Goal: Transaction & Acquisition: Purchase product/service

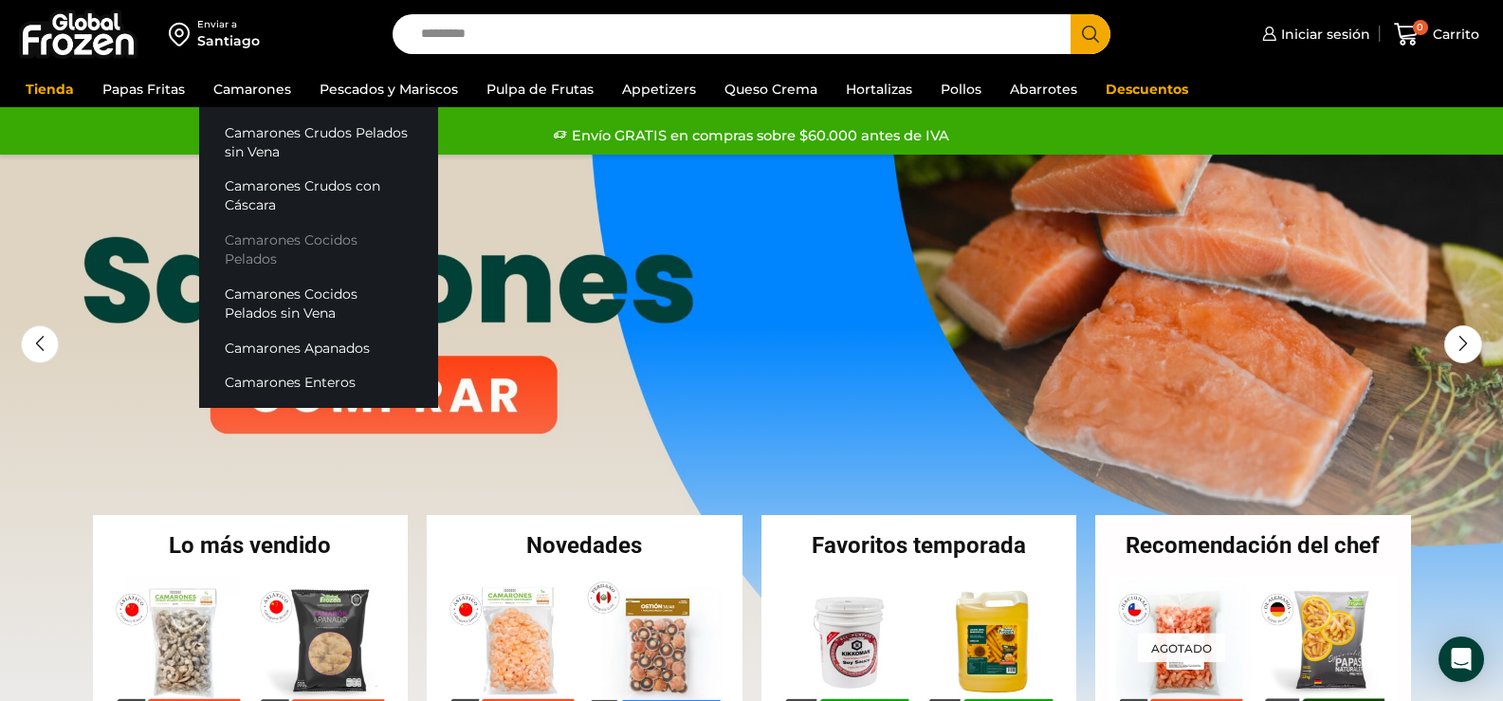
click at [301, 245] on link "Camarones Cocidos Pelados" at bounding box center [318, 250] width 239 height 54
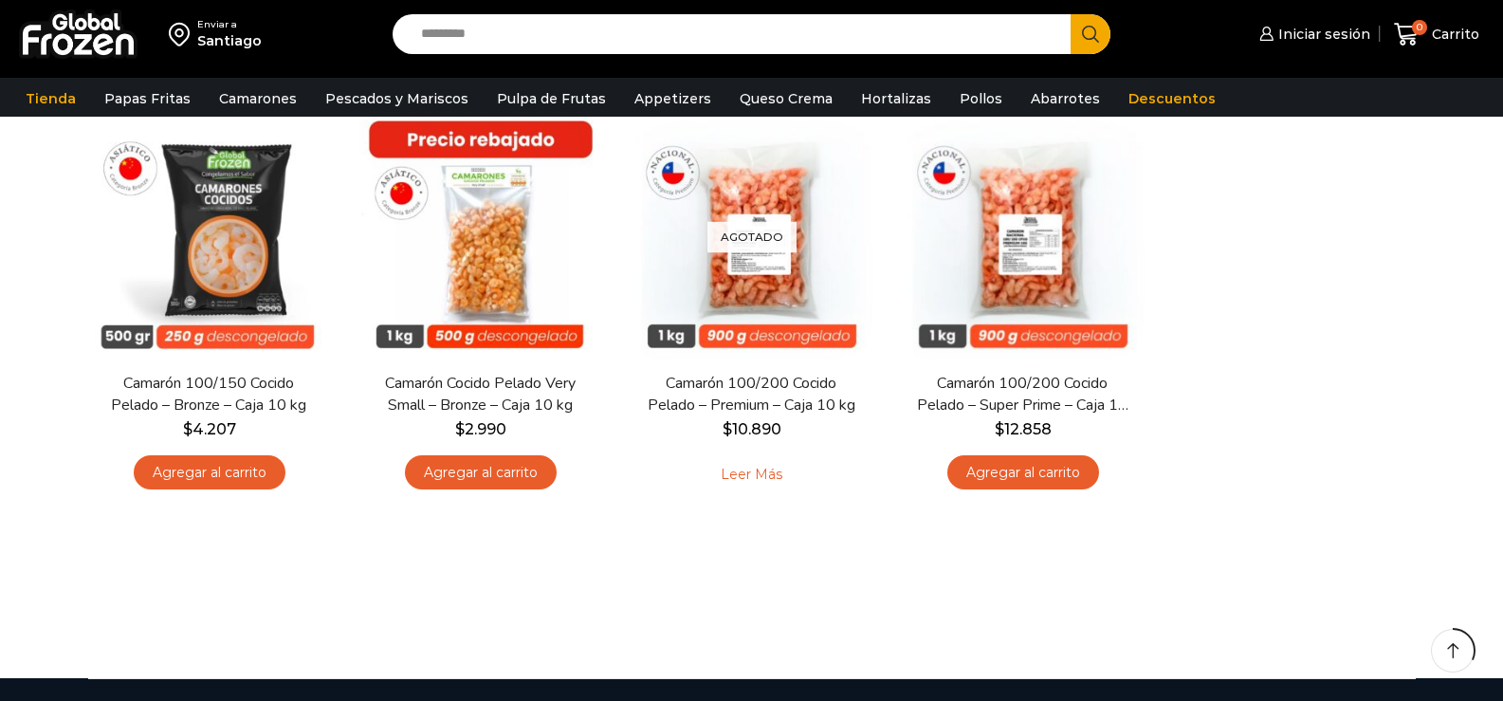
scroll to position [190, 0]
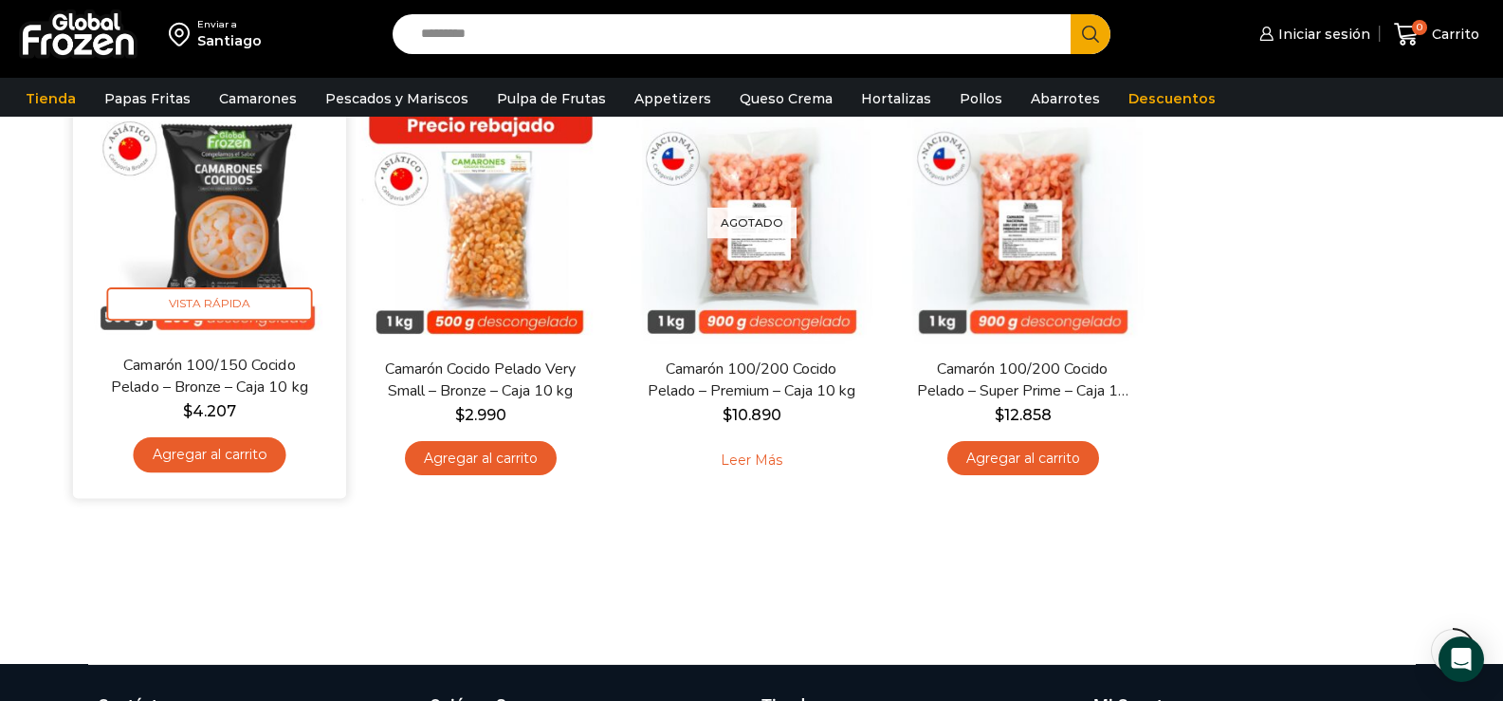
click at [211, 458] on link "Agregar al carrito" at bounding box center [209, 454] width 153 height 35
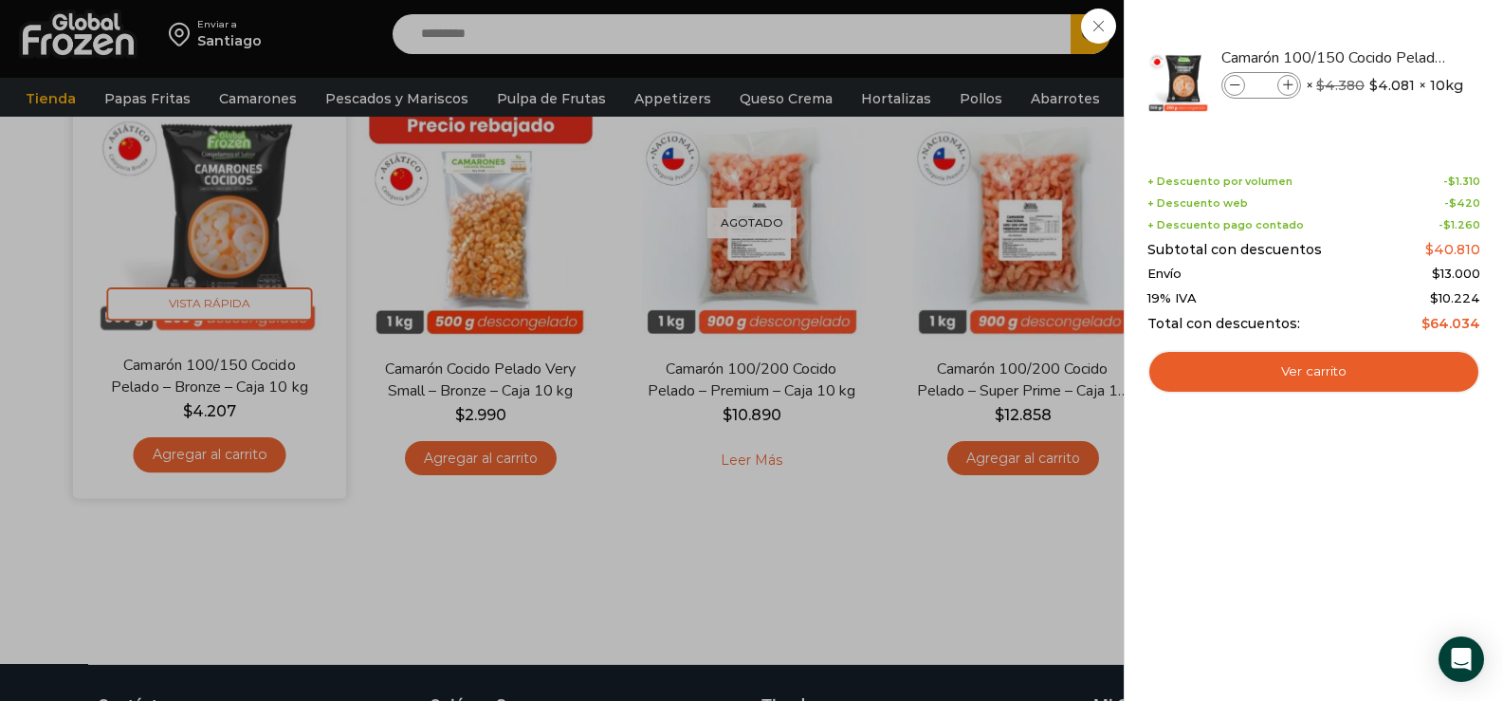
click at [1389, 57] on div "1 Carrito 1 1 Shopping Cart *" at bounding box center [1436, 34] width 95 height 45
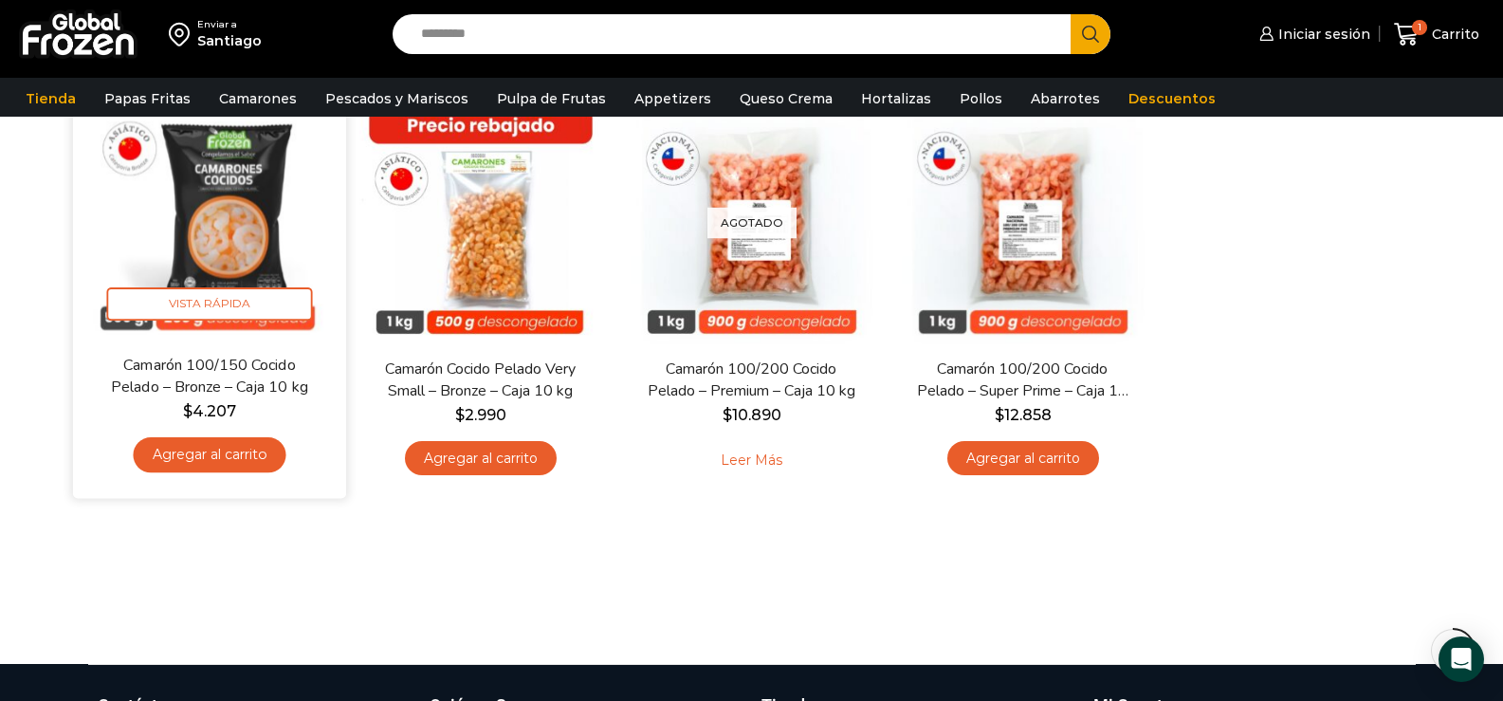
click at [211, 458] on link "Agregar al carrito" at bounding box center [209, 454] width 153 height 35
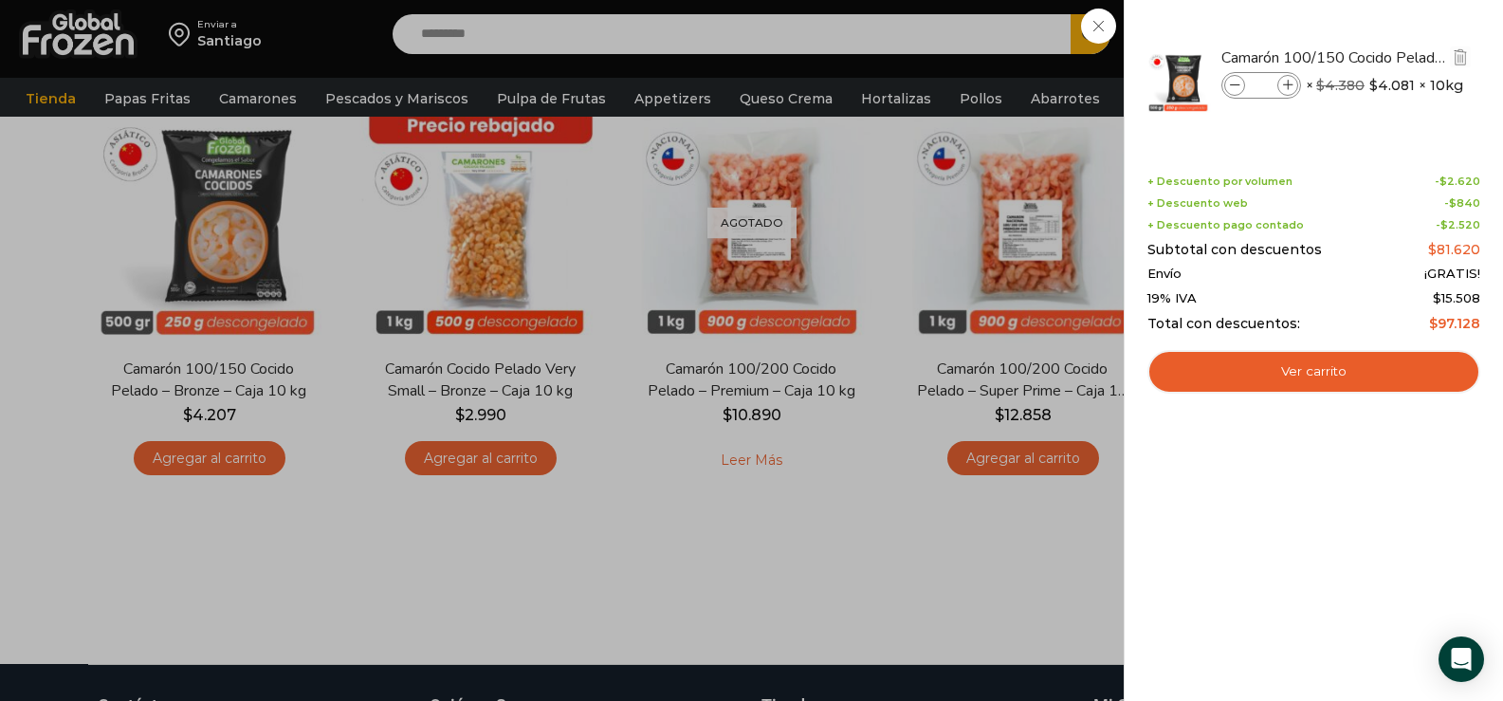
click at [1291, 84] on icon at bounding box center [1288, 86] width 10 height 10
type input "*"
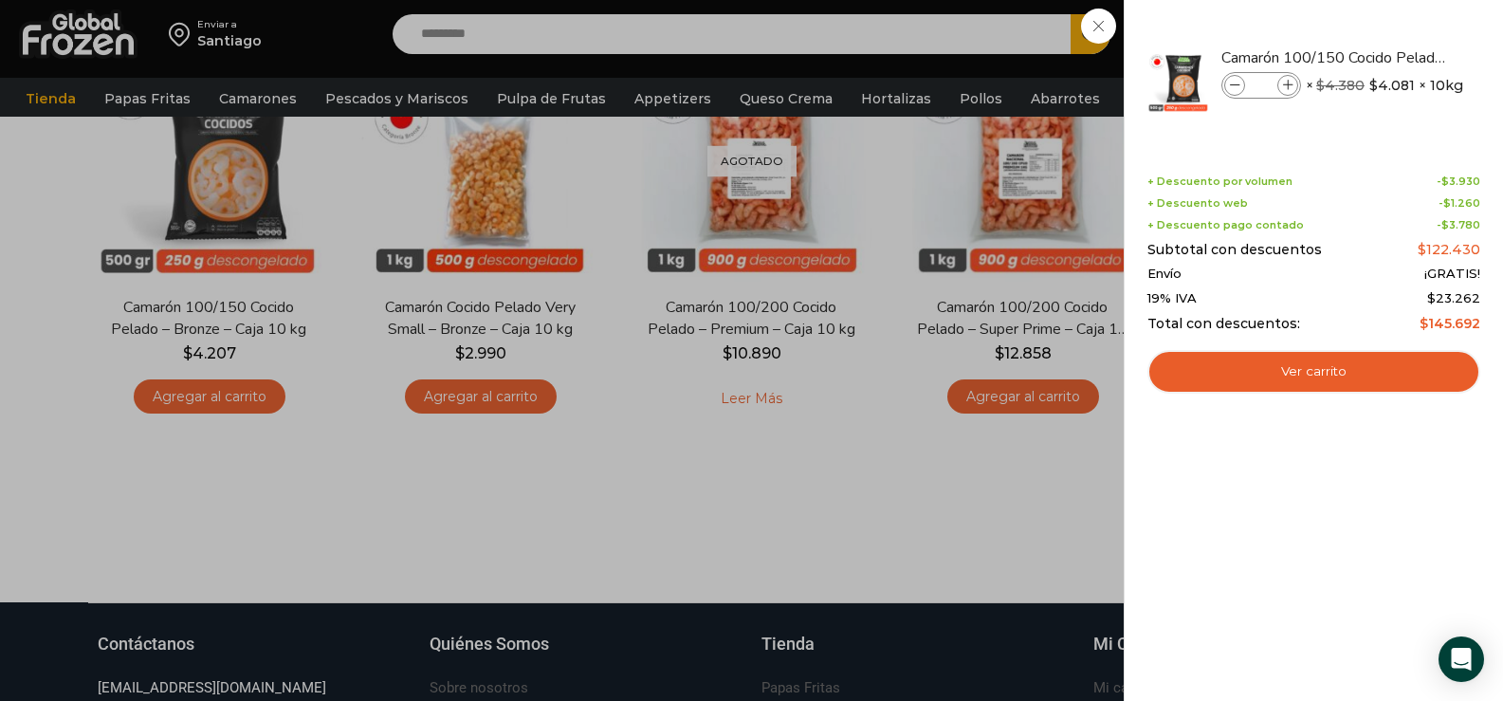
scroll to position [285, 0]
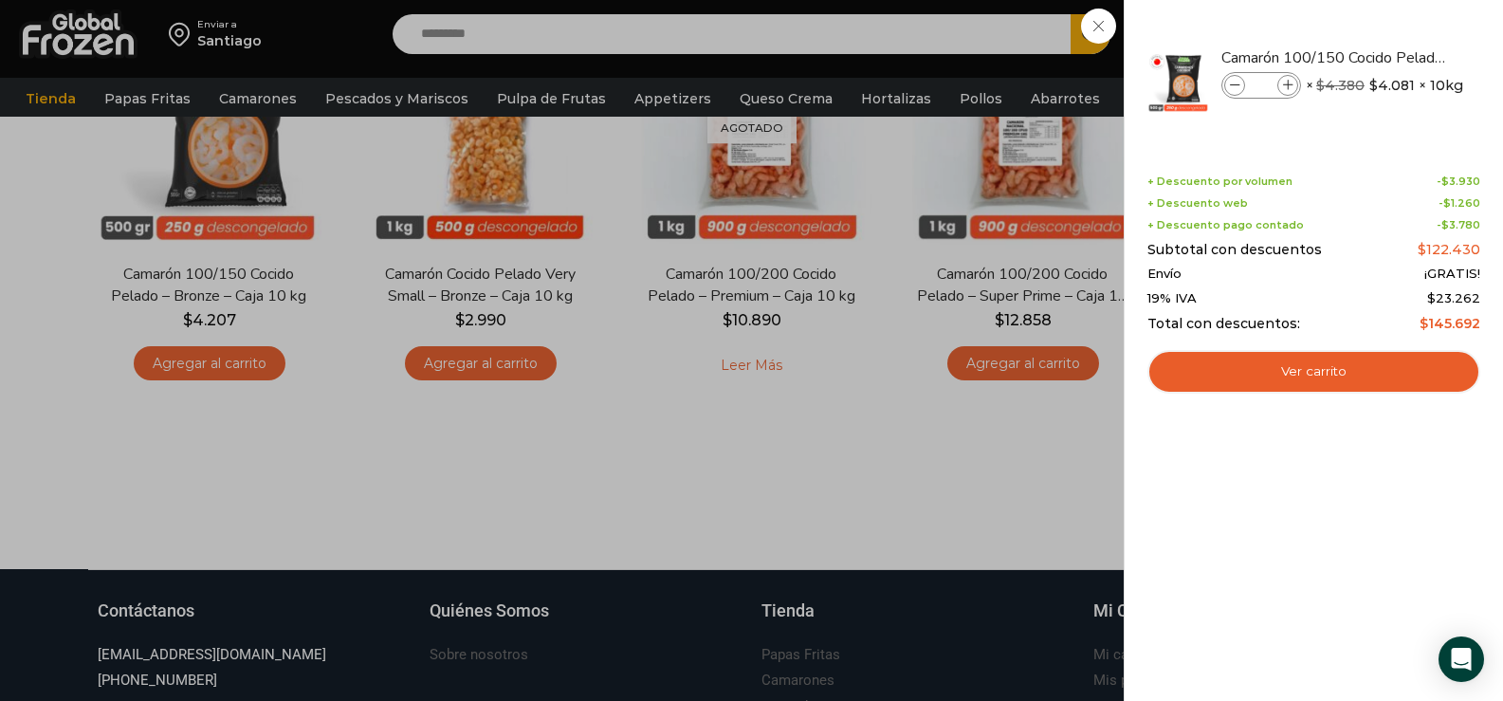
click at [1389, 57] on div "3 Carrito 3 3 Shopping Cart" at bounding box center [1436, 34] width 95 height 45
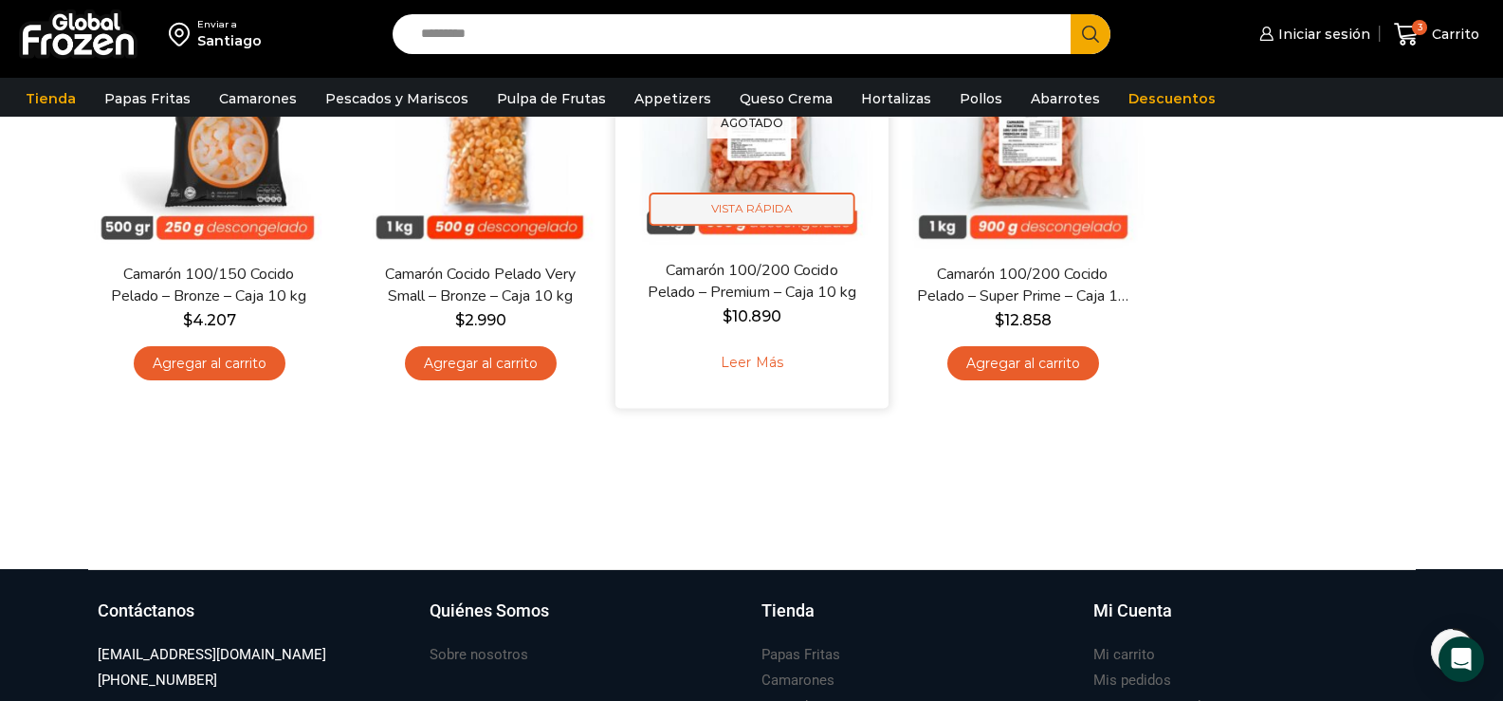
click at [767, 207] on span "Vista Rápida" at bounding box center [752, 209] width 206 height 33
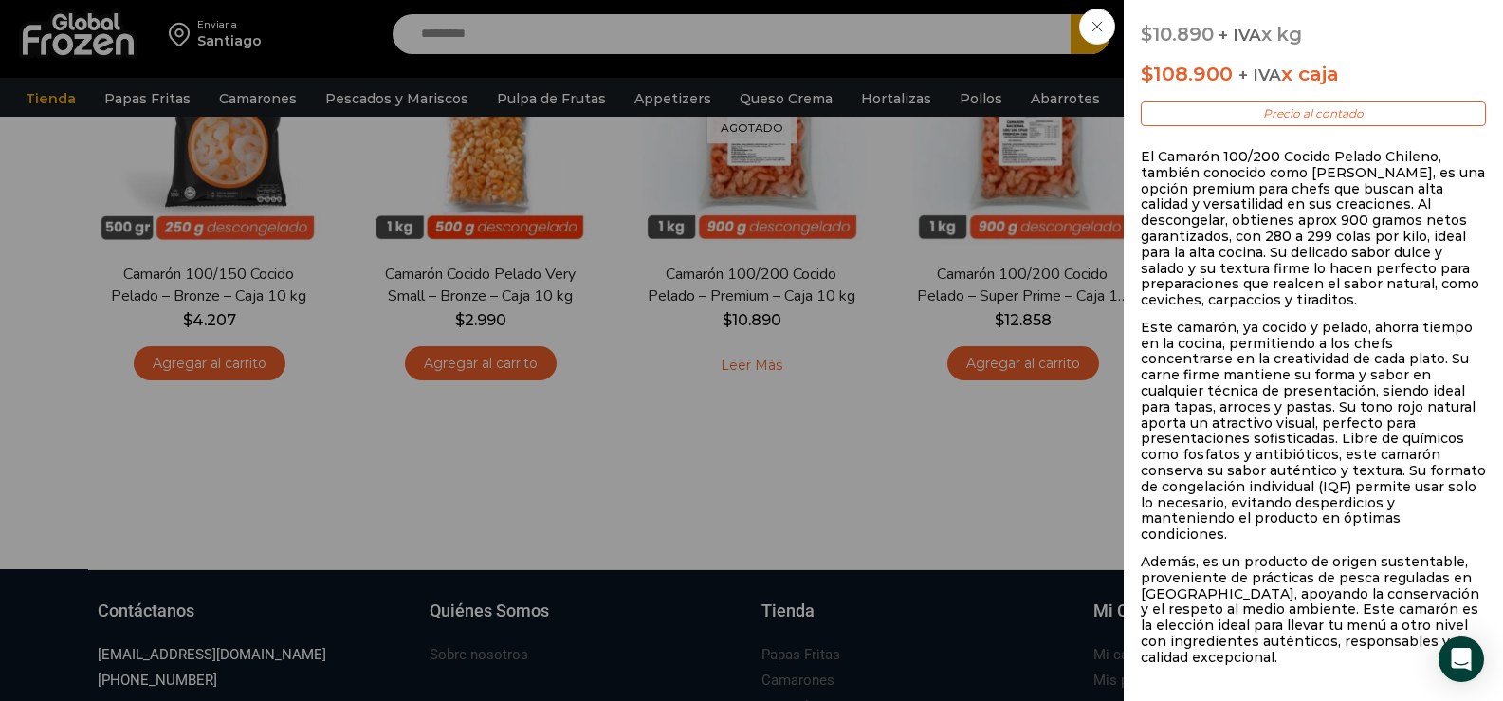
scroll to position [759, 0]
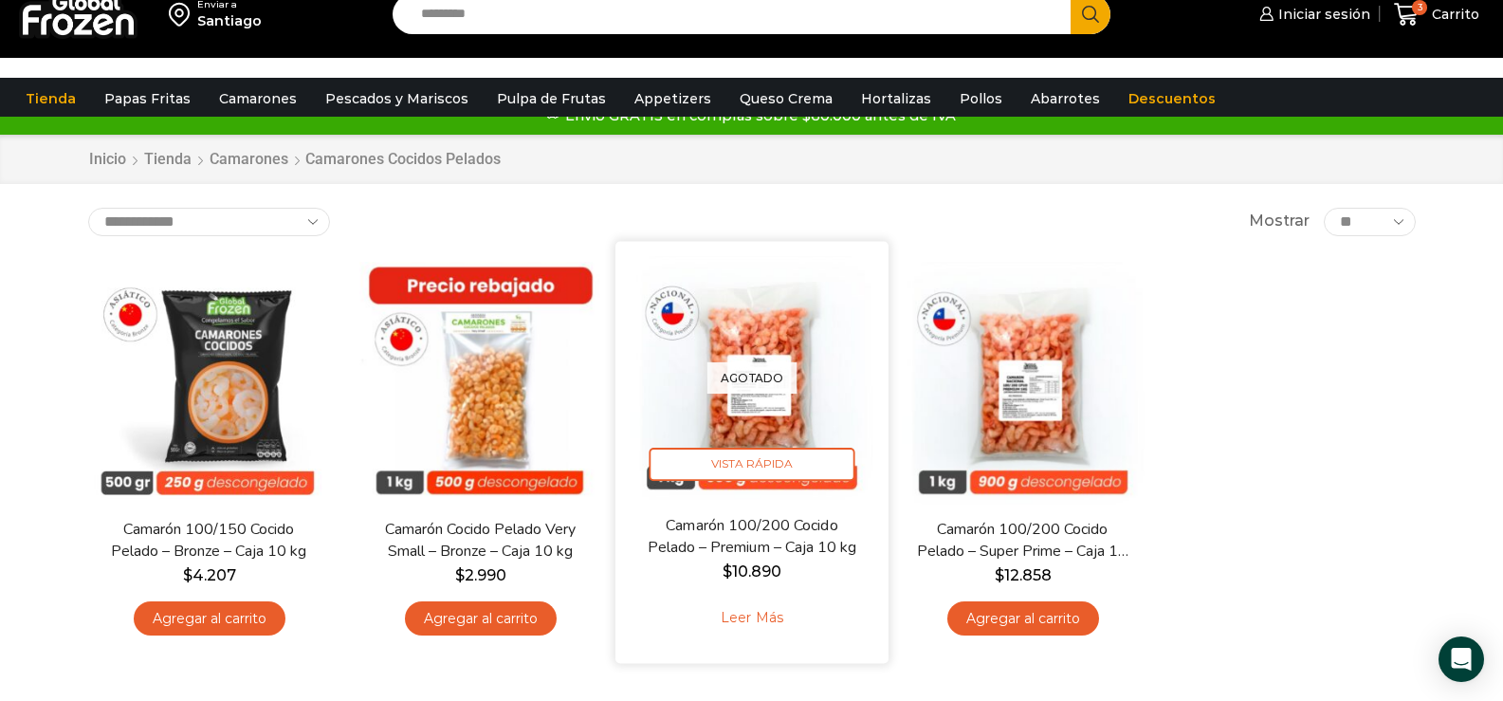
scroll to position [0, 0]
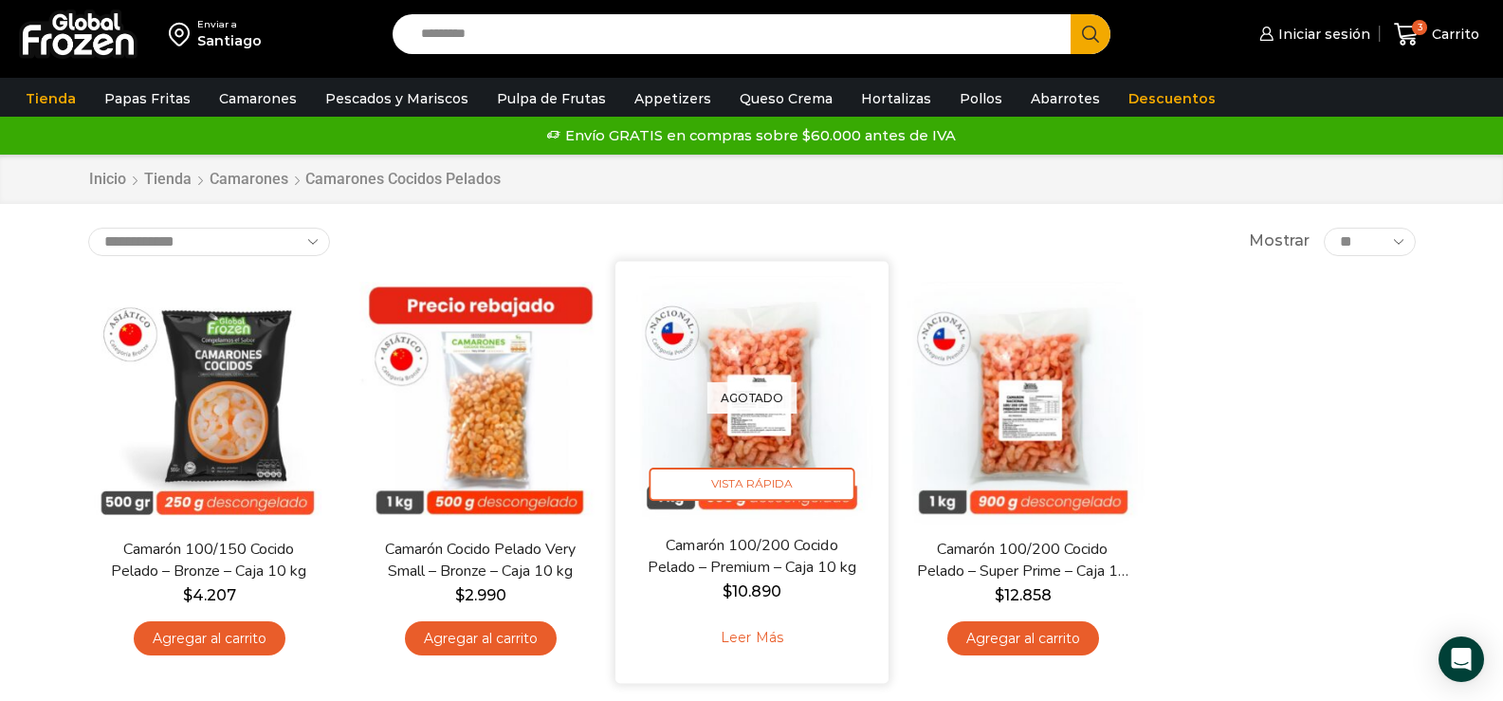
click at [749, 392] on p "Agotado" at bounding box center [752, 396] width 90 height 31
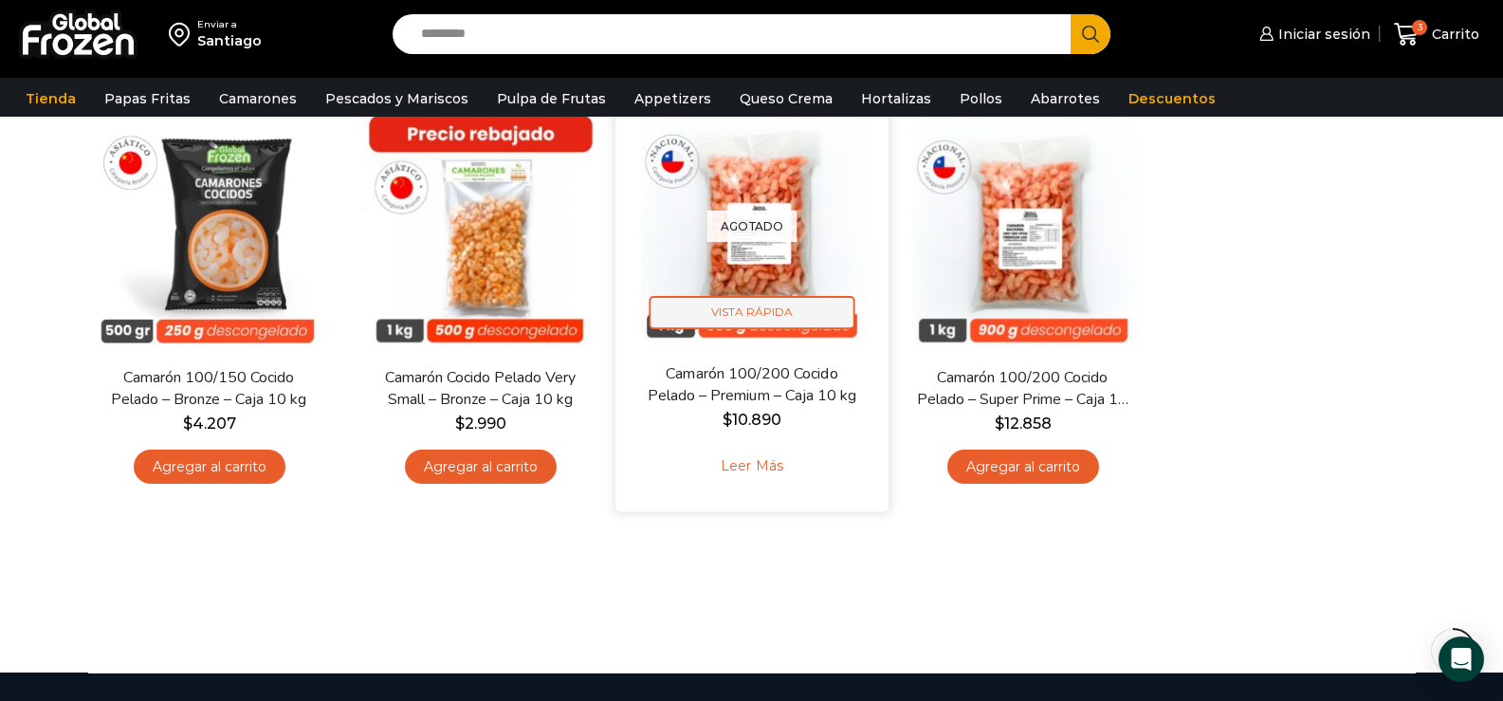
scroll to position [95, 0]
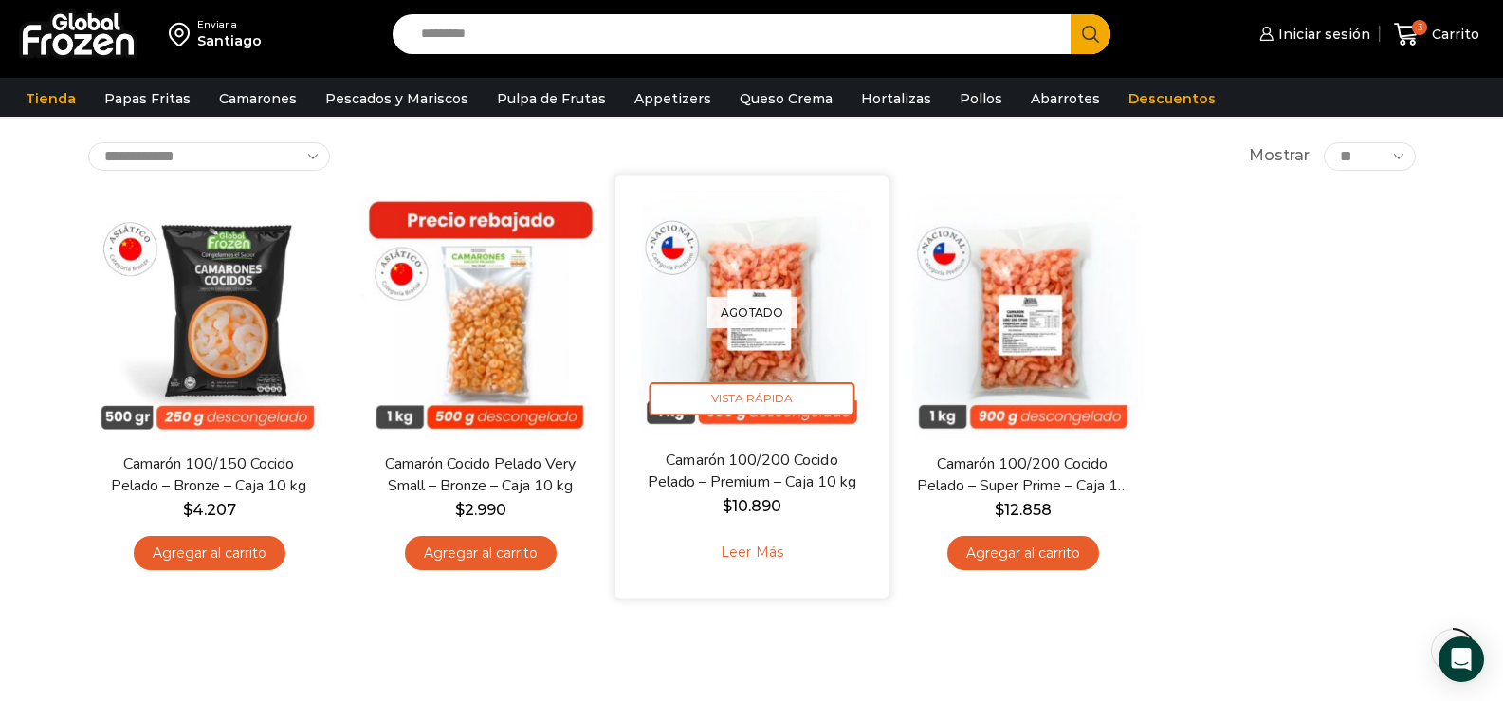
click at [756, 303] on p "Agotado" at bounding box center [752, 311] width 90 height 31
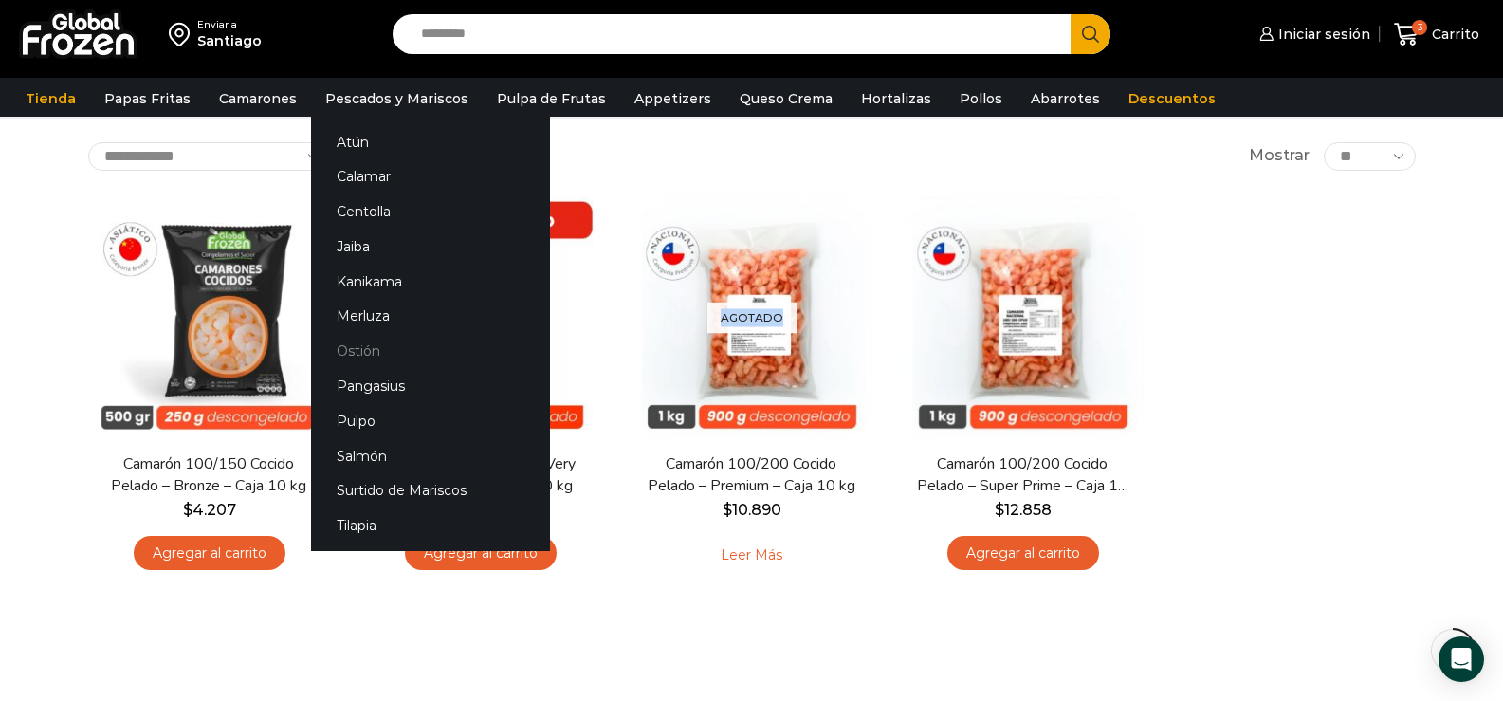
click at [356, 350] on link "Ostión" at bounding box center [430, 351] width 239 height 35
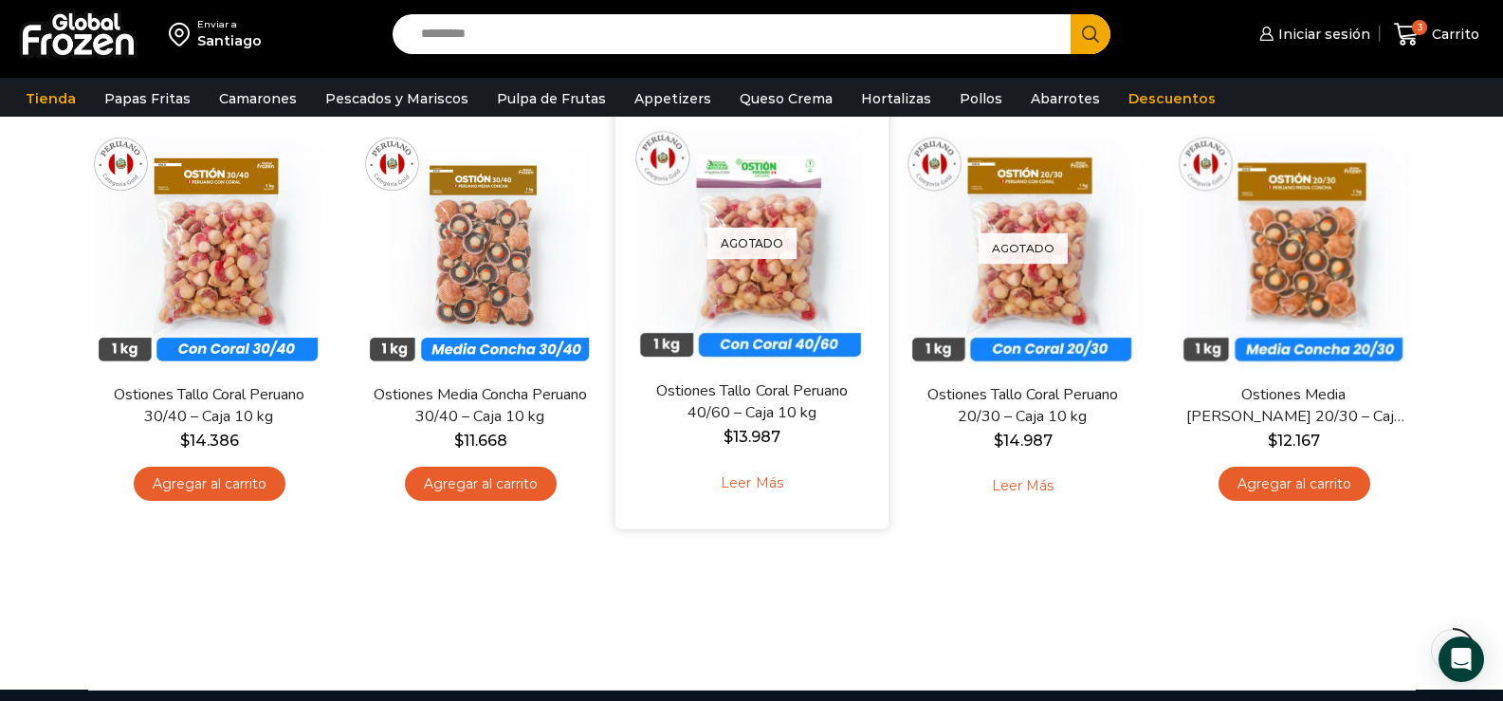
scroll to position [95, 0]
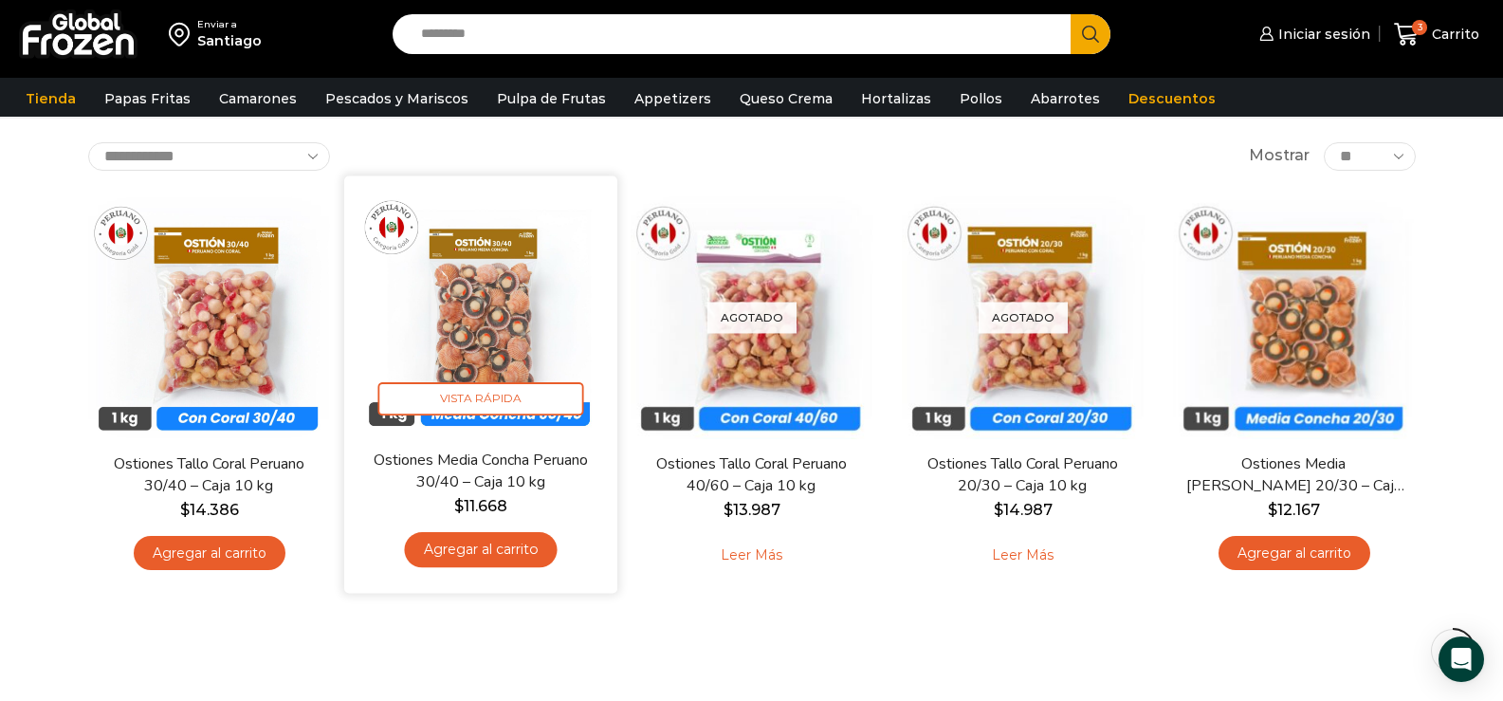
click at [482, 549] on link "Agregar al carrito" at bounding box center [480, 549] width 153 height 35
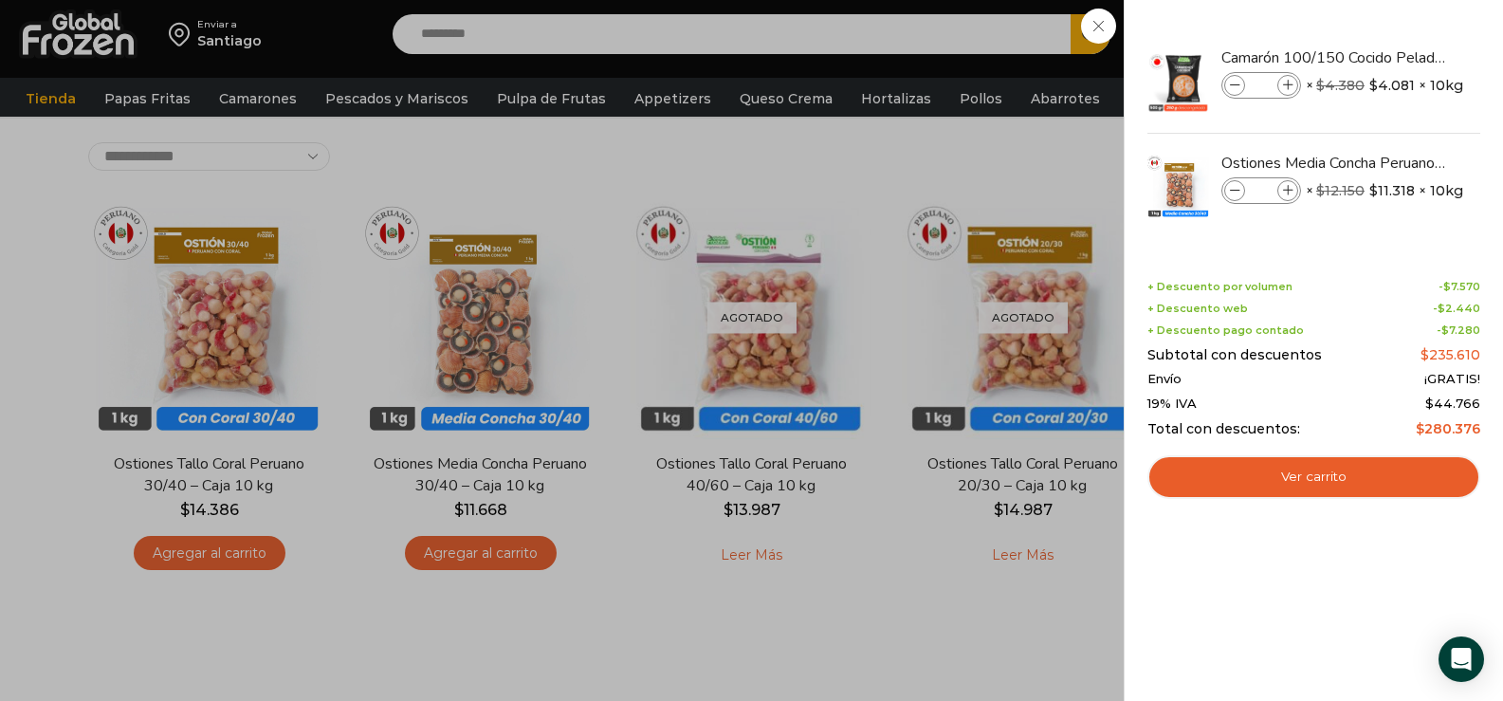
click at [1389, 57] on div "4 Carrito 4 4 Shopping Cart *" at bounding box center [1436, 34] width 95 height 45
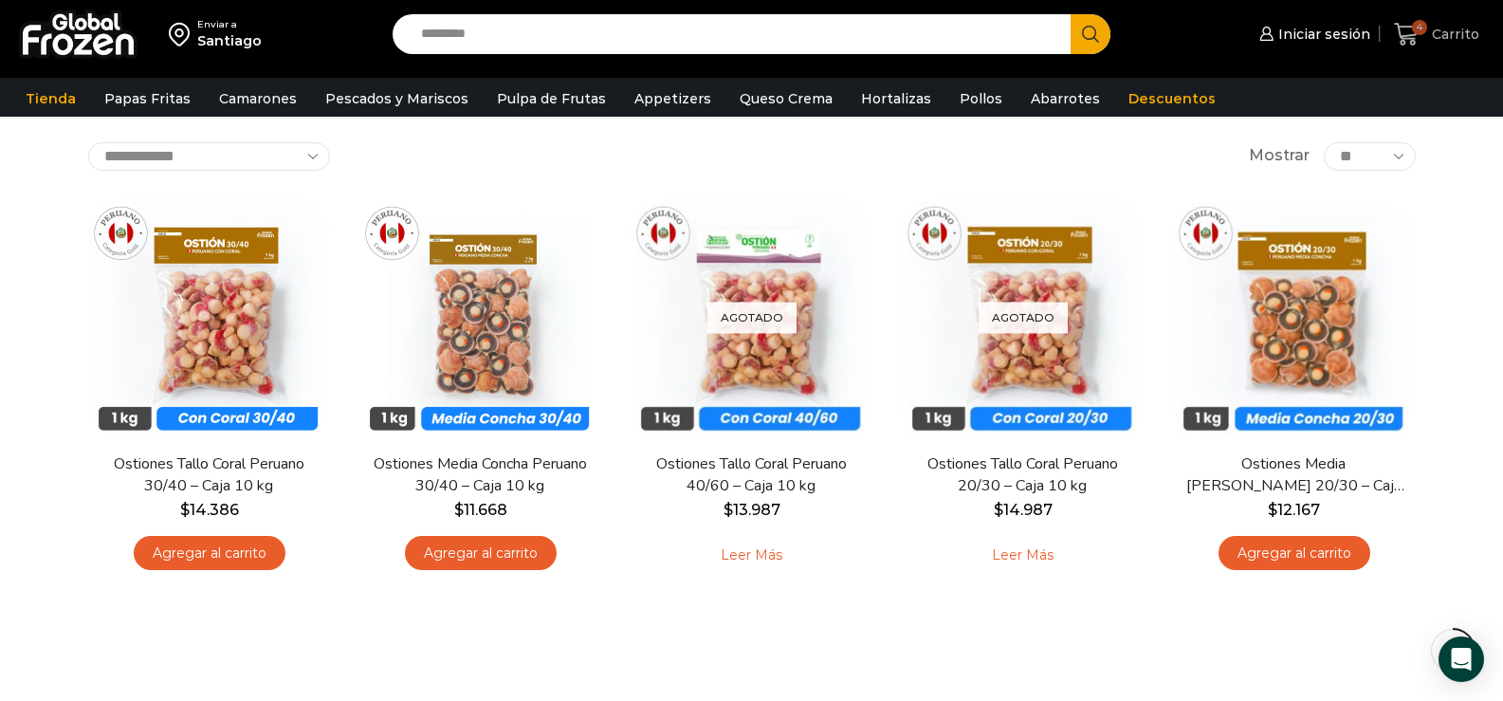
click at [1424, 27] on span "4" at bounding box center [1419, 27] width 15 height 15
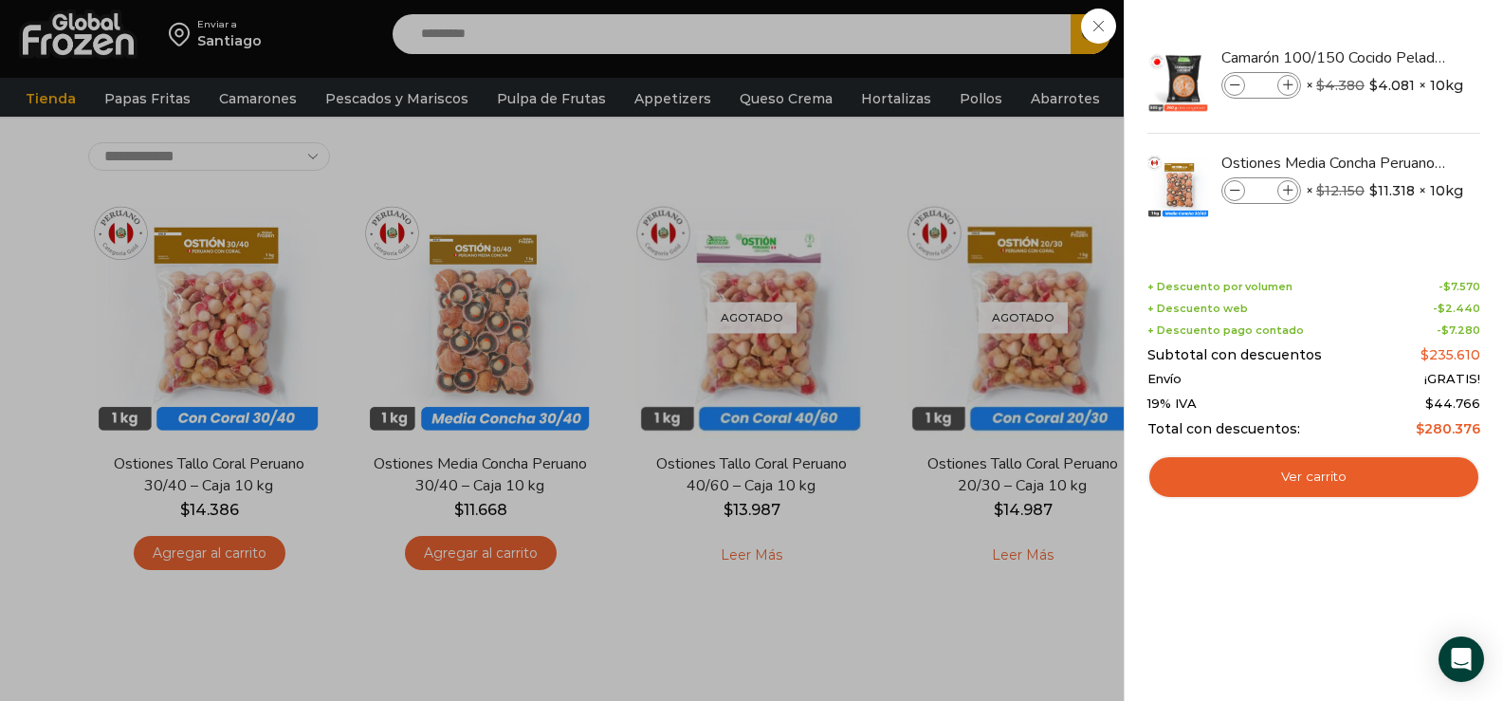
click at [1389, 57] on div "4 Carrito 4 4 Shopping Cart *" at bounding box center [1436, 34] width 95 height 45
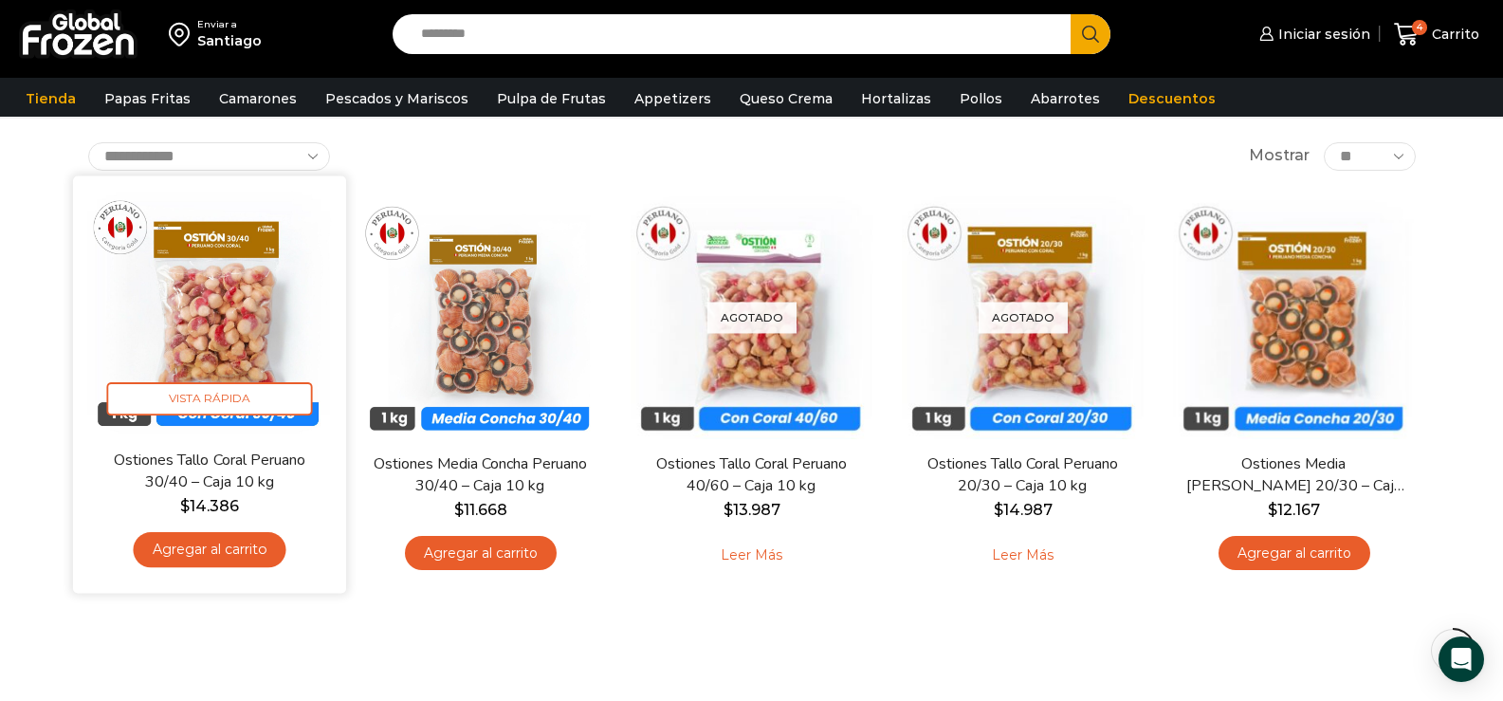
click at [214, 549] on link "Agregar al carrito" at bounding box center [209, 549] width 153 height 35
click at [214, 549] on icon "Agregar al carrito: “Ostiones Tallo Coral Peruano 30/40 - Caja 10 kg”" at bounding box center [209, 549] width 37 height 37
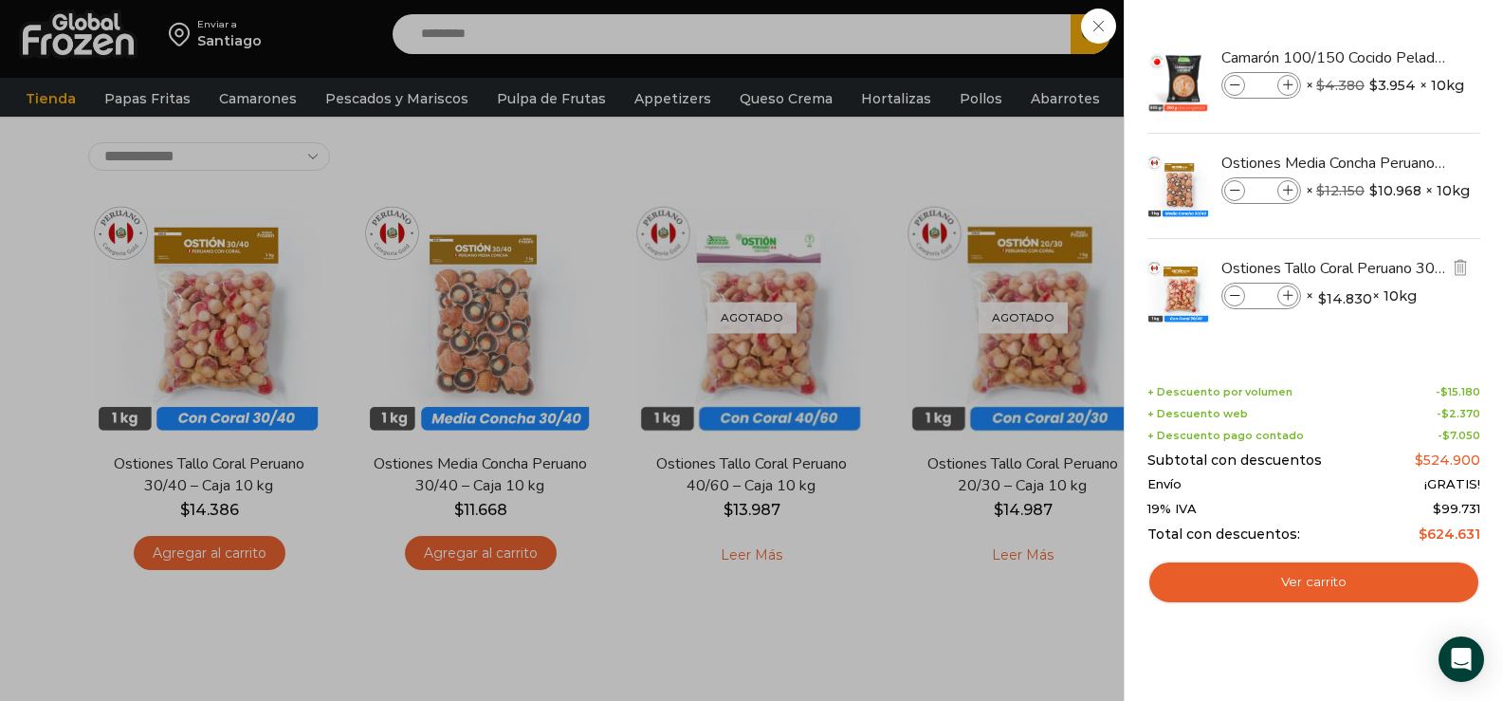
click at [1234, 294] on icon at bounding box center [1235, 296] width 10 height 10
type input "*"
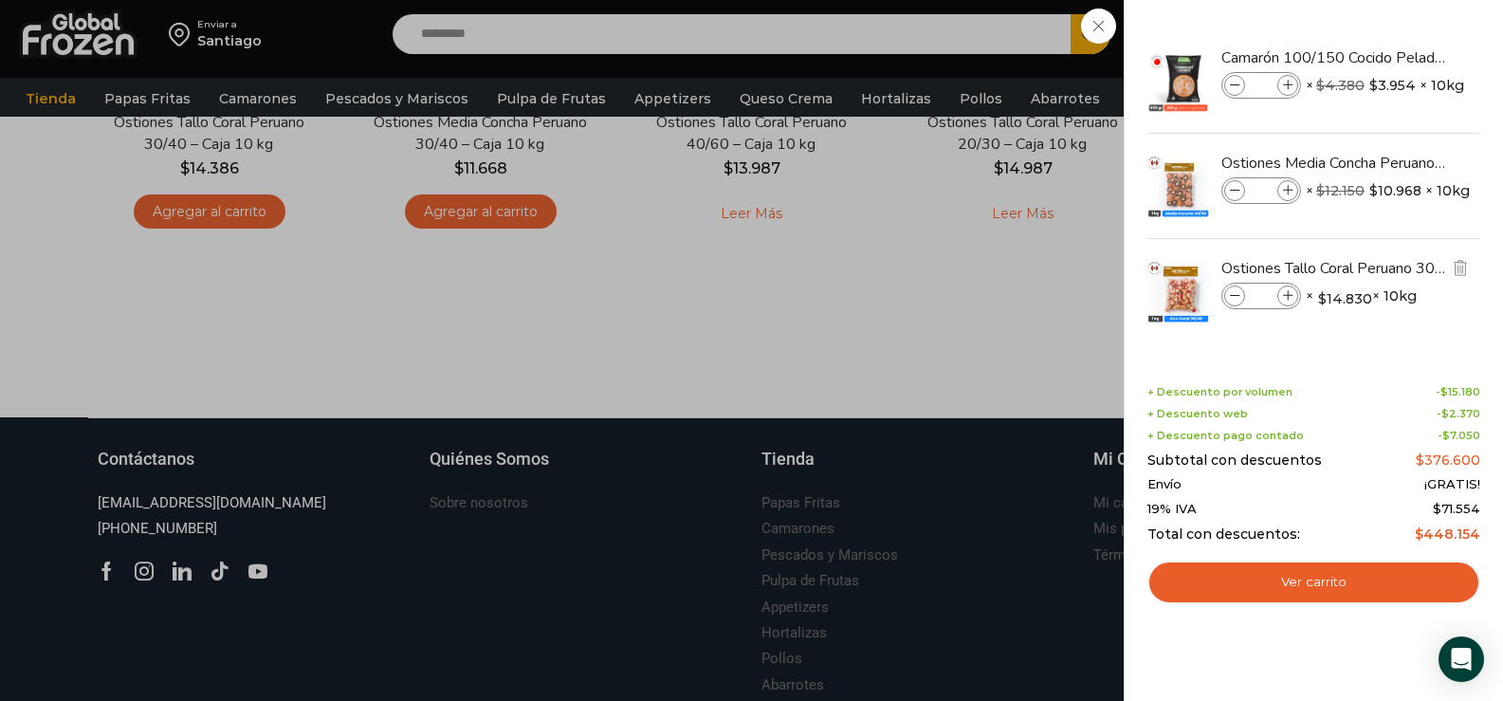
scroll to position [80, 0]
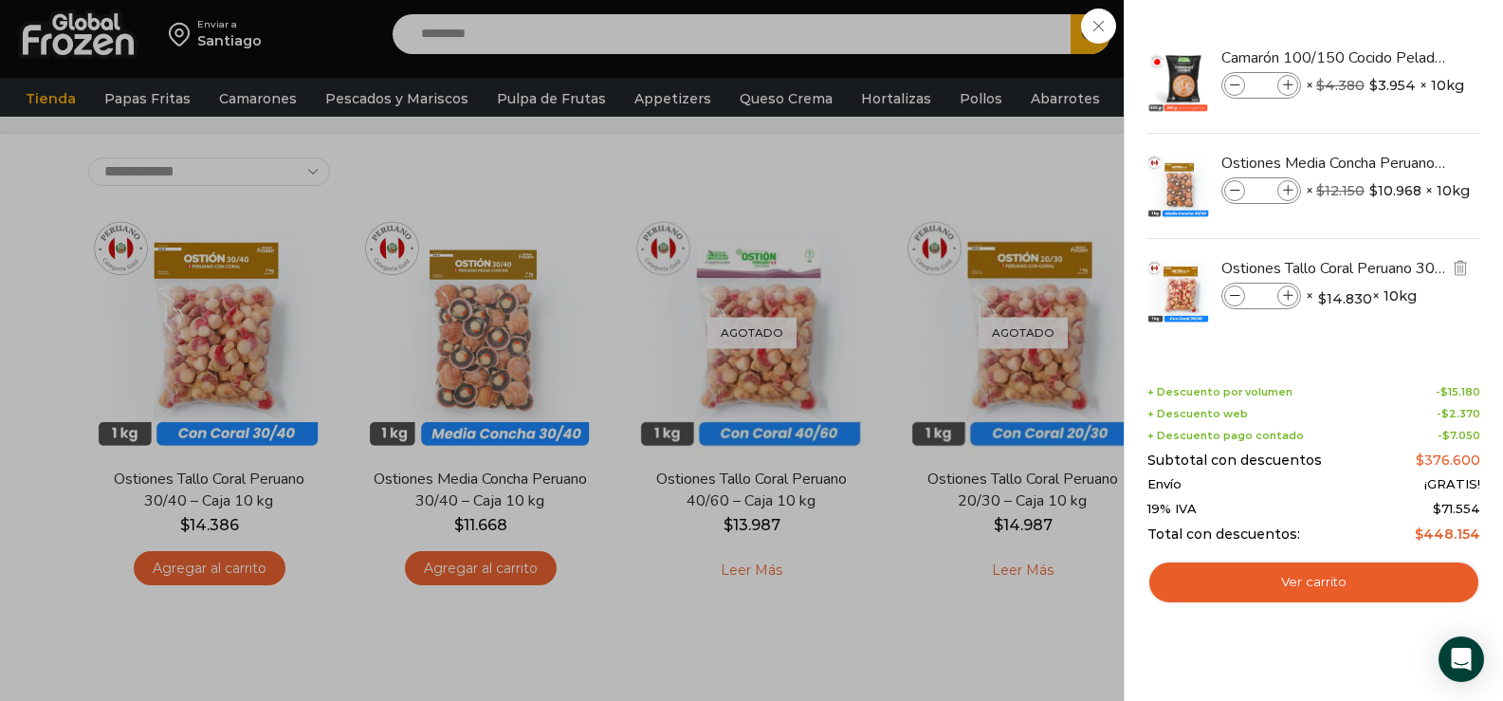
click at [1230, 302] on span at bounding box center [1234, 295] width 21 height 21
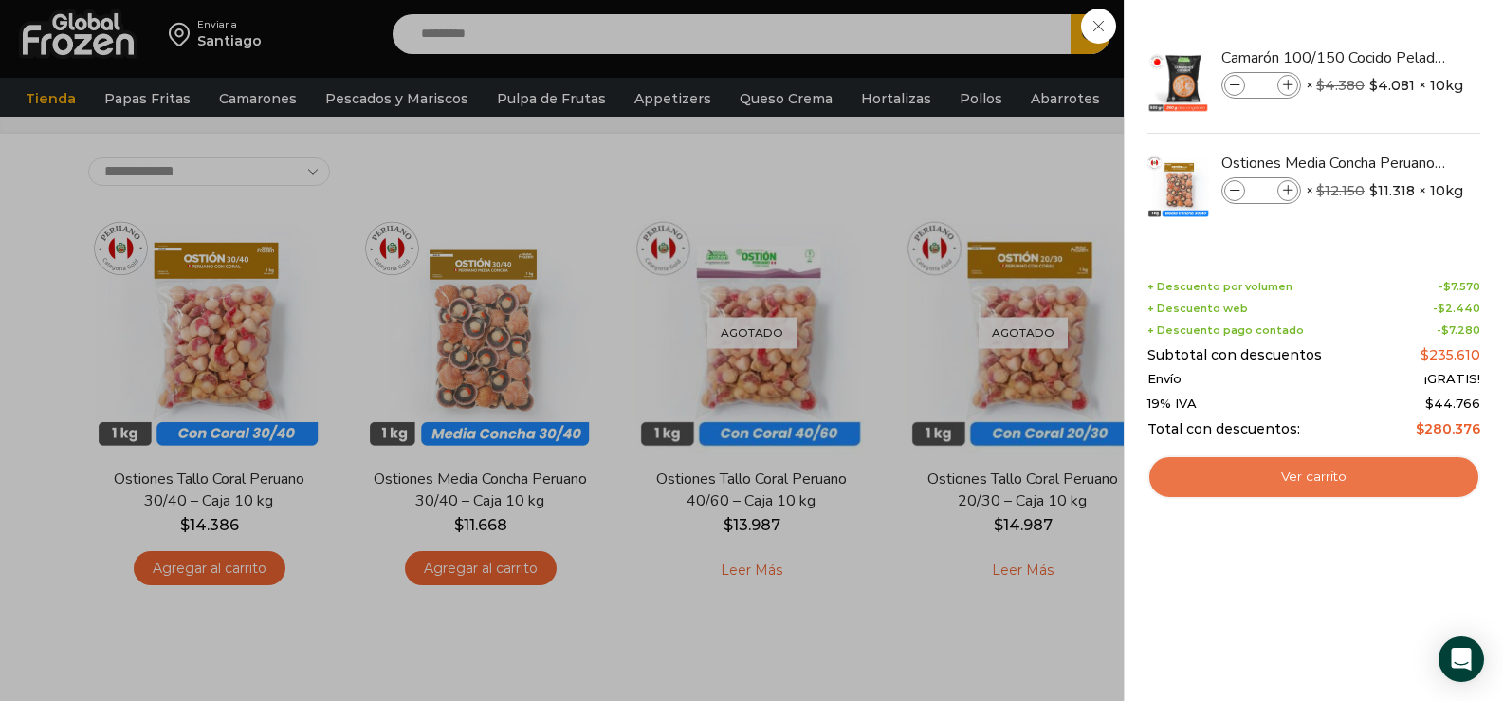
click at [1312, 470] on link "Ver carrito" at bounding box center [1314, 477] width 333 height 44
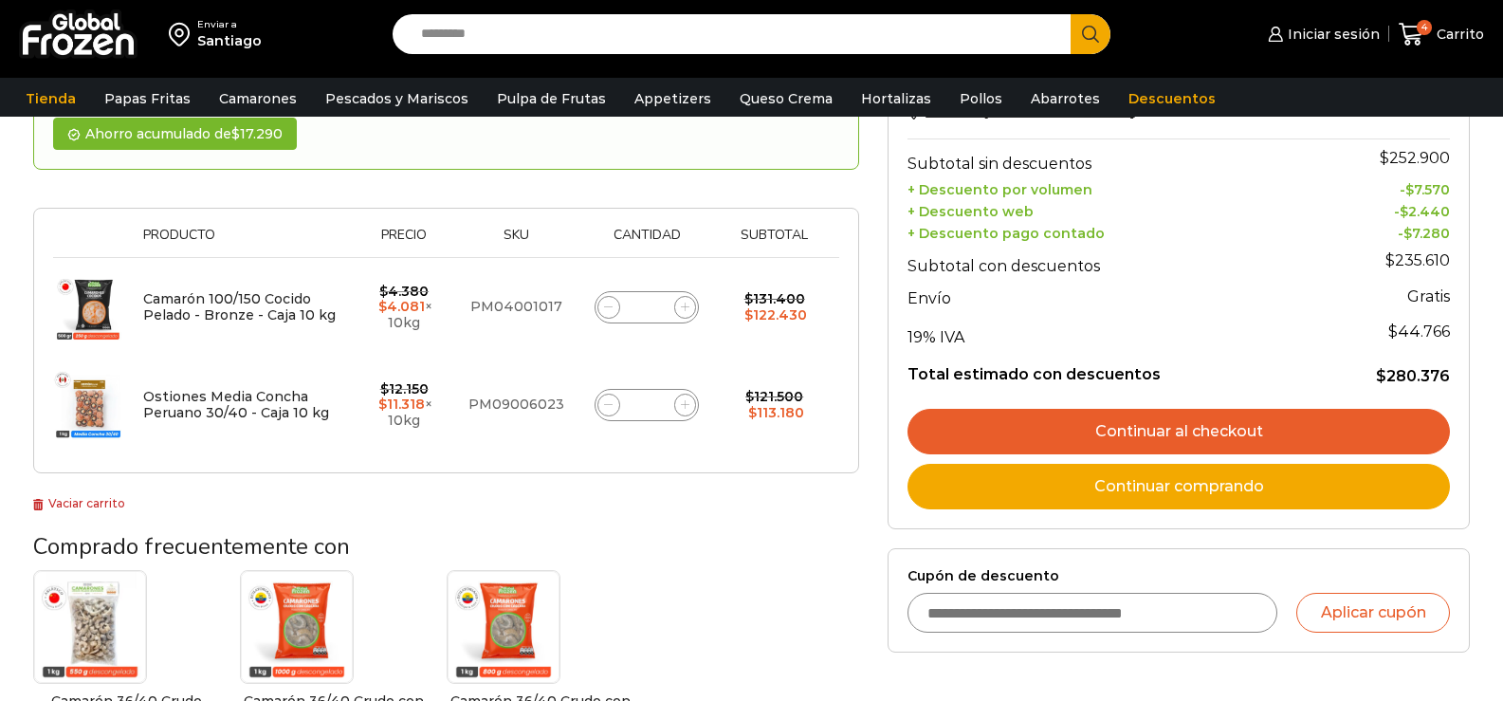
scroll to position [285, 0]
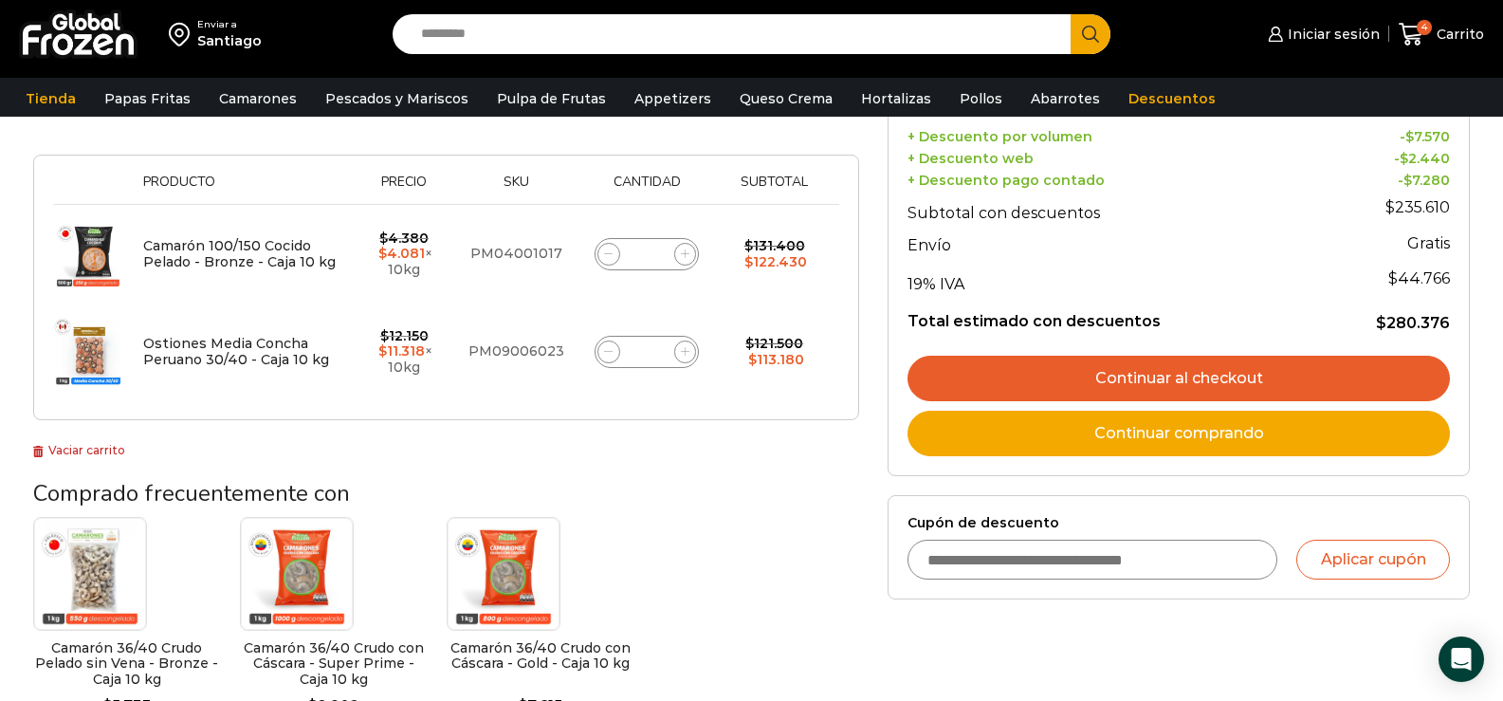
click at [1187, 377] on link "Continuar al checkout" at bounding box center [1179, 379] width 542 height 46
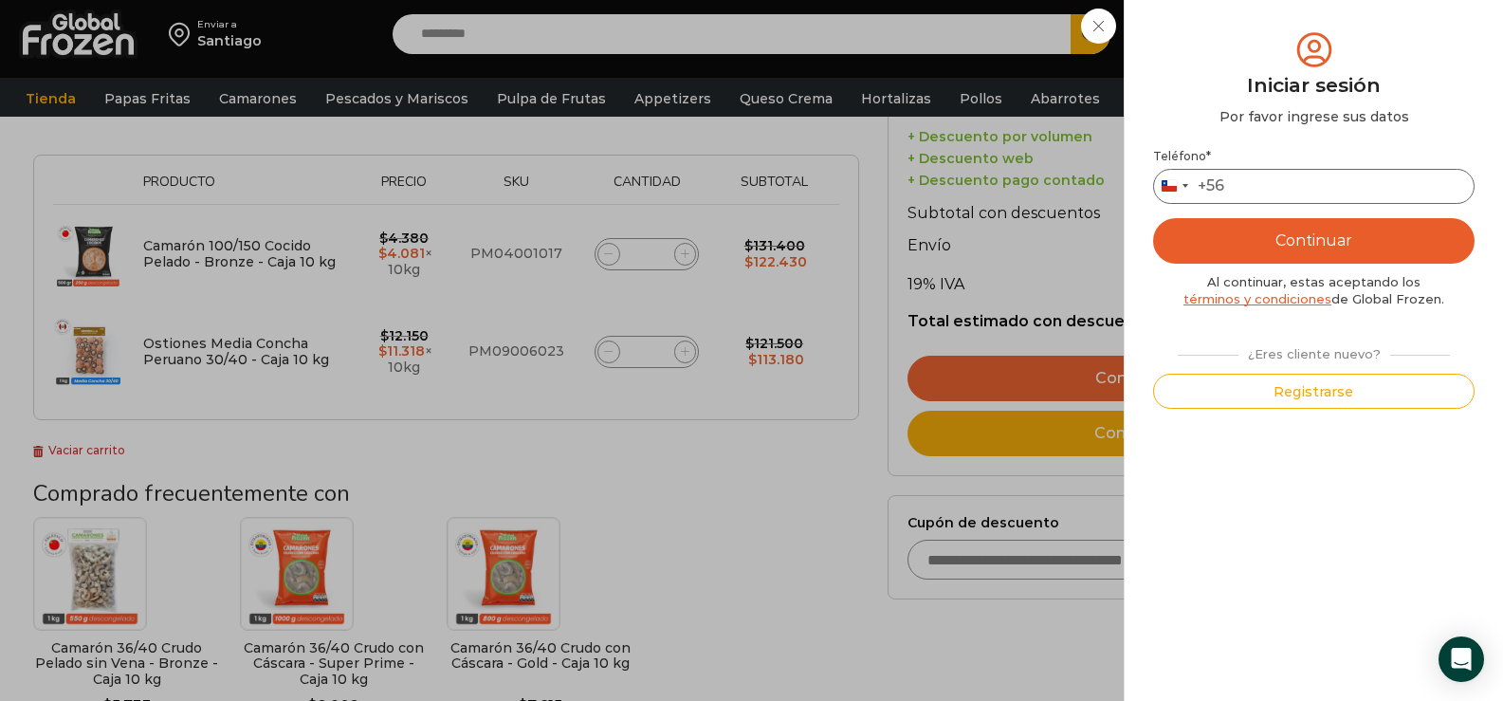
click at [1265, 178] on input "Teléfono *" at bounding box center [1314, 186] width 322 height 35
type input "*********"
click at [1304, 236] on button "Continuar" at bounding box center [1314, 241] width 322 height 46
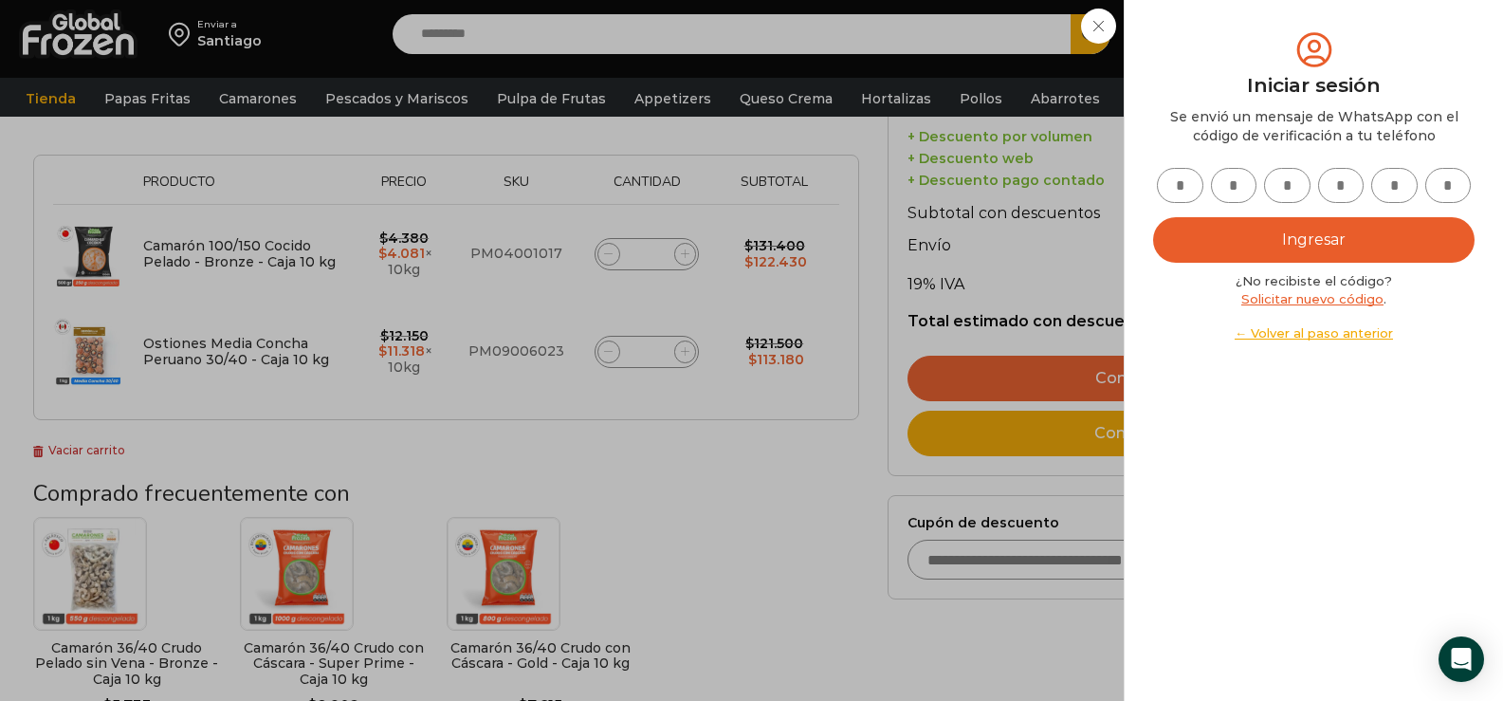
click at [1179, 190] on input "text" at bounding box center [1180, 185] width 46 height 35
type input "*"
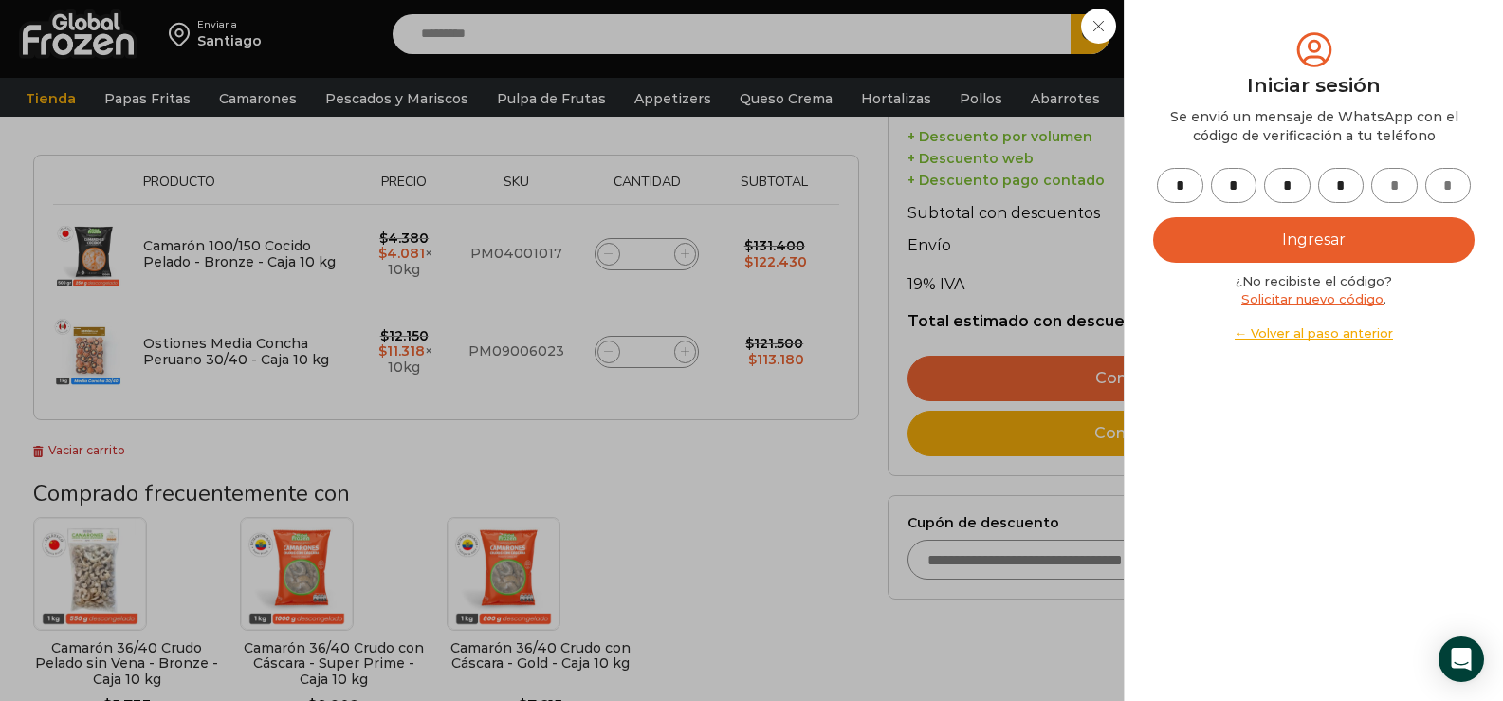
type input "*"
click at [1310, 244] on button "Ingresar" at bounding box center [1314, 240] width 322 height 46
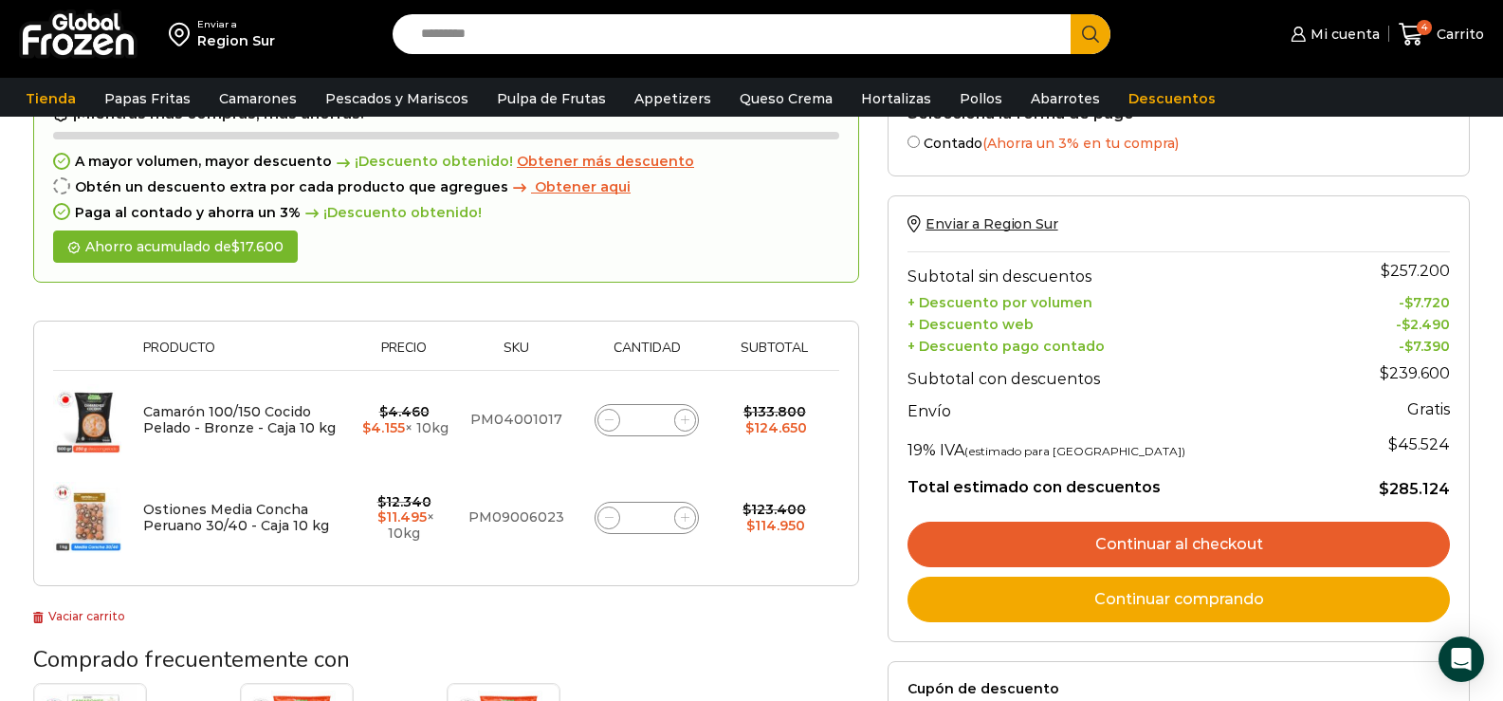
scroll to position [379, 0]
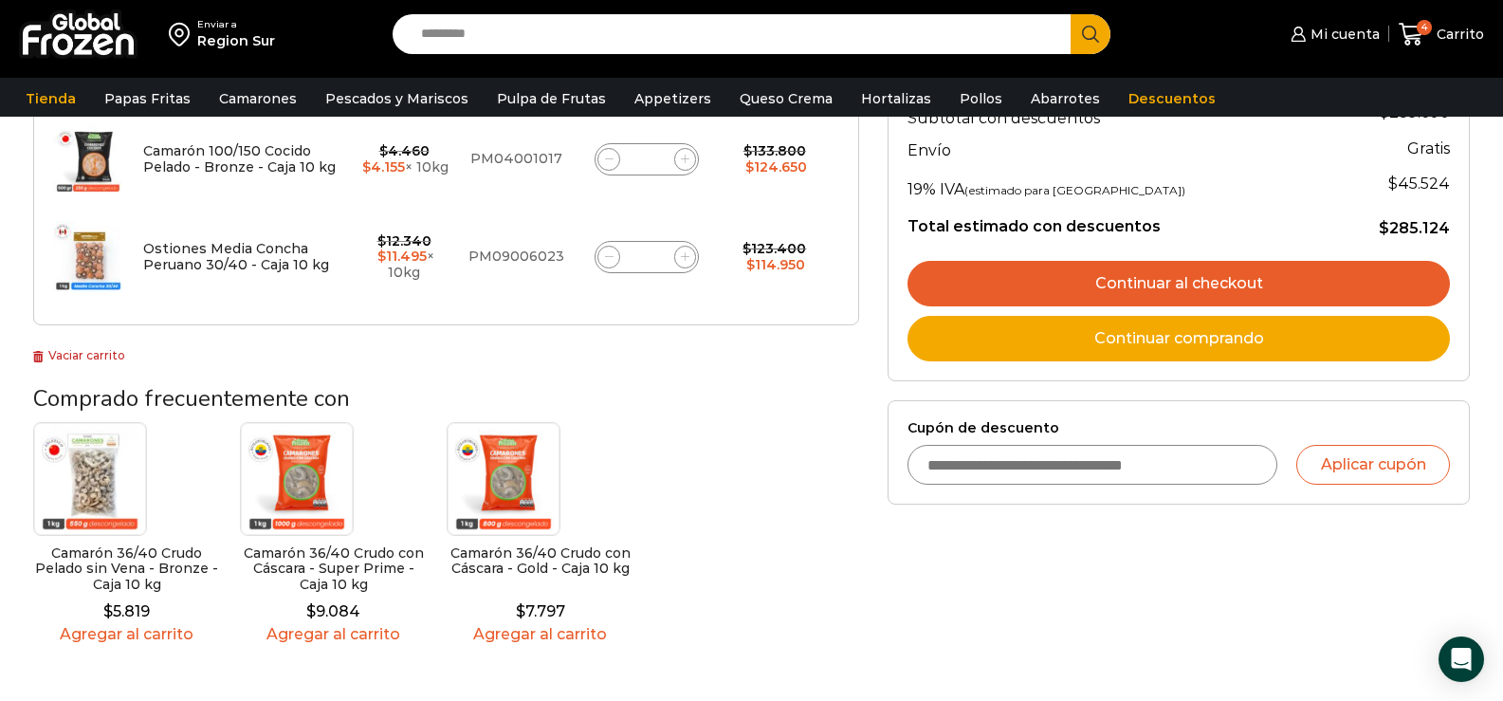
click at [1174, 345] on link "Continuar comprando" at bounding box center [1179, 339] width 542 height 46
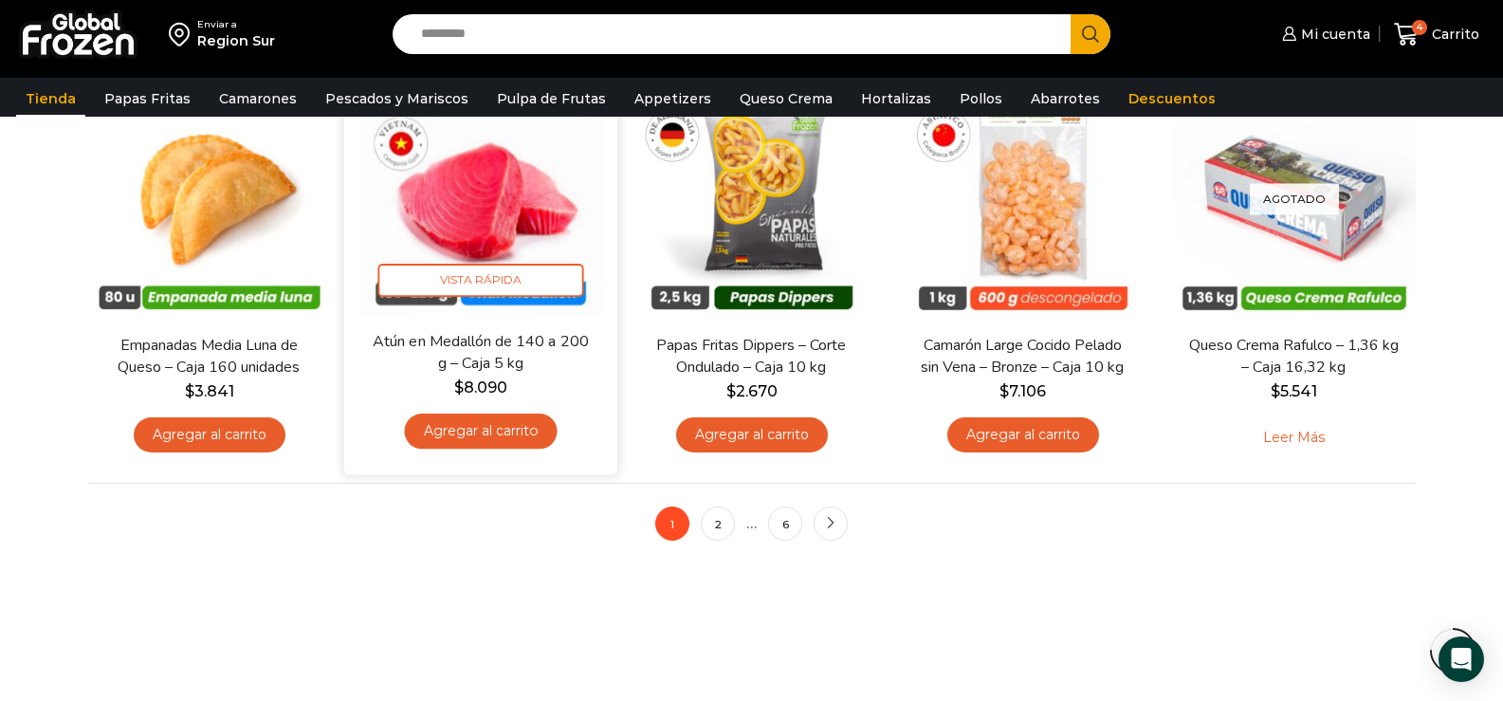
scroll to position [1423, 0]
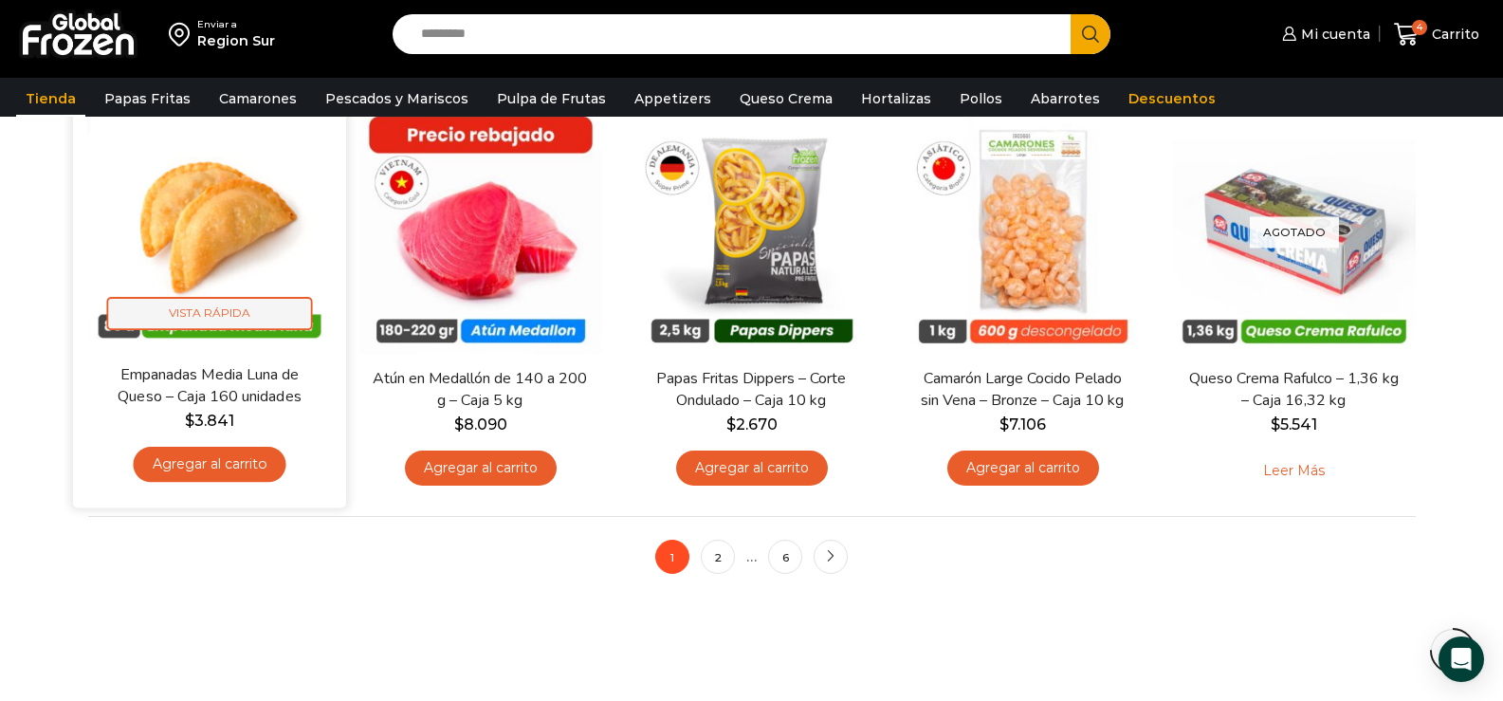
click at [211, 311] on span "Vista Rápida" at bounding box center [209, 313] width 206 height 33
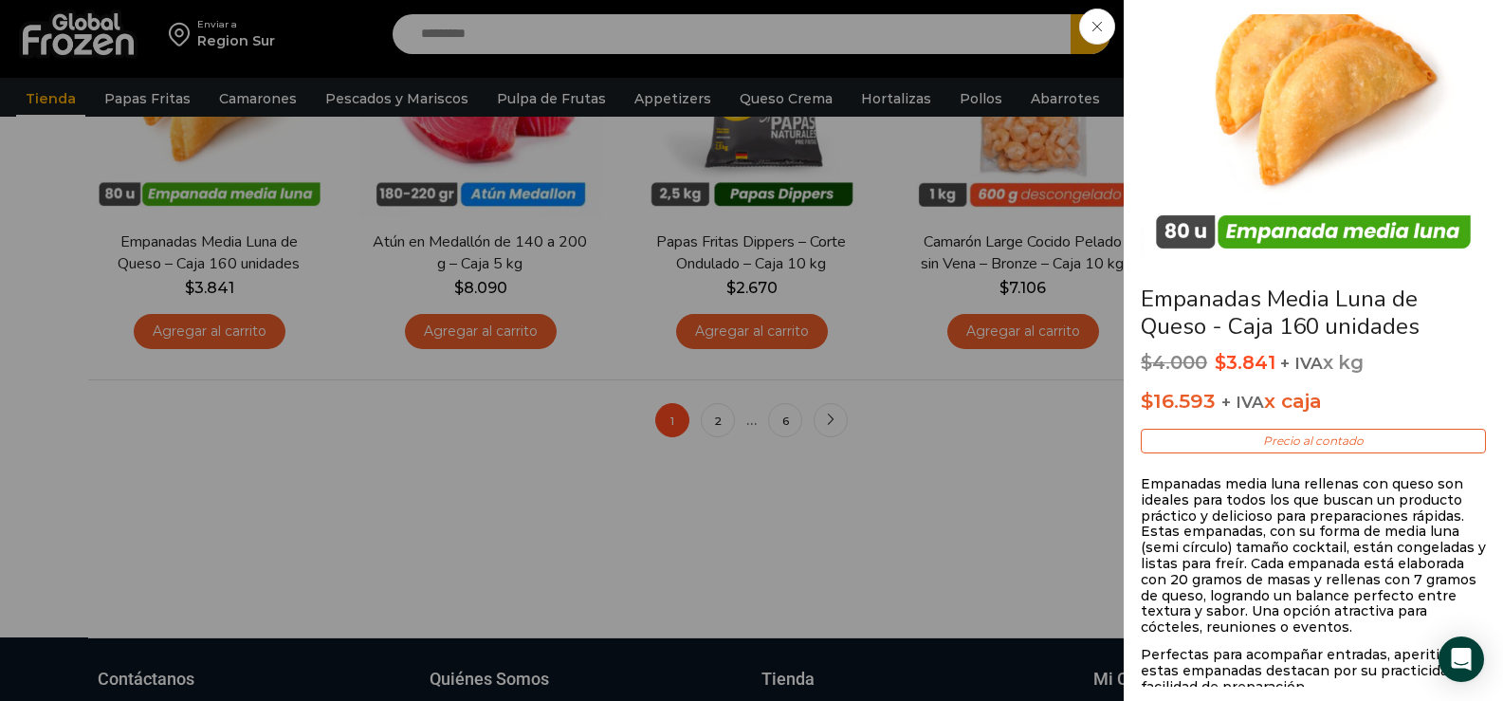
scroll to position [1612, 0]
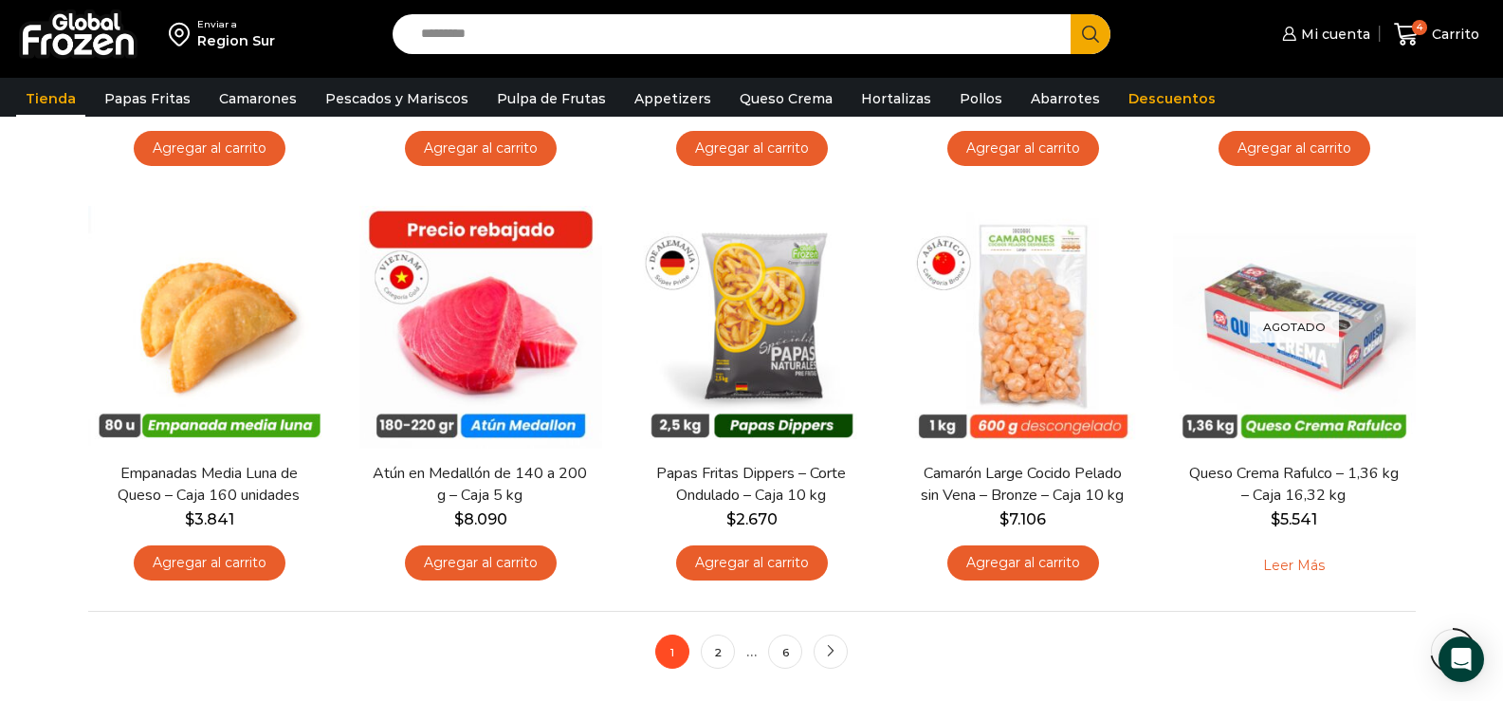
scroll to position [1707, 0]
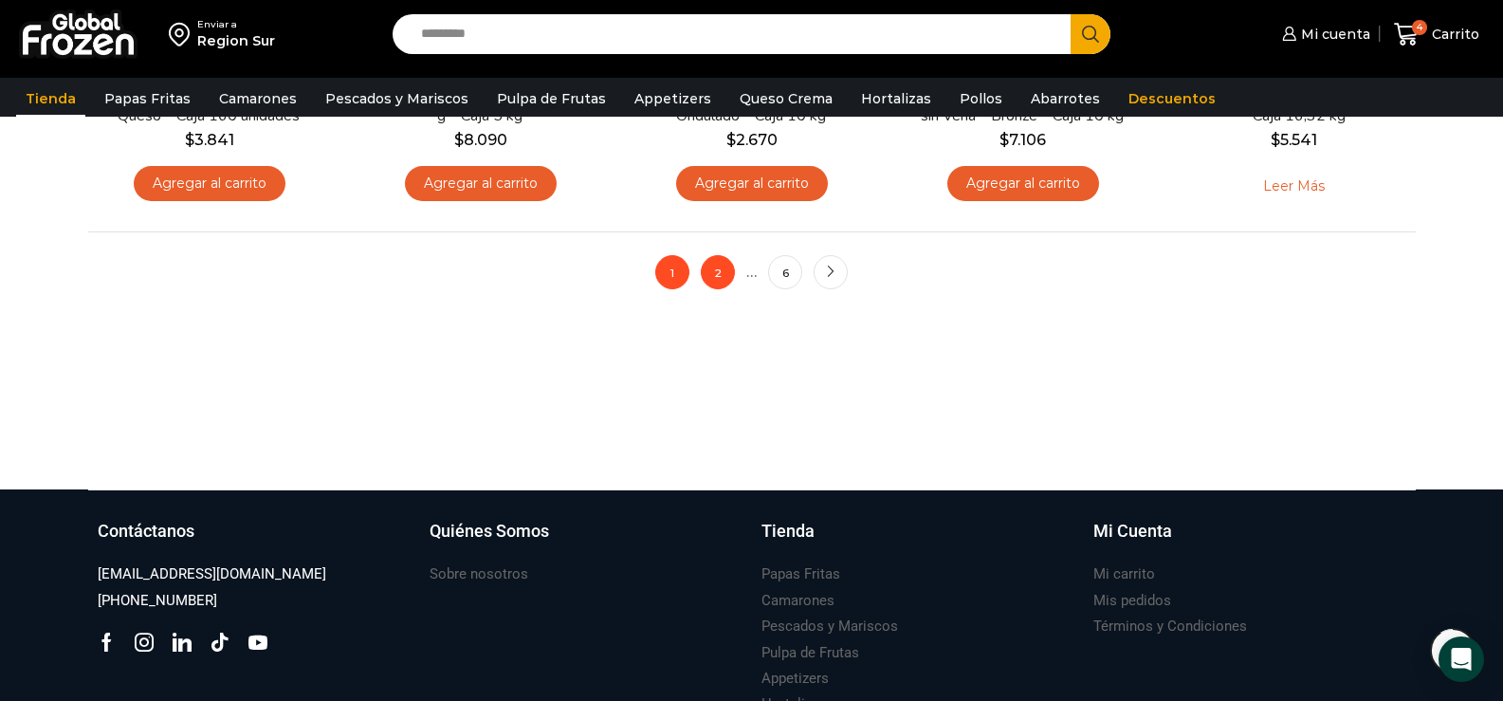
click at [719, 278] on link "2" at bounding box center [718, 272] width 34 height 34
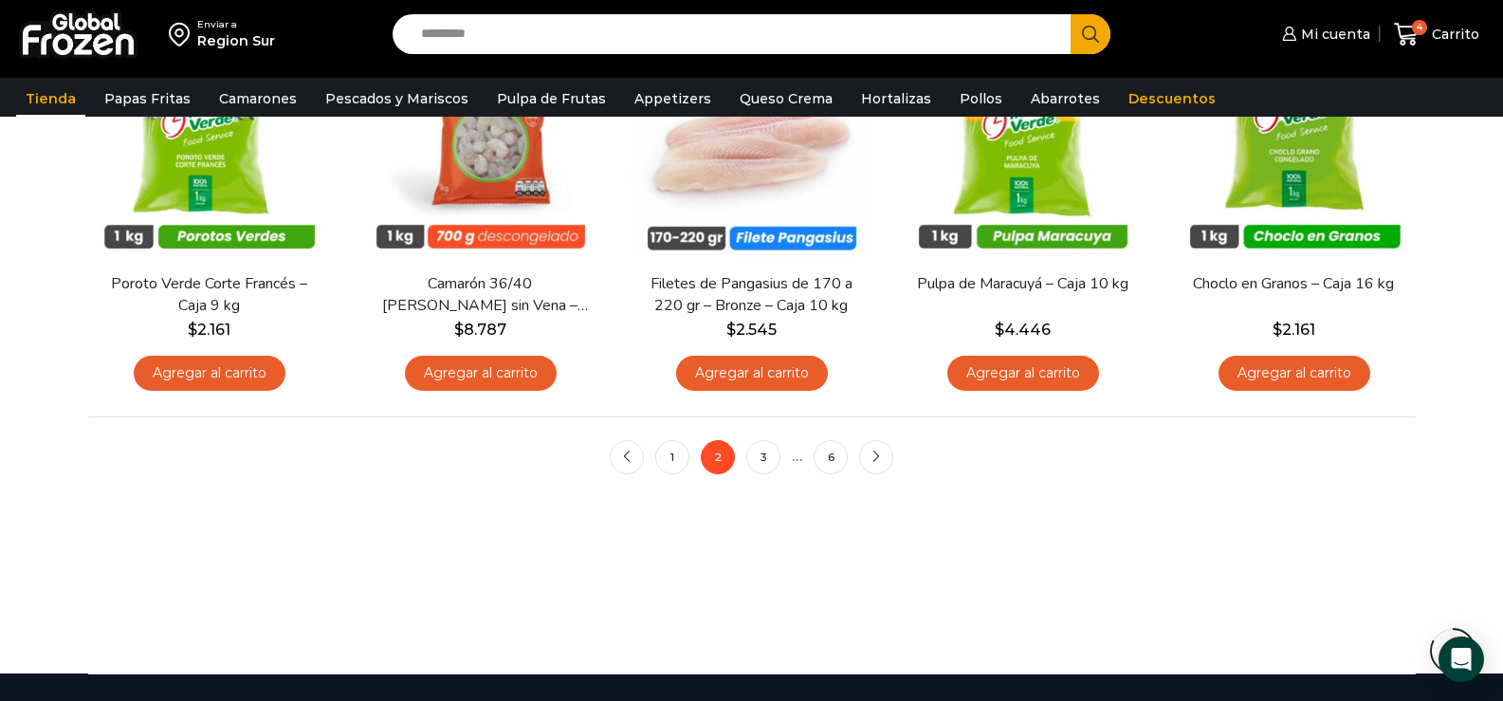
scroll to position [1612, 0]
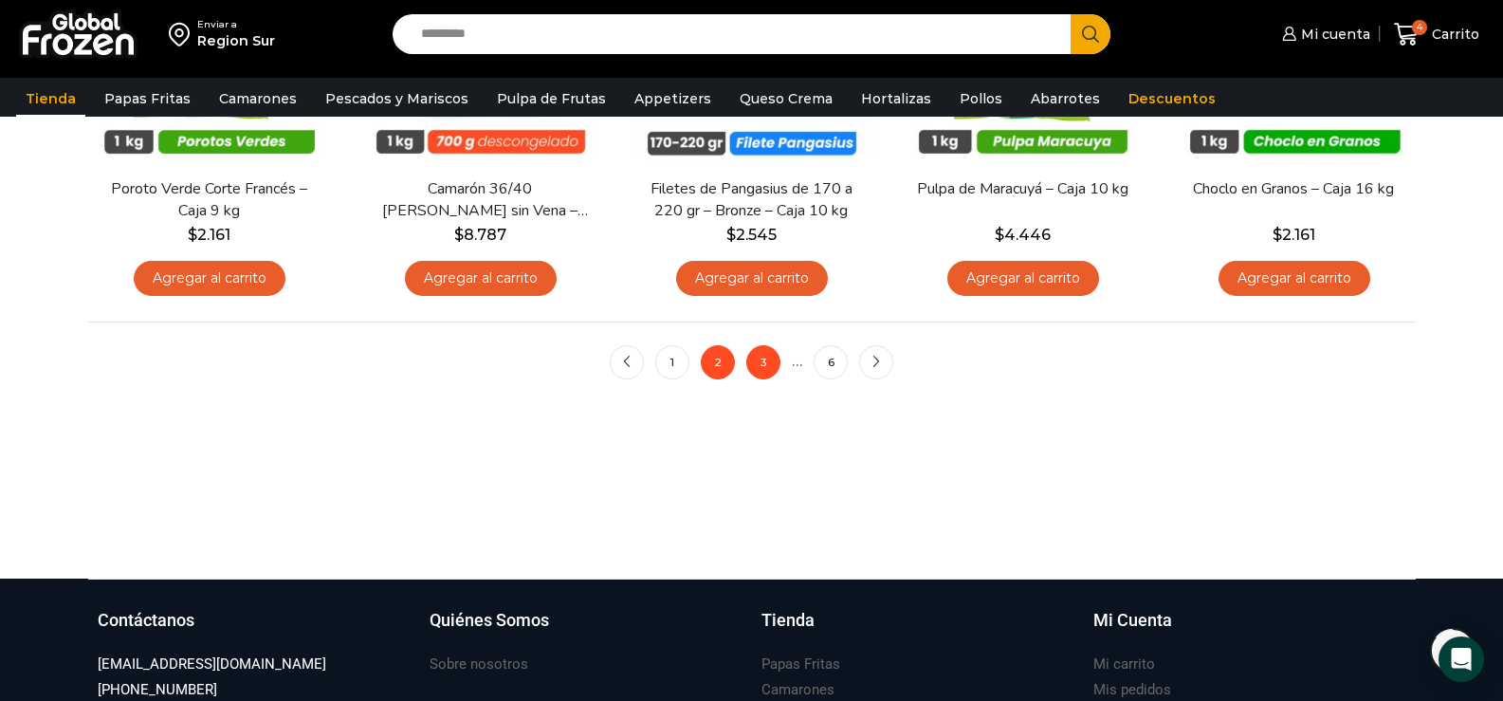
click at [762, 369] on link "3" at bounding box center [763, 362] width 34 height 34
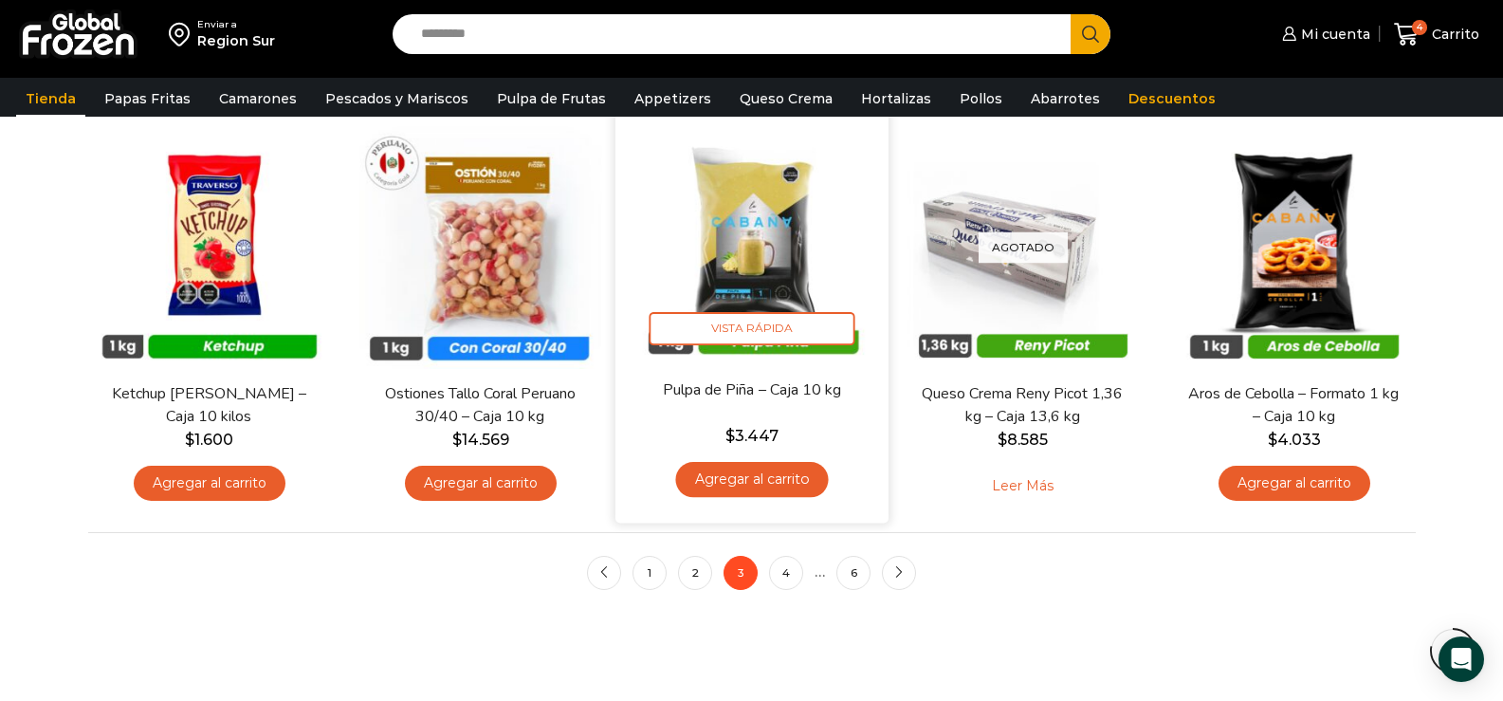
scroll to position [1802, 0]
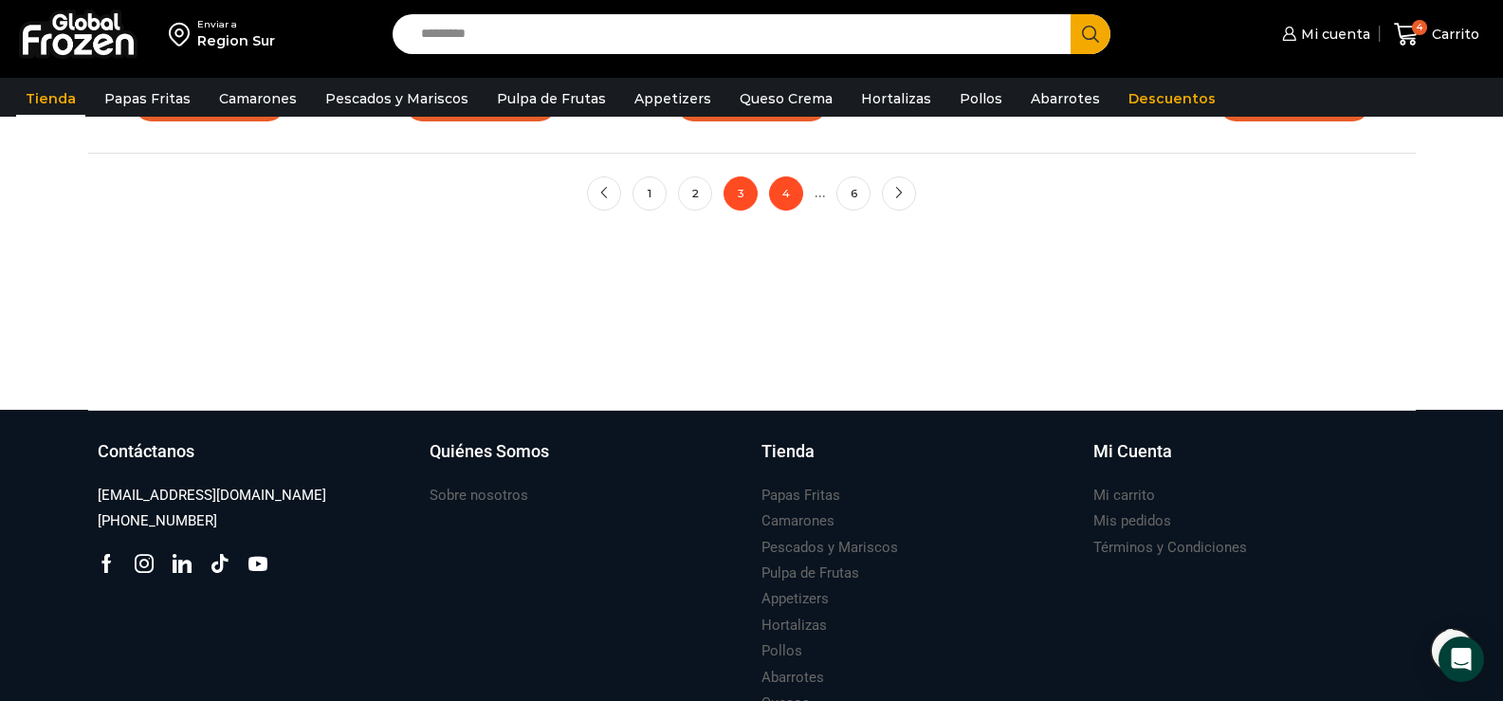
click at [786, 193] on link "4" at bounding box center [786, 193] width 34 height 34
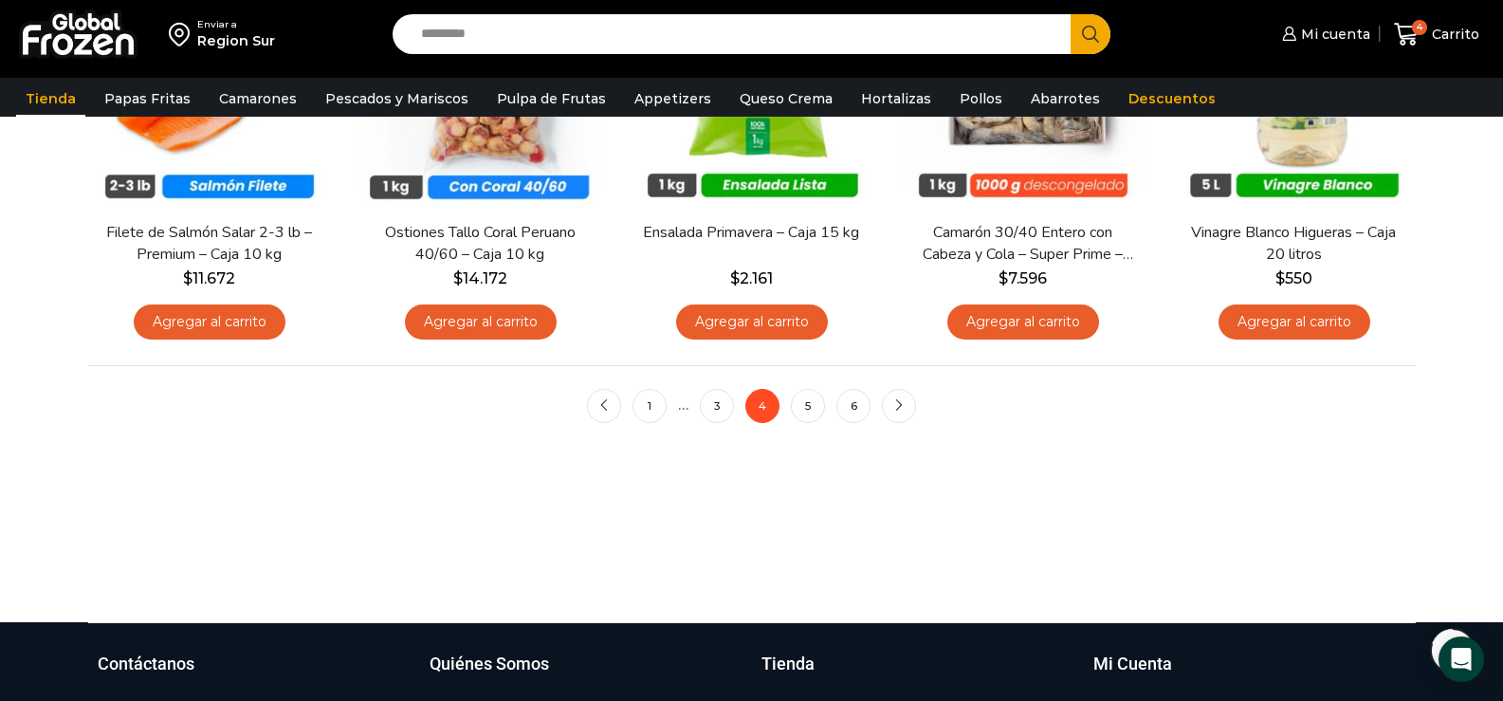
scroll to position [1612, 0]
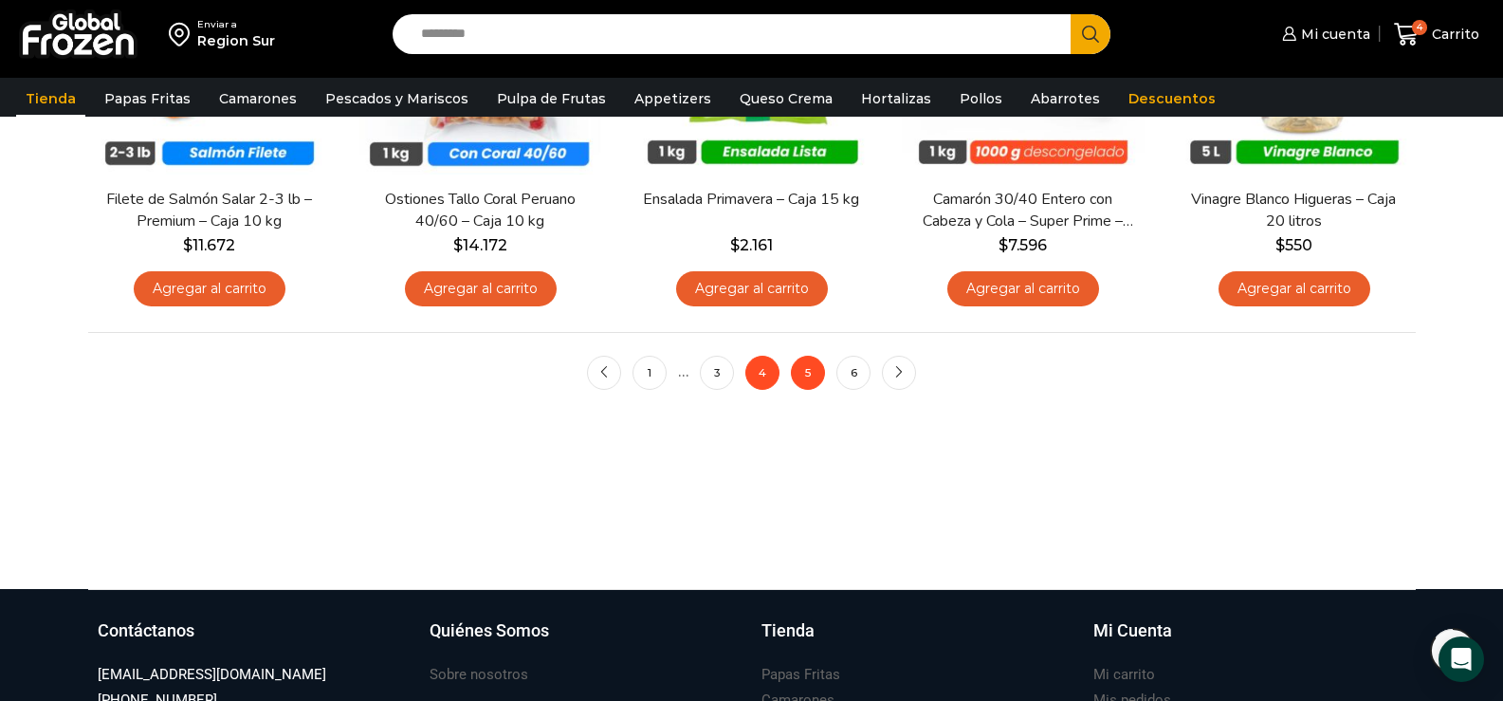
click at [808, 371] on link "5" at bounding box center [808, 373] width 34 height 34
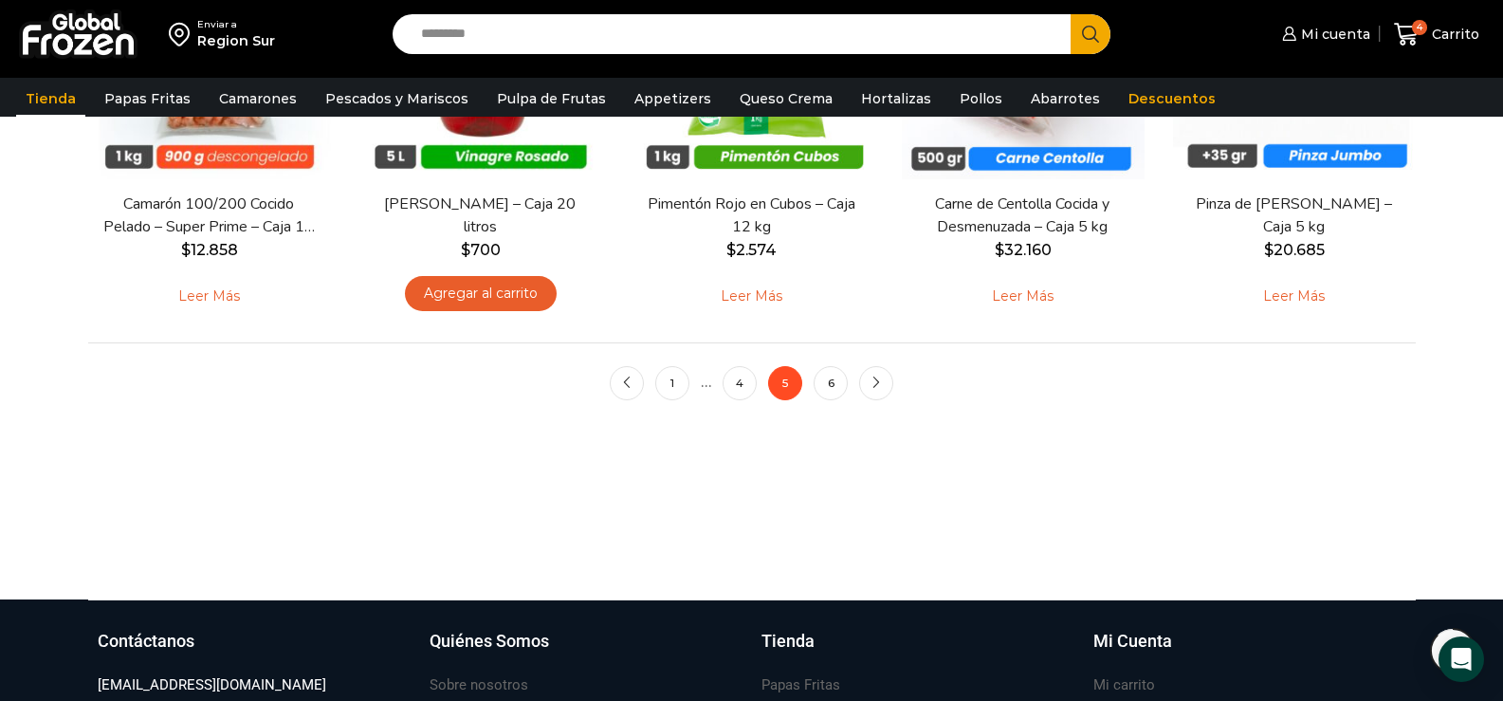
scroll to position [1802, 0]
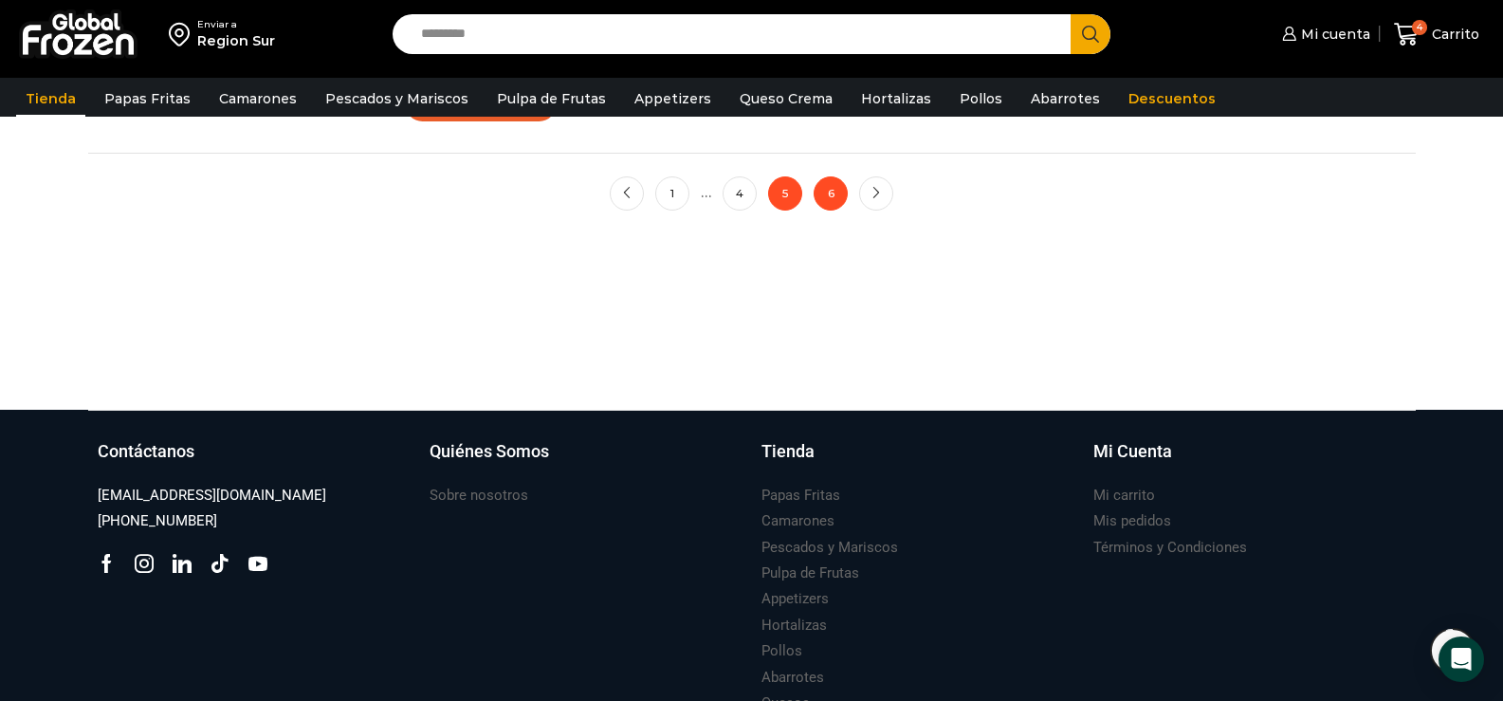
click at [828, 191] on link "6" at bounding box center [831, 193] width 34 height 34
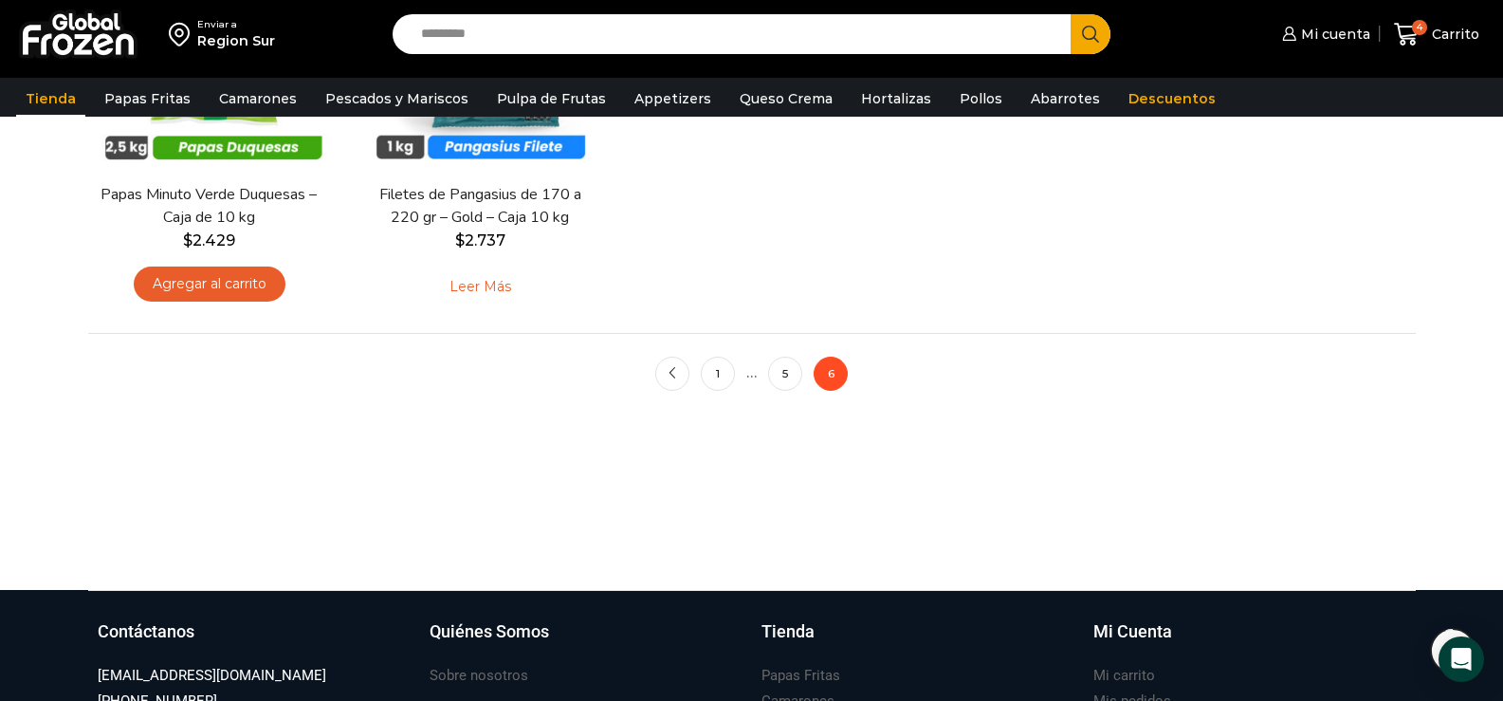
scroll to position [1612, 0]
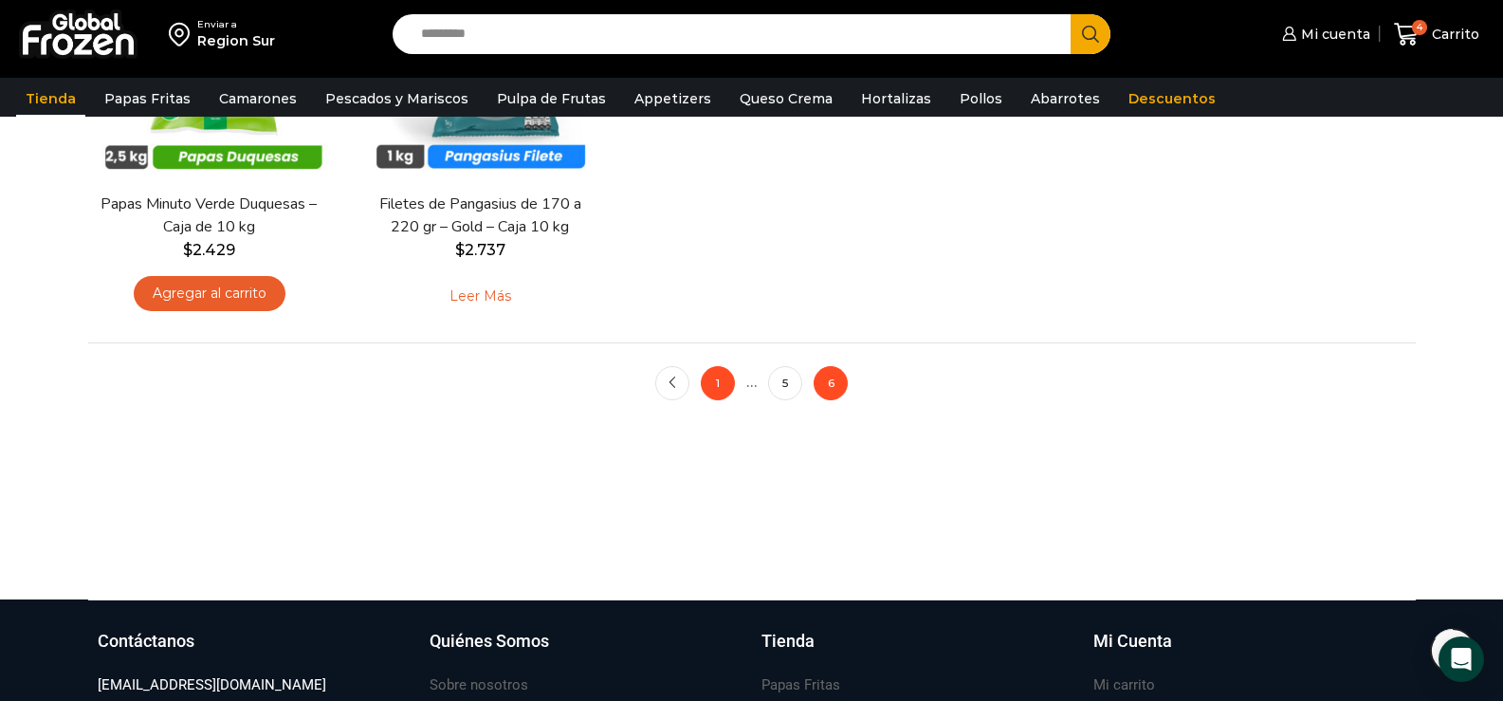
click at [716, 378] on link "1" at bounding box center [718, 383] width 34 height 34
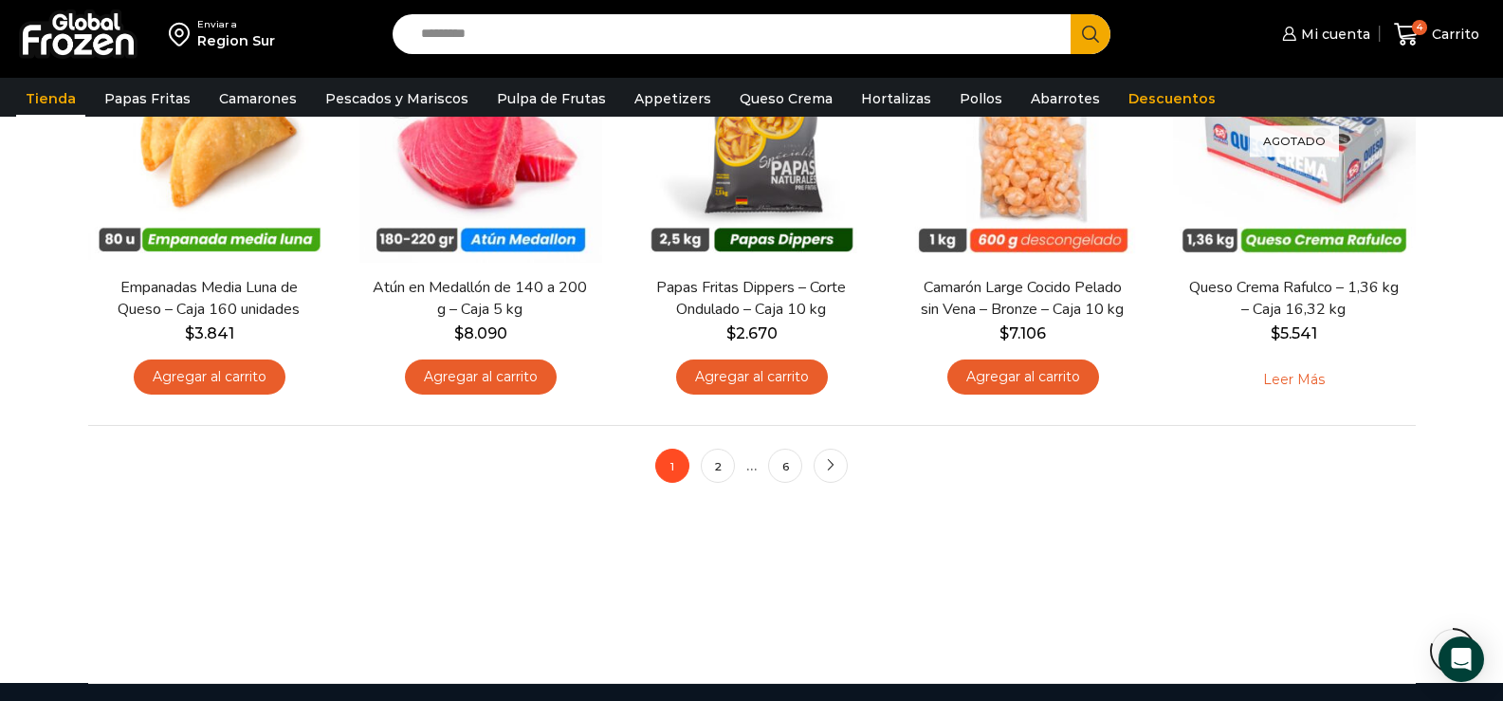
scroll to position [1517, 0]
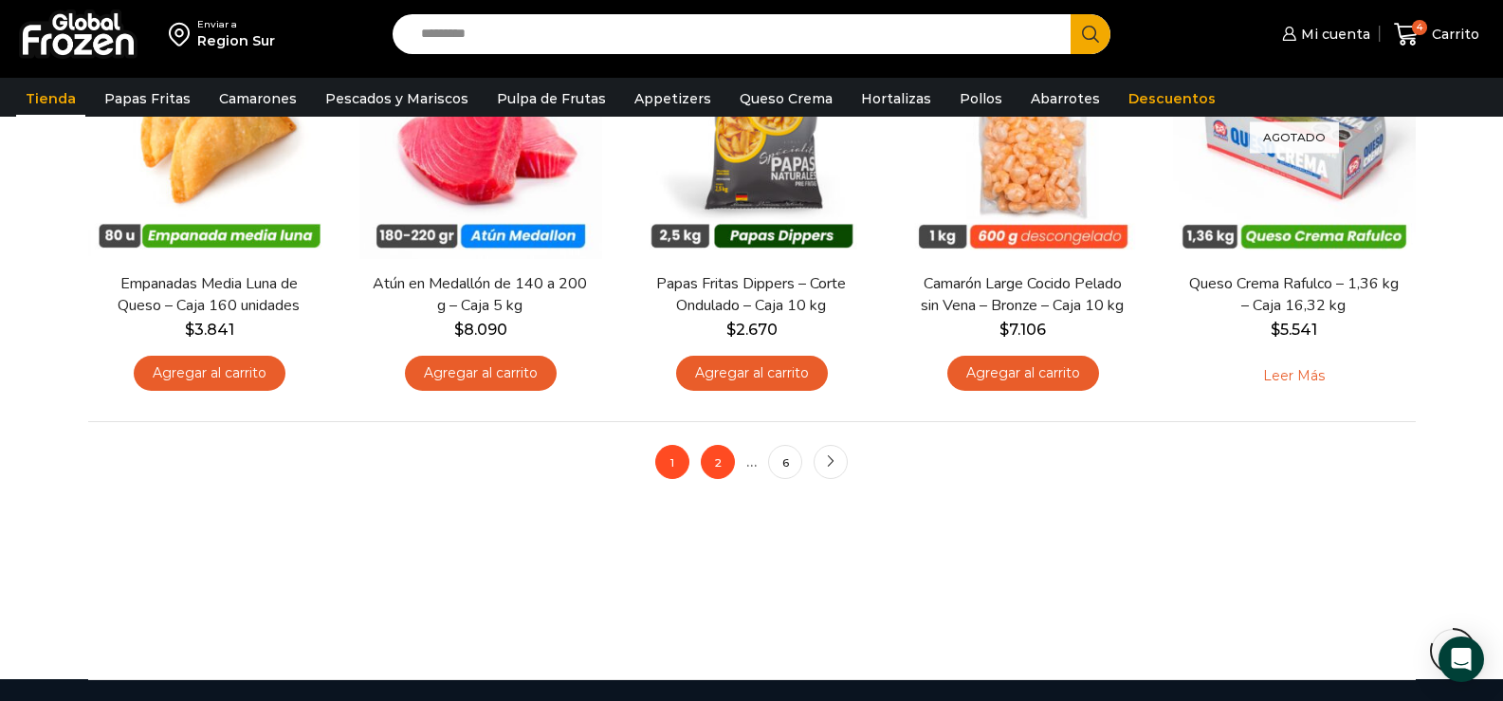
click at [720, 462] on link "2" at bounding box center [718, 462] width 34 height 34
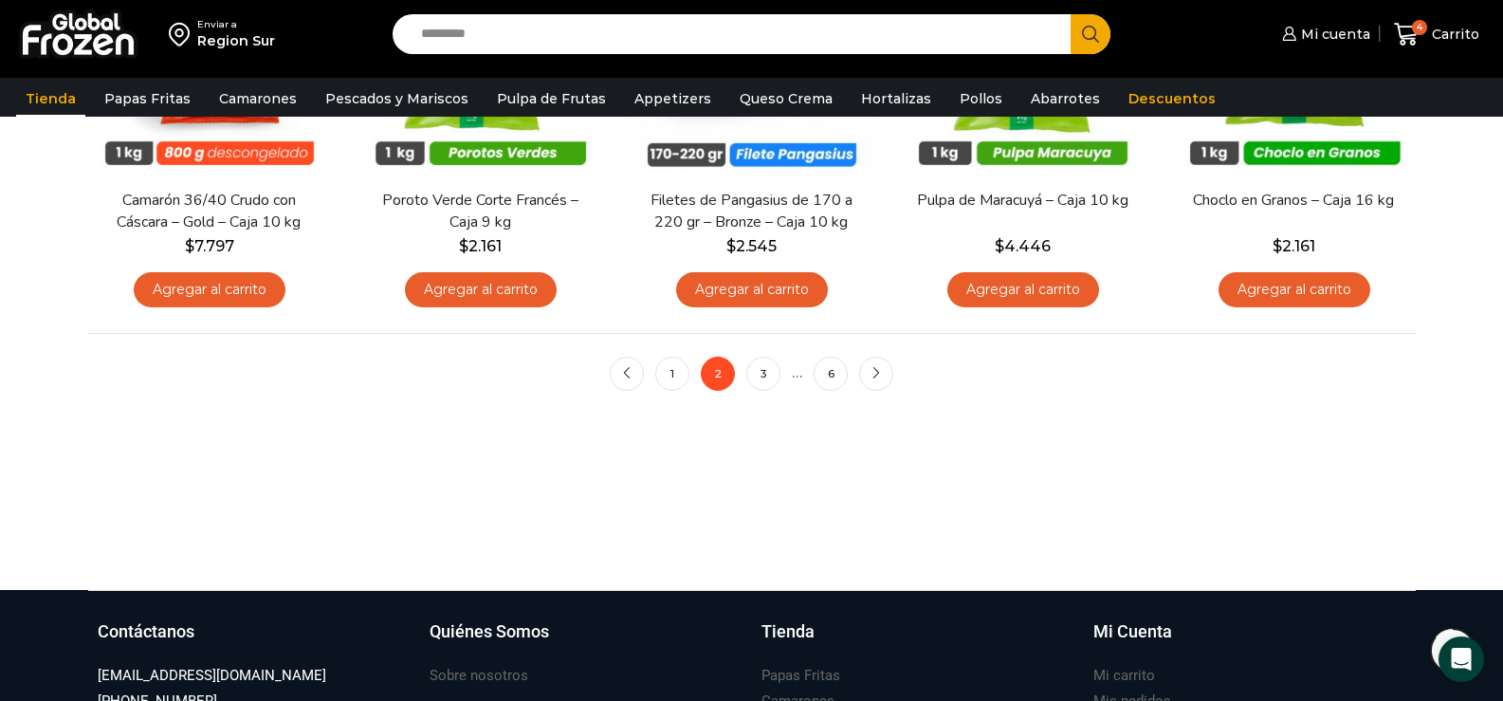
scroll to position [1612, 0]
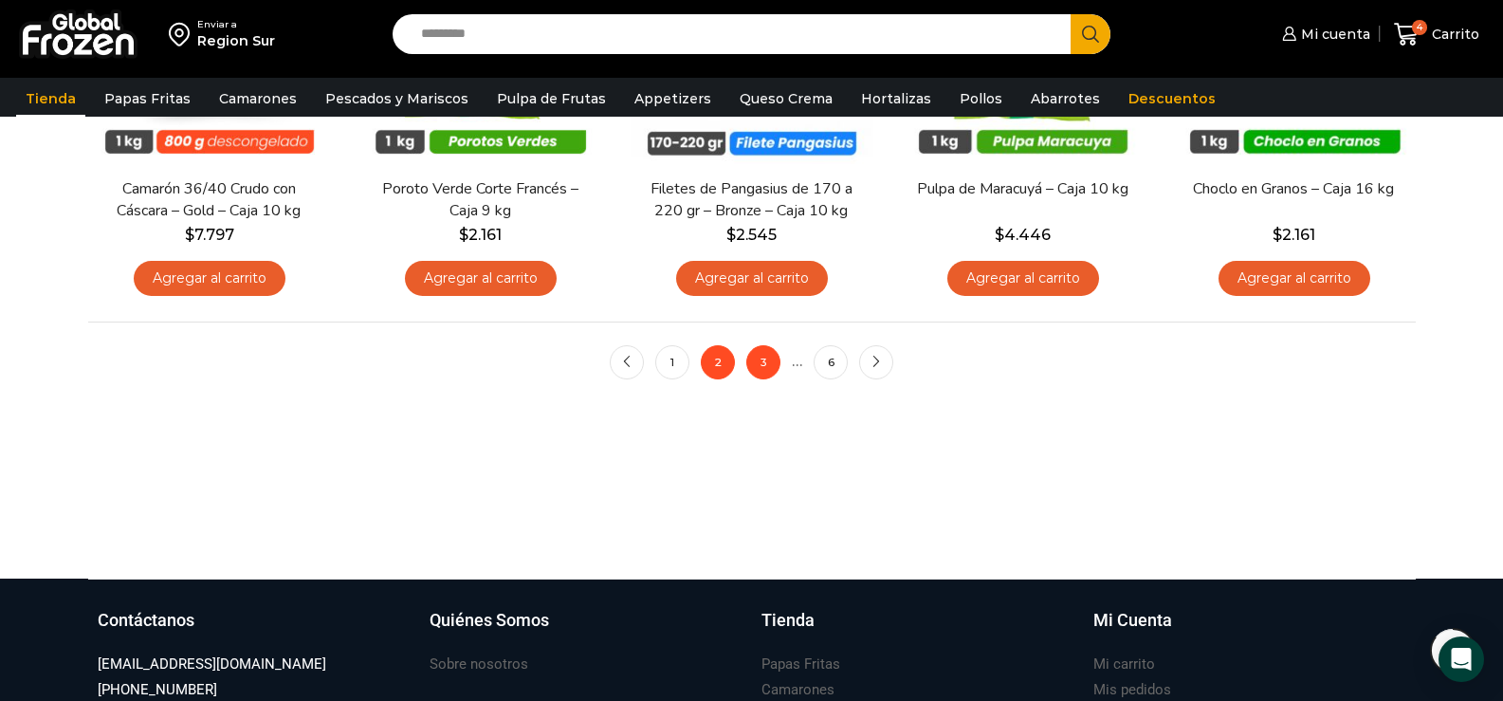
click at [765, 362] on link "3" at bounding box center [763, 362] width 34 height 34
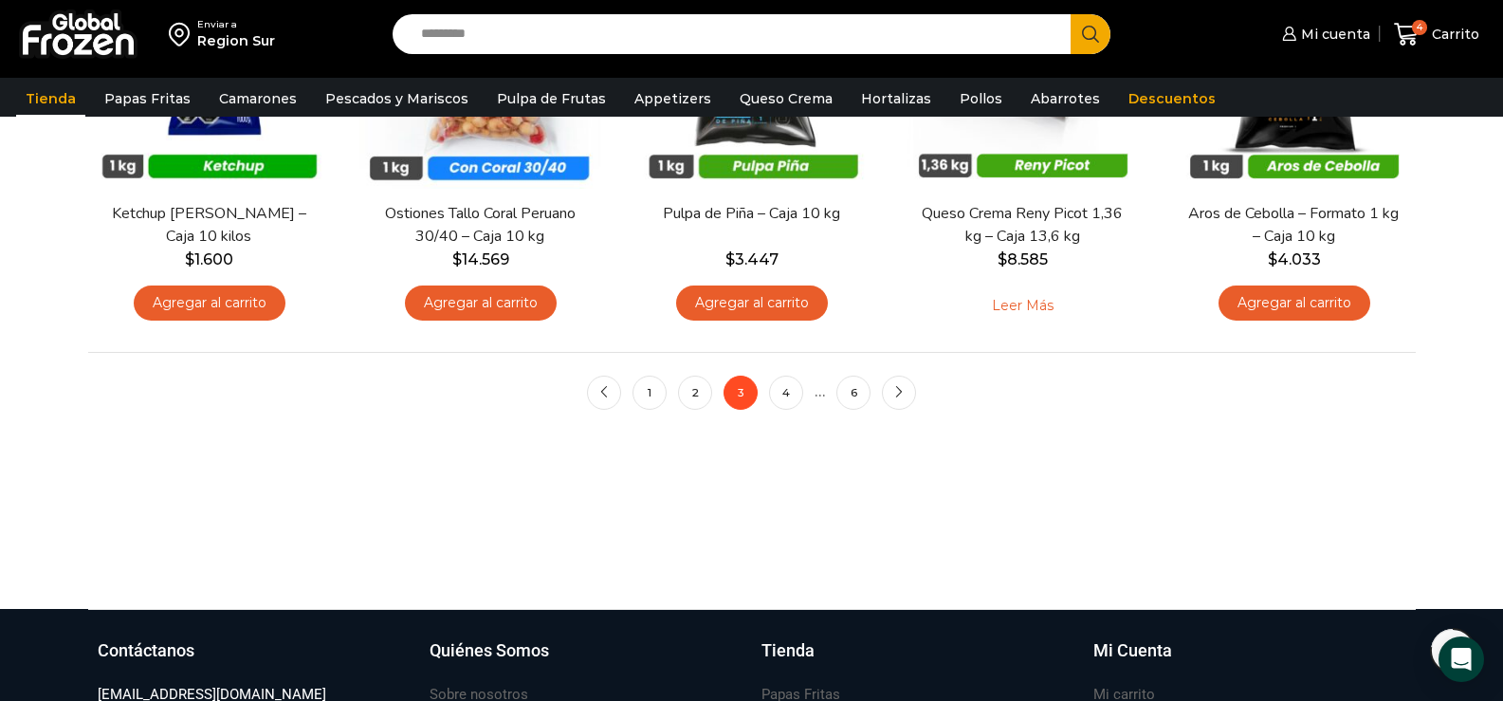
scroll to position [1423, 0]
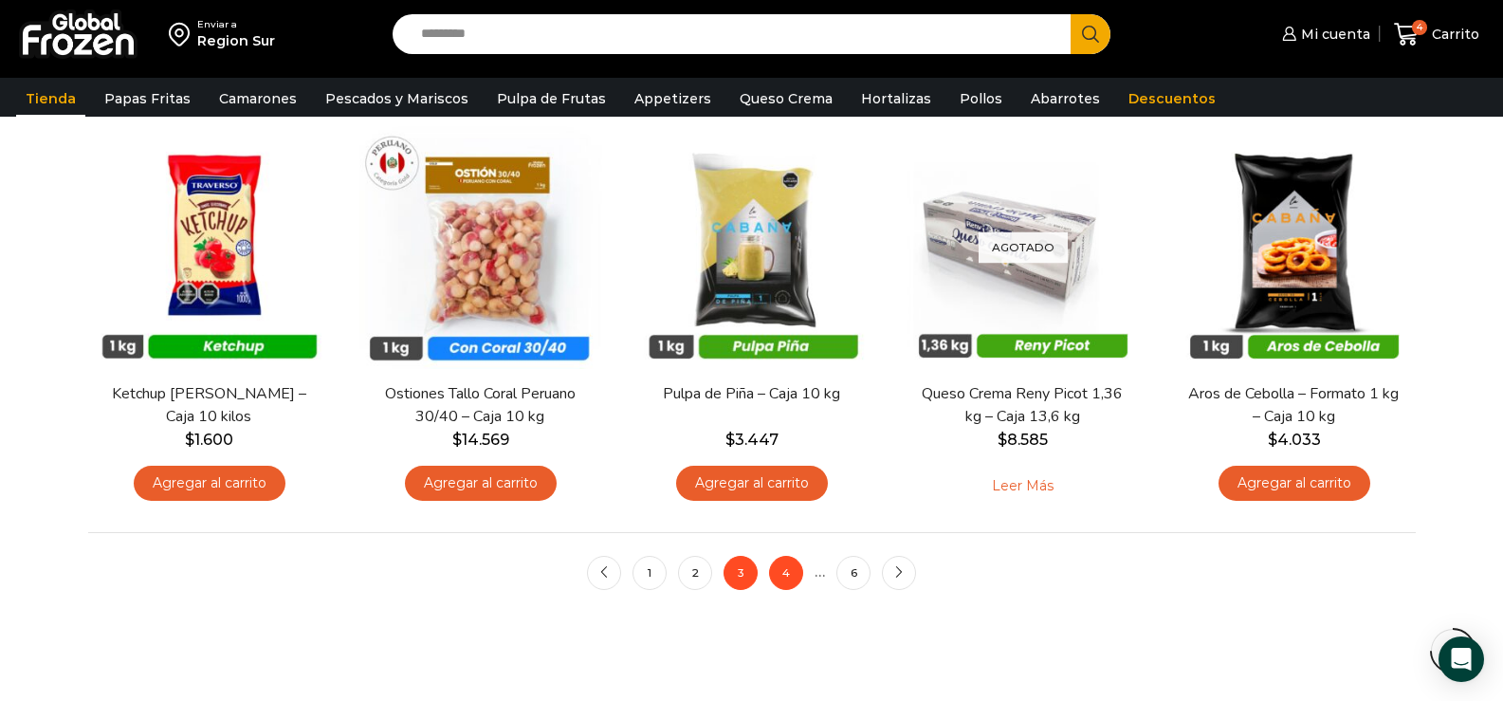
click at [781, 570] on link "4" at bounding box center [786, 573] width 34 height 34
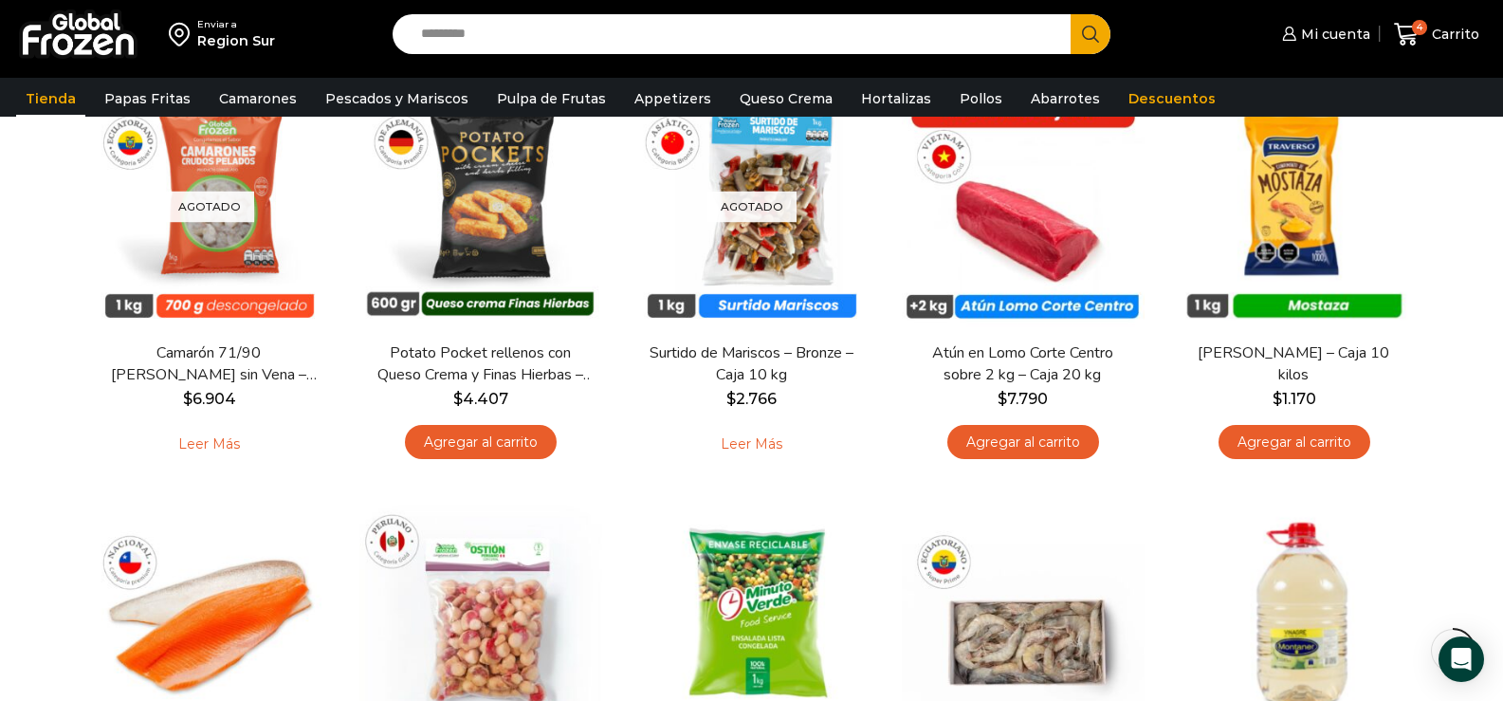
scroll to position [1043, 0]
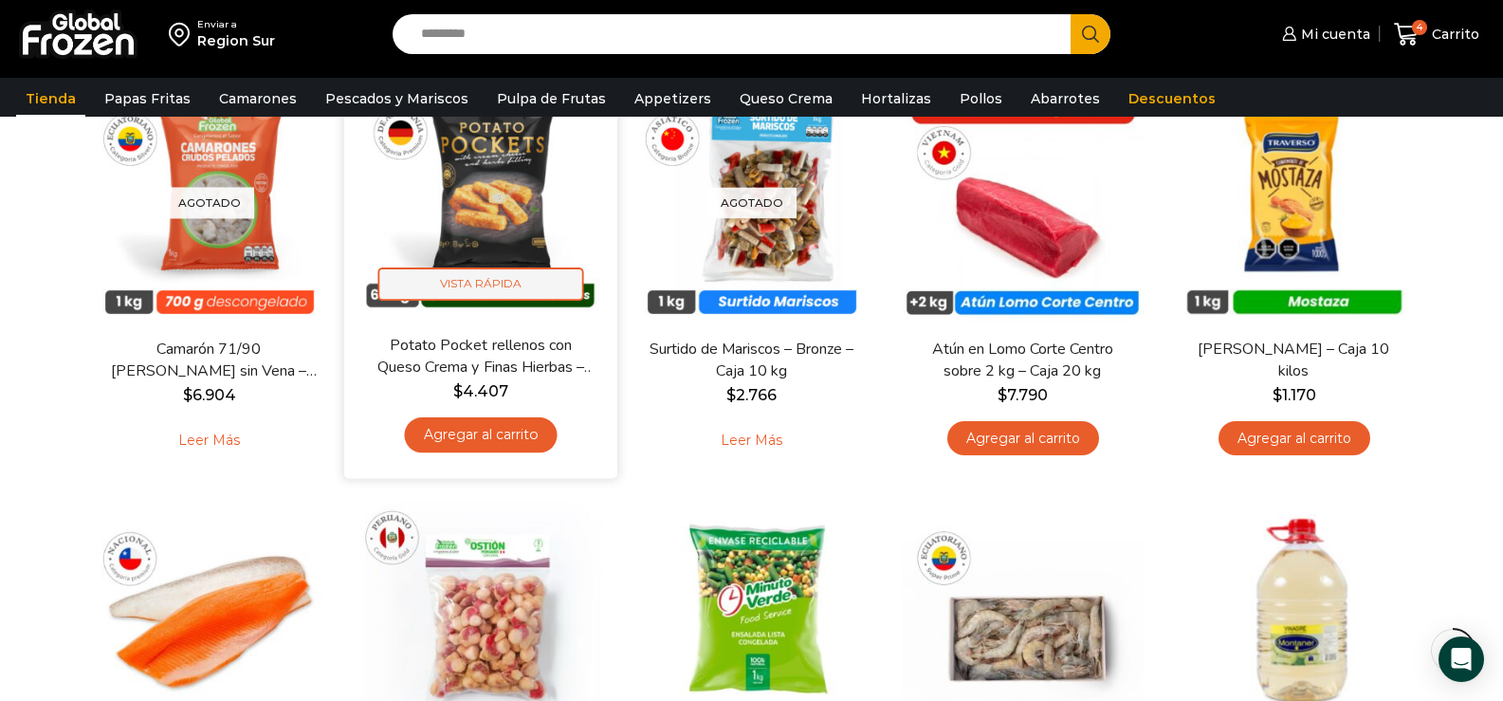
click at [492, 285] on span "Vista Rápida" at bounding box center [480, 283] width 206 height 33
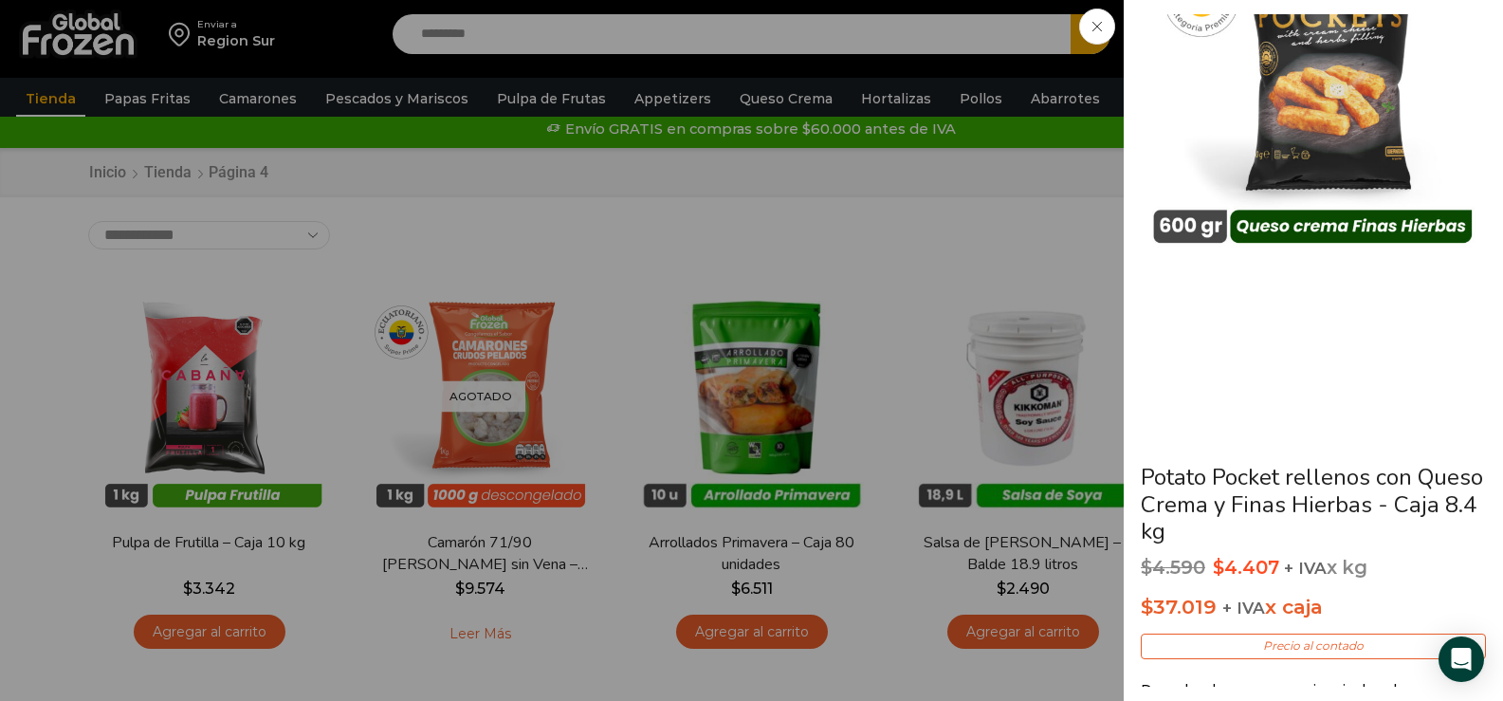
scroll to position [0, 0]
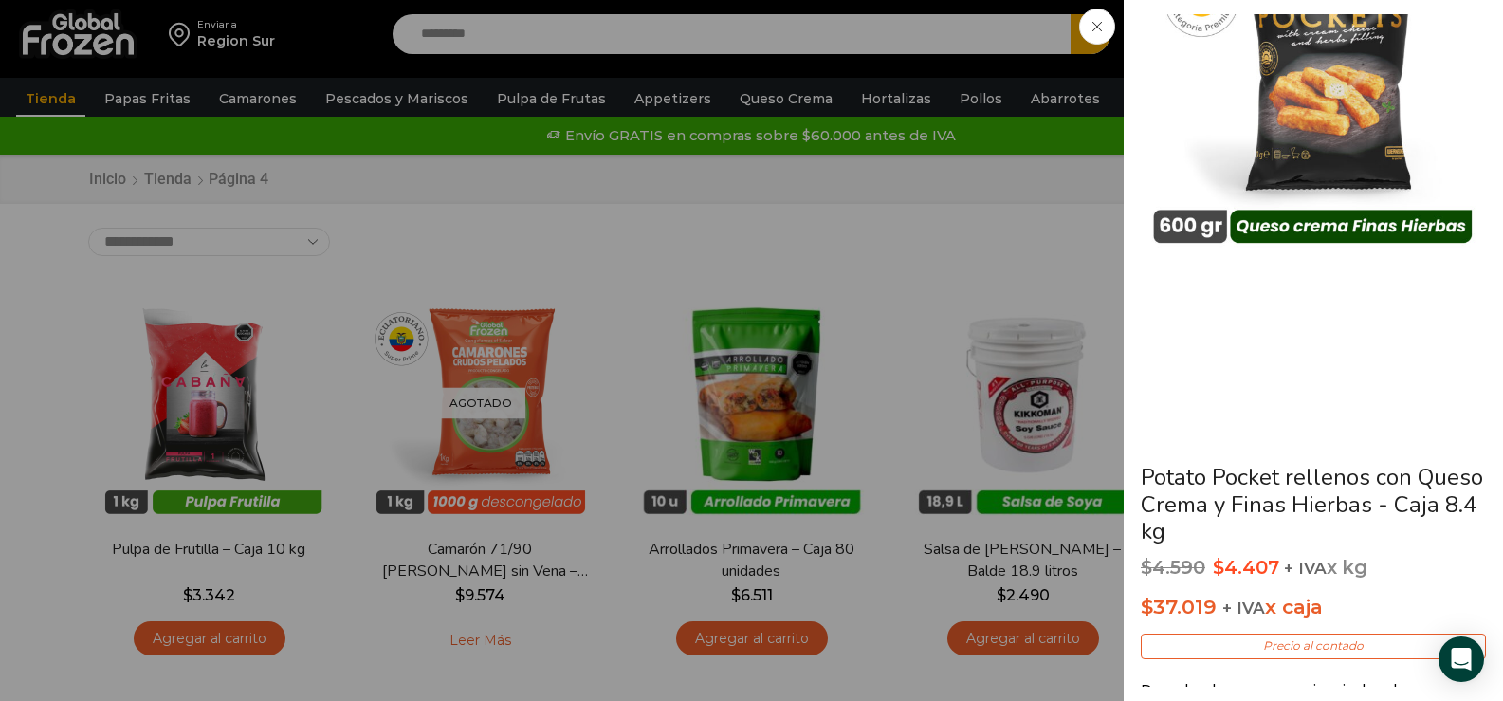
click at [1096, 17] on span at bounding box center [1097, 27] width 36 height 36
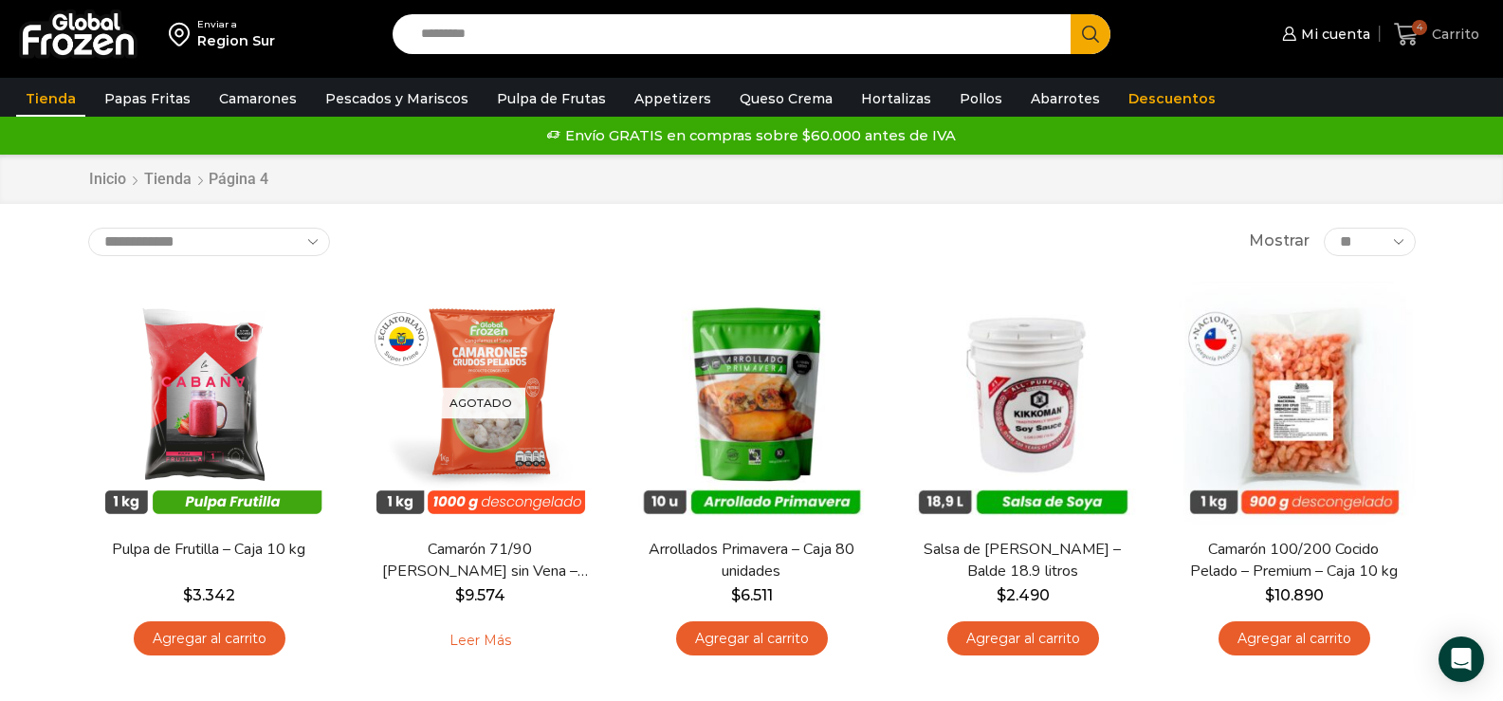
click at [1408, 22] on icon at bounding box center [1407, 35] width 26 height 26
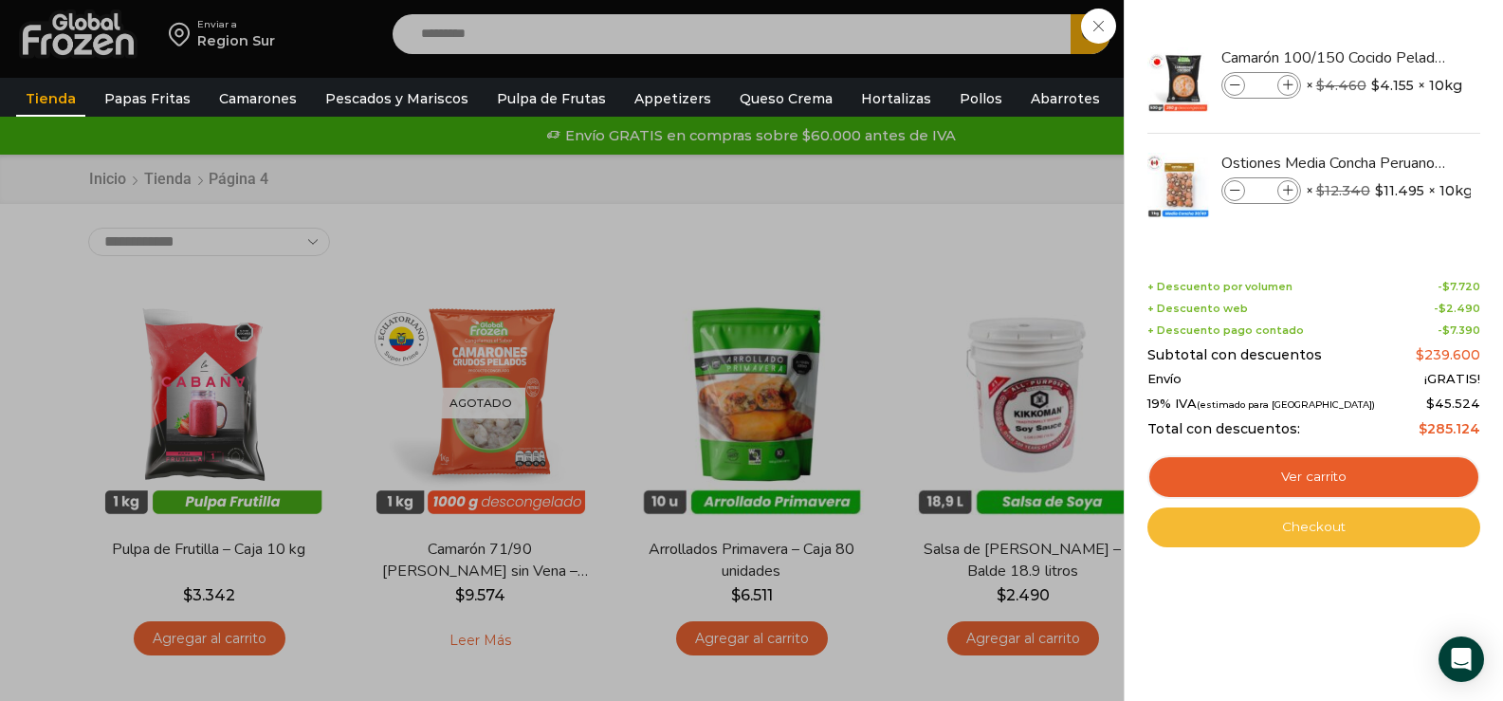
click at [1319, 525] on link "Checkout" at bounding box center [1314, 527] width 333 height 40
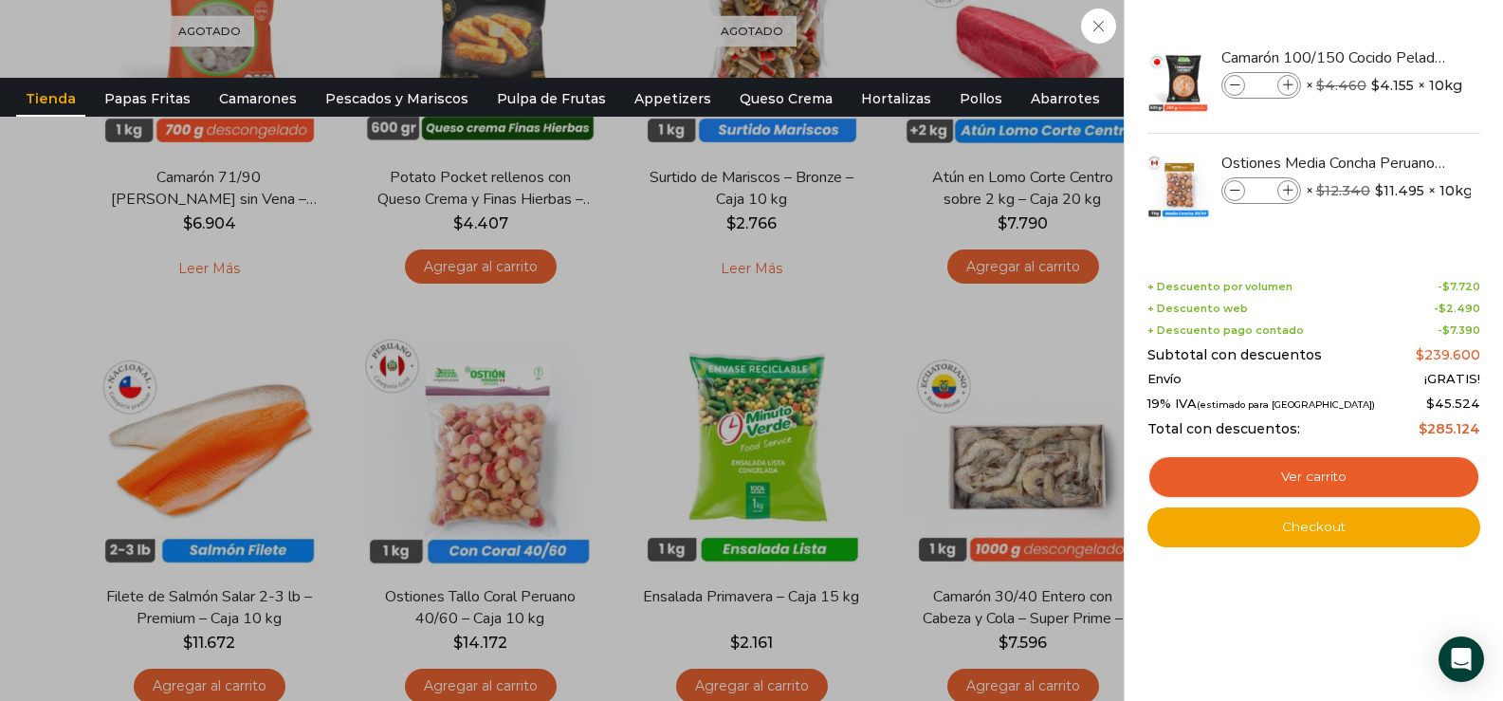
scroll to position [1260, 0]
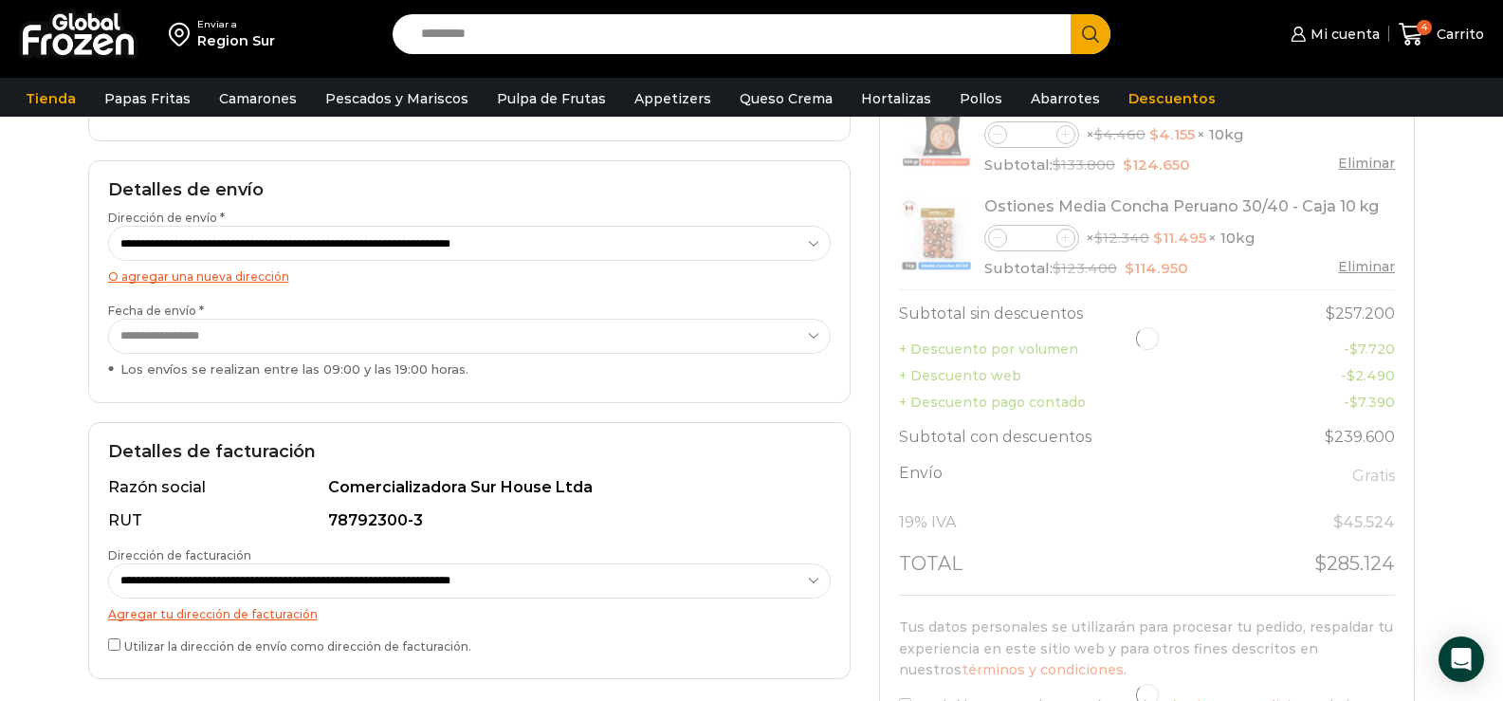
scroll to position [285, 0]
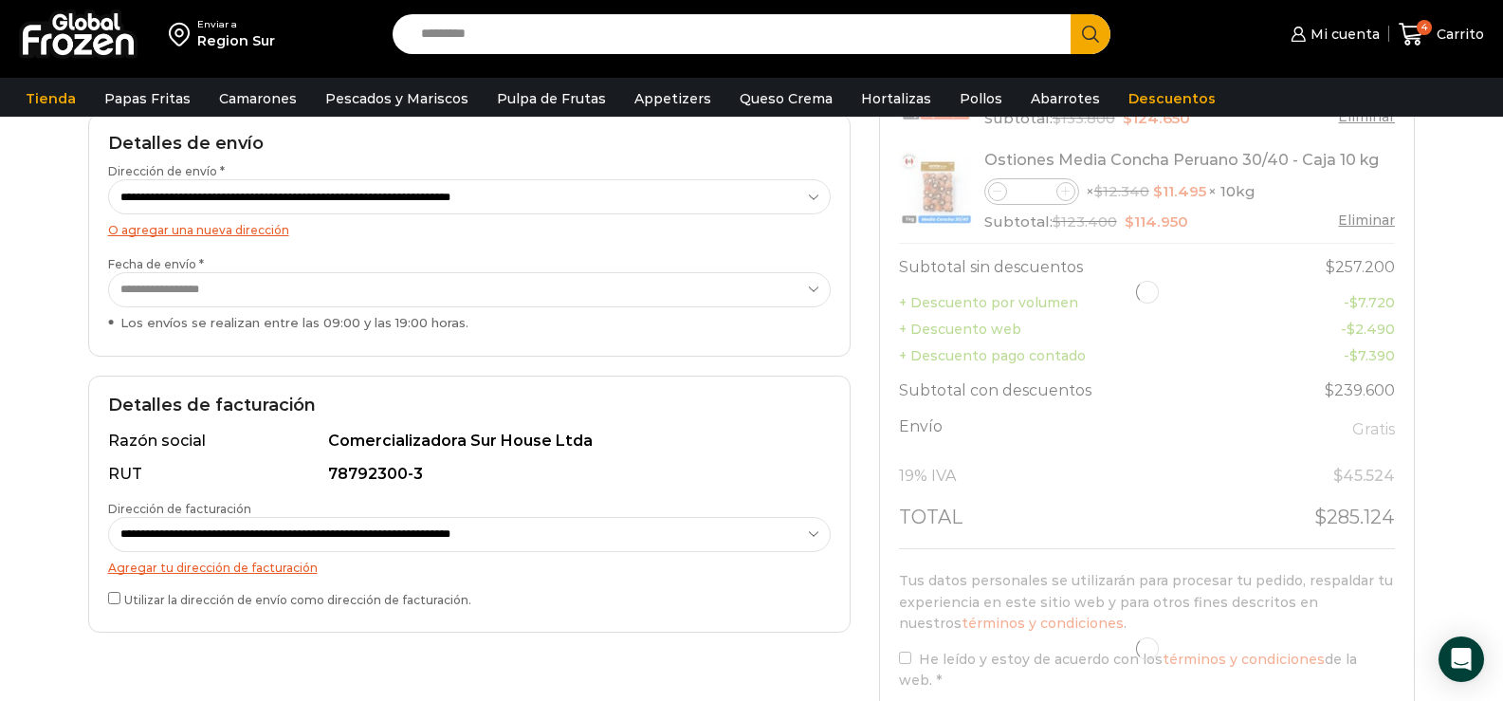
select select "*"
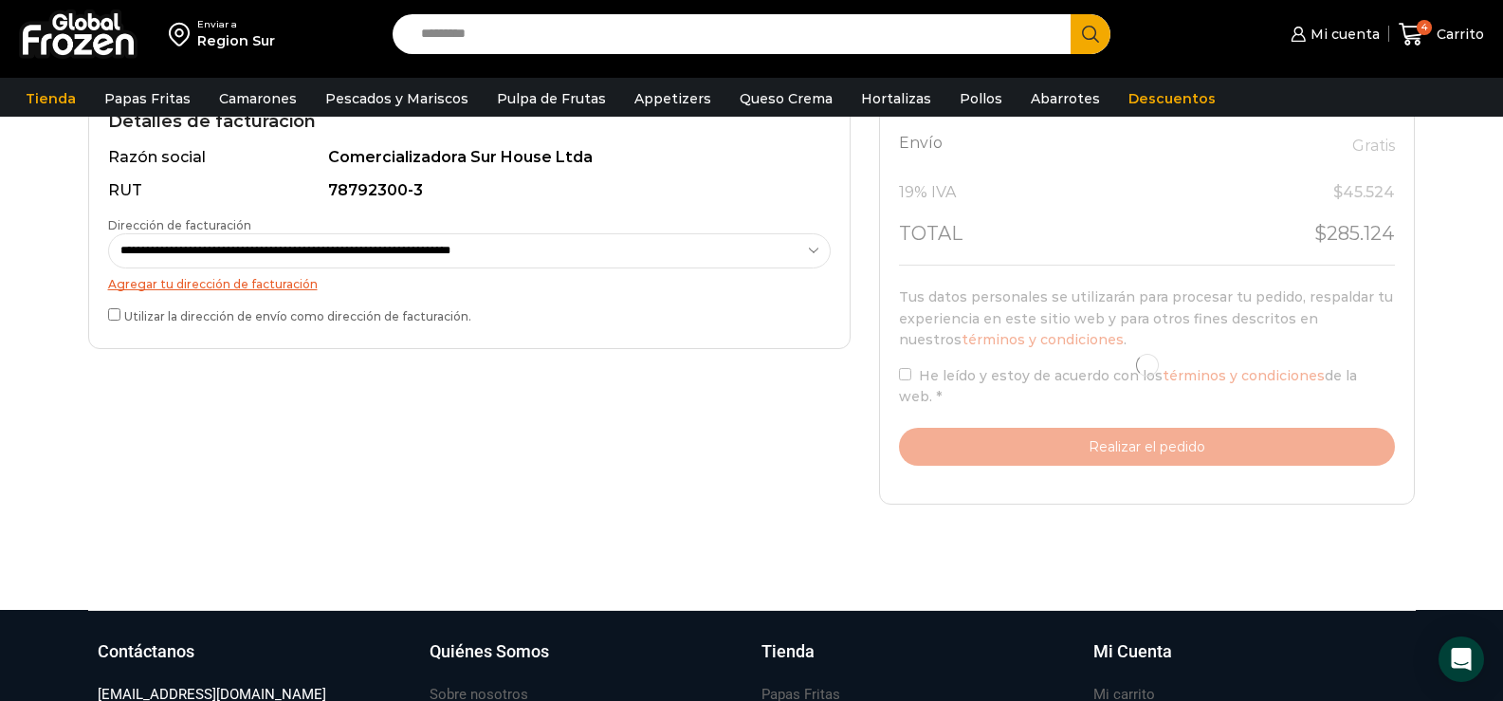
scroll to position [569, 0]
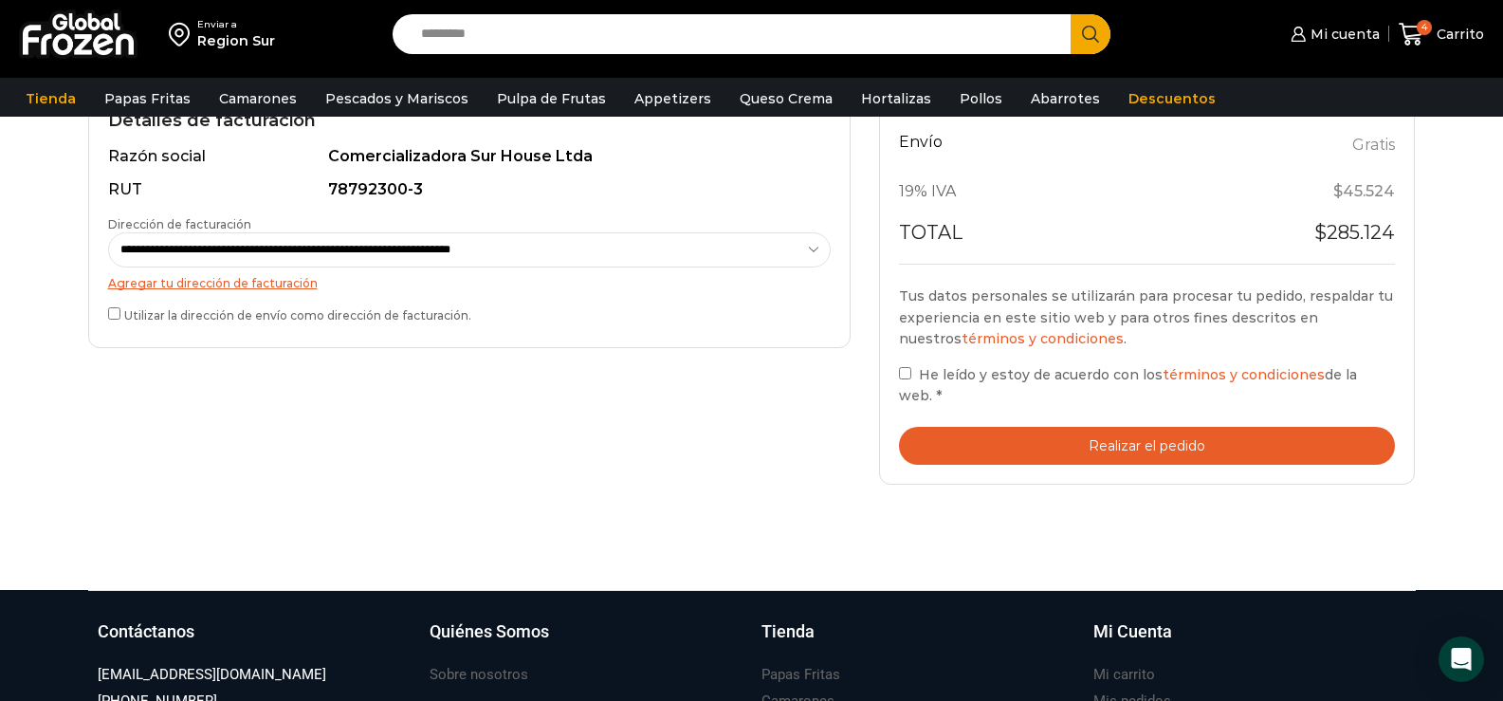
click at [895, 364] on div "Tu pedido Product Camarón 100/150 Cocido Pelado - Bronze - Caja 10 kg Camarón 1…" at bounding box center [1147, 82] width 537 height 804
click at [1174, 427] on button "Realizar el pedido" at bounding box center [1147, 446] width 497 height 39
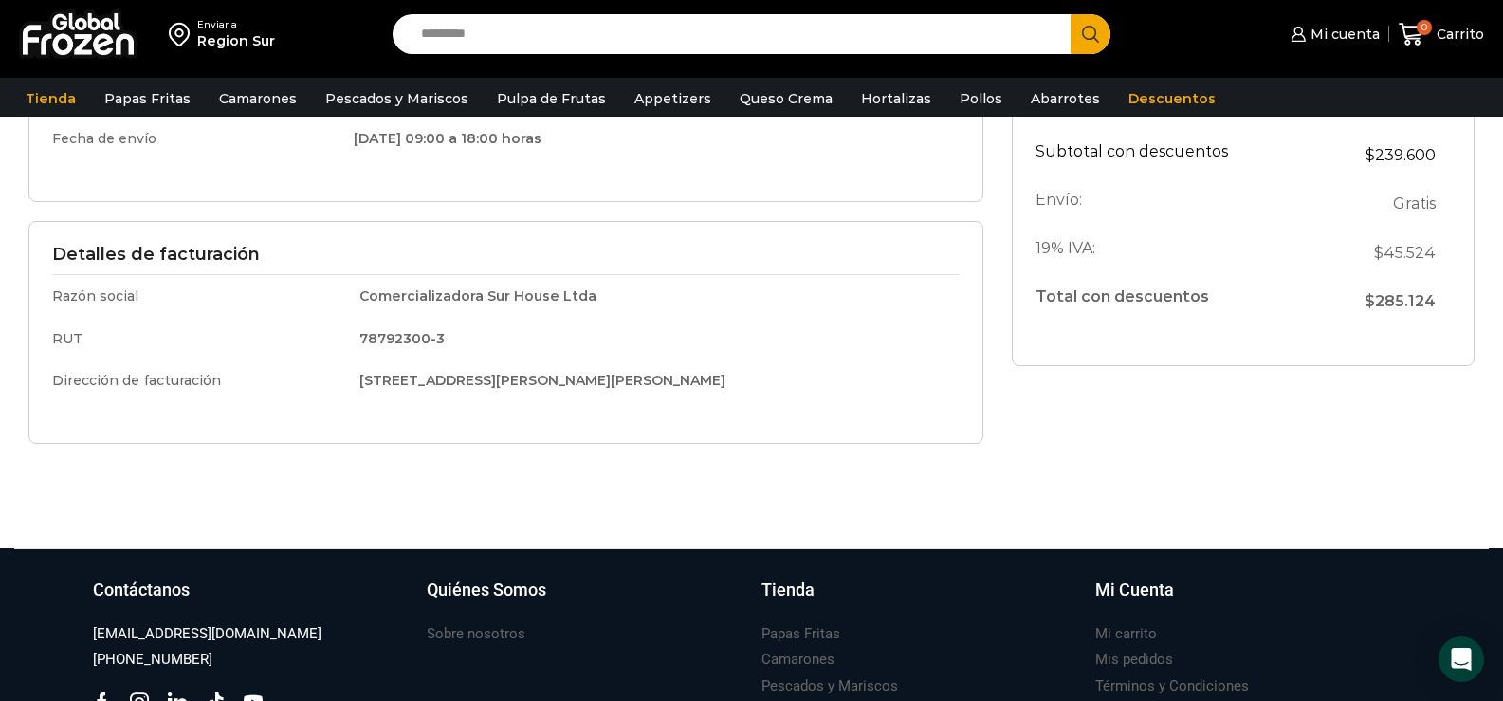
scroll to position [550, 0]
